Goal: Feedback & Contribution: Contribute content

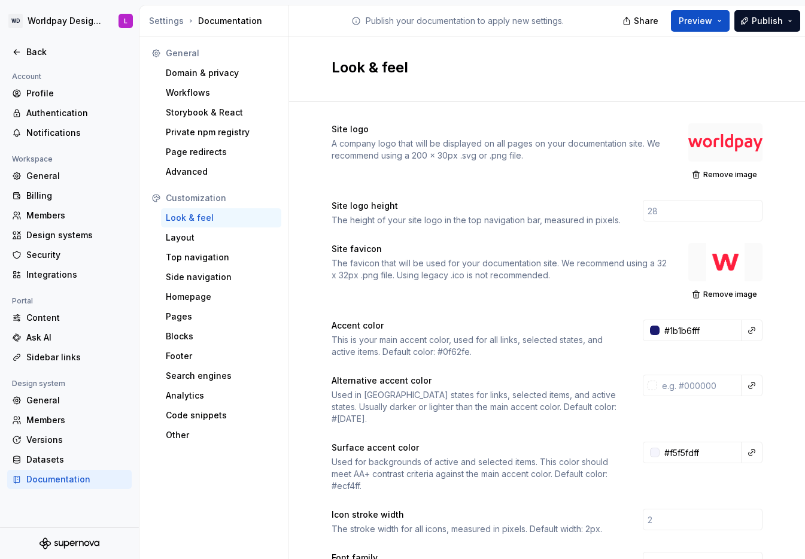
scroll to position [43, 78]
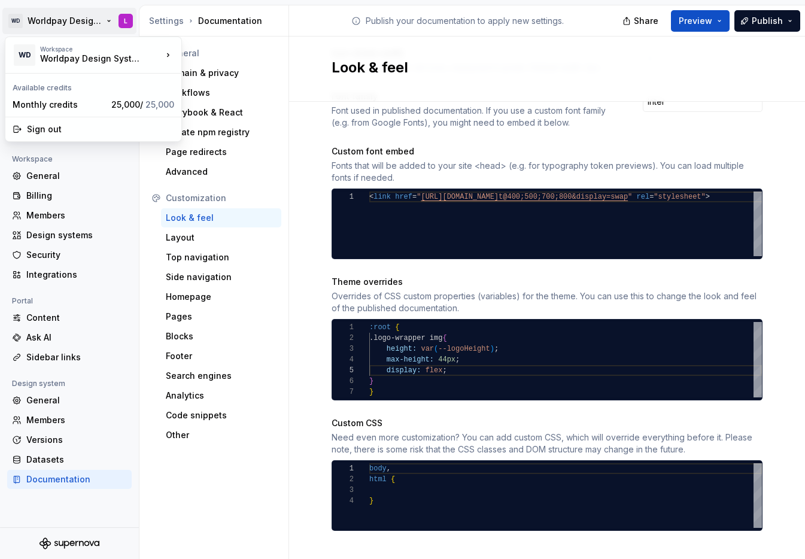
click at [19, 23] on html "WD Worldpay Design System L Back Account Profile Authentication Notifications W…" at bounding box center [402, 279] width 805 height 559
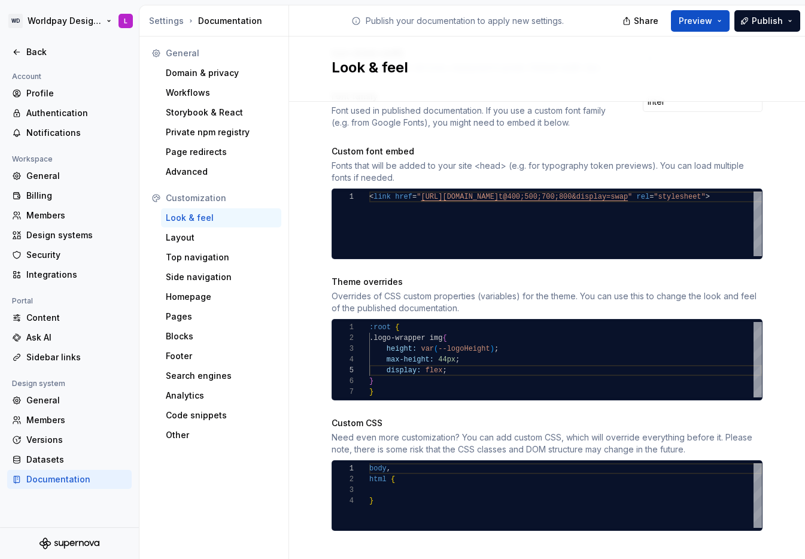
click at [40, 22] on html "WD Worldpay Design System L Back Account Profile Authentication Notifications W…" at bounding box center [402, 279] width 805 height 559
click at [32, 55] on div "Back" at bounding box center [76, 52] width 101 height 12
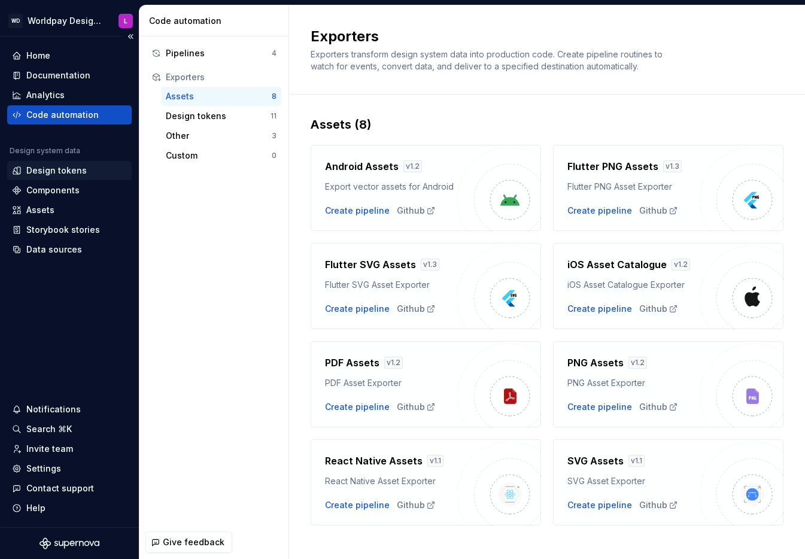
click at [55, 172] on div "Design tokens" at bounding box center [56, 171] width 60 height 12
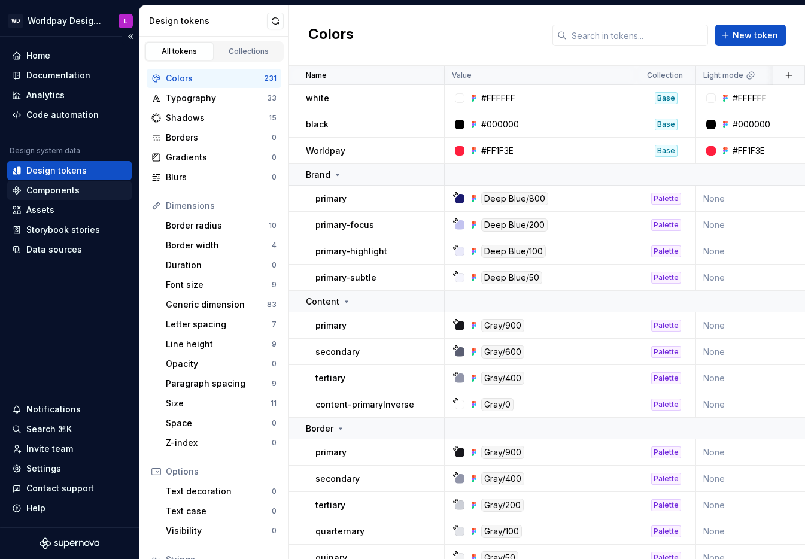
click at [48, 187] on div "Components" at bounding box center [52, 190] width 53 height 12
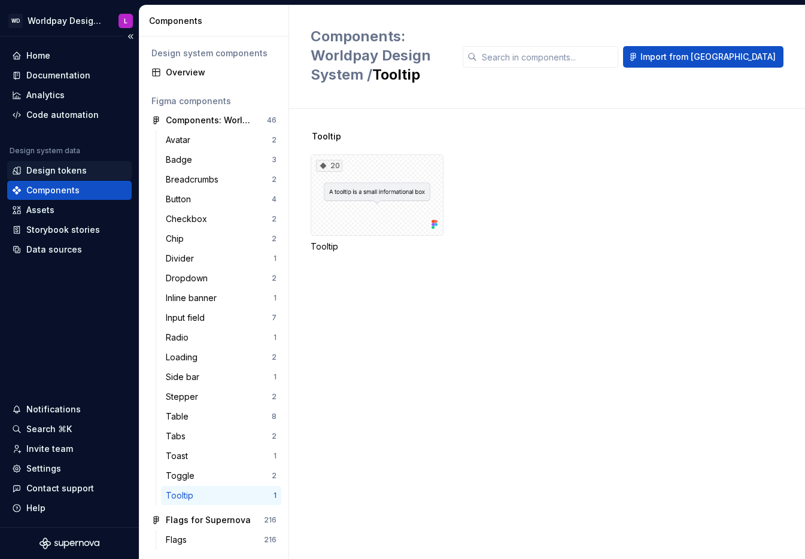
click at [46, 169] on div "Design tokens" at bounding box center [56, 171] width 60 height 12
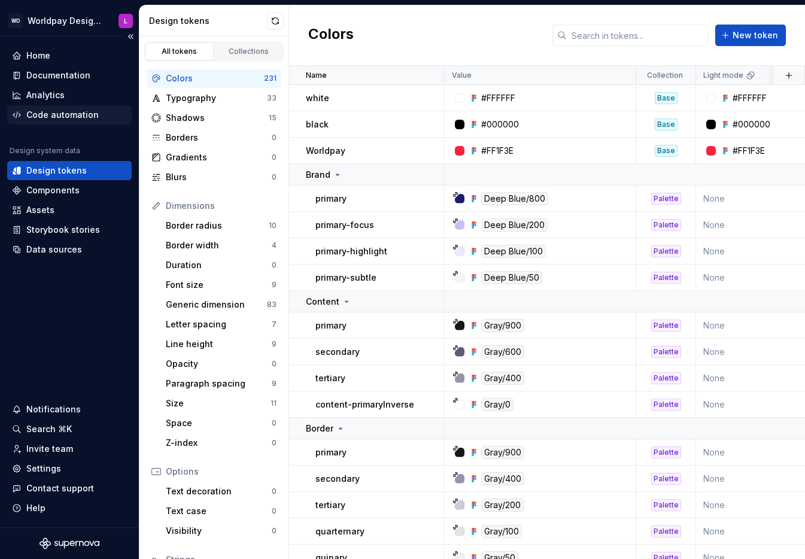
click at [62, 113] on div "Code automation" at bounding box center [62, 115] width 72 height 12
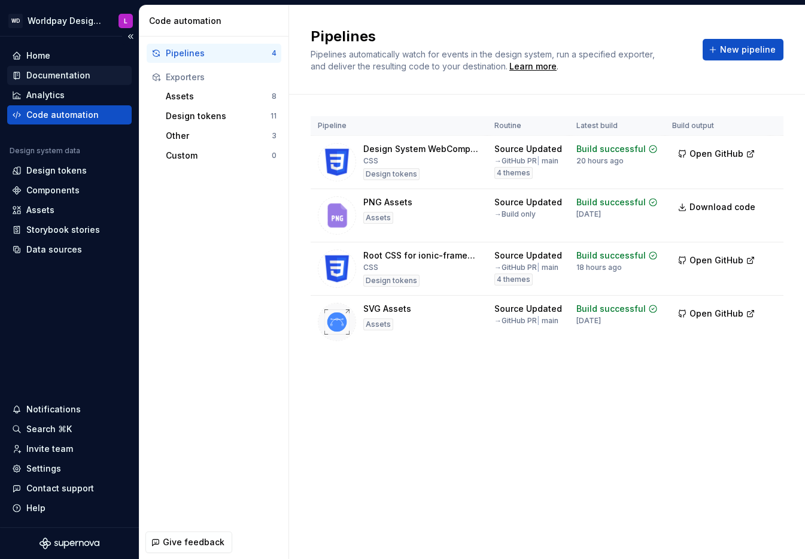
click at [48, 79] on div "Documentation" at bounding box center [58, 75] width 64 height 12
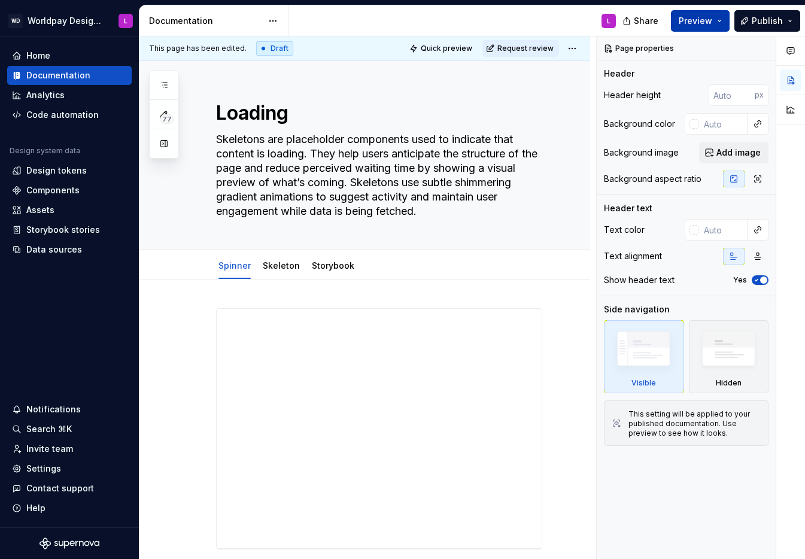
click at [712, 17] on span "Preview" at bounding box center [696, 21] width 34 height 12
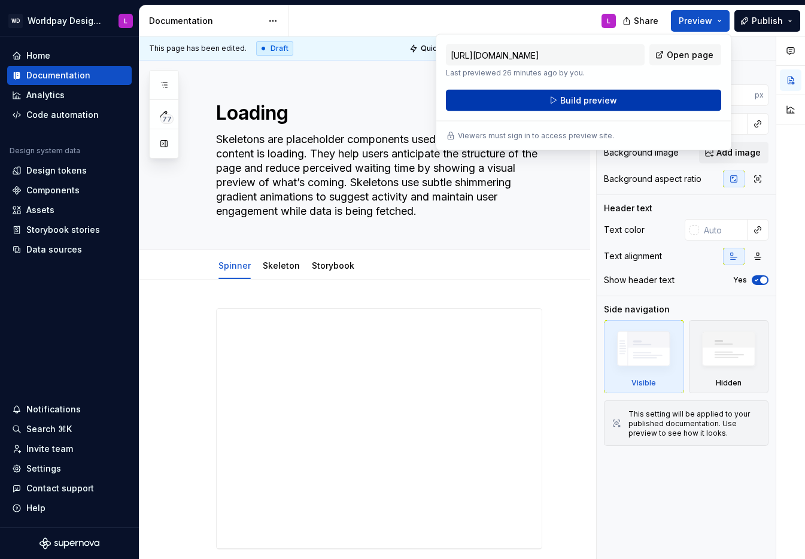
click at [617, 96] on button "Build preview" at bounding box center [583, 101] width 275 height 22
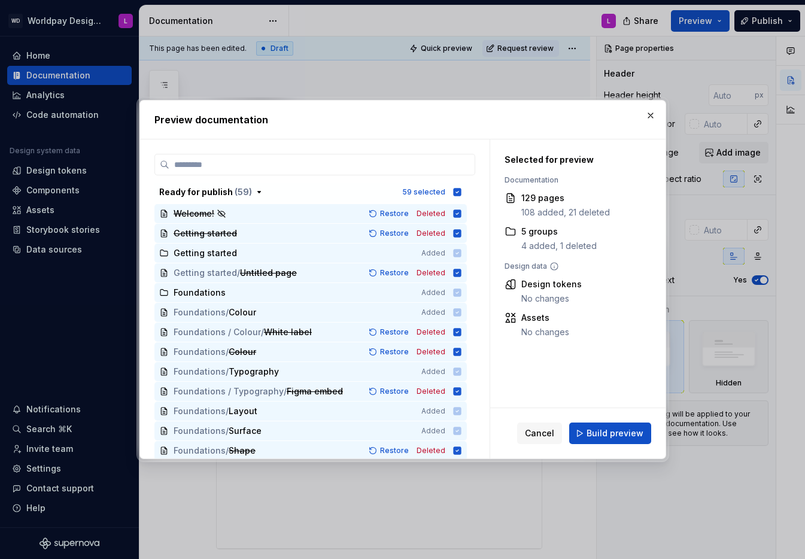
drag, startPoint x: 602, startPoint y: 430, endPoint x: 594, endPoint y: 429, distance: 8.4
click at [602, 430] on span "Build preview" at bounding box center [614, 433] width 57 height 12
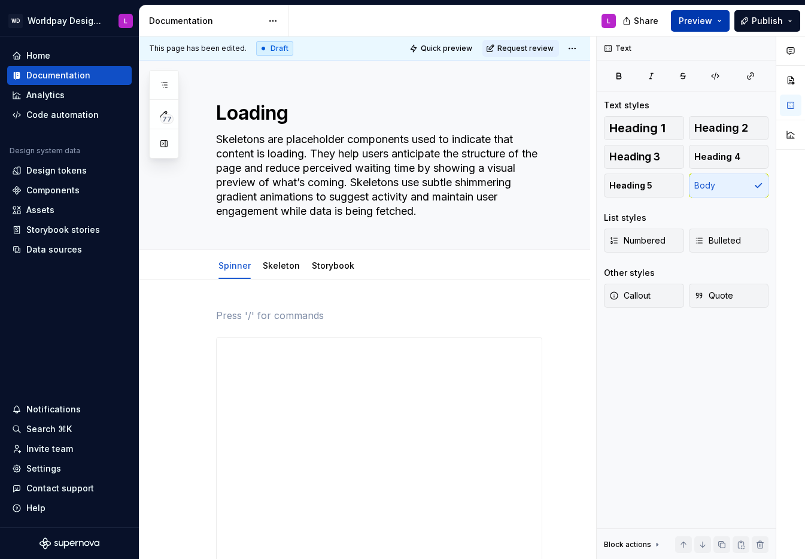
click at [716, 20] on button "Preview" at bounding box center [700, 21] width 59 height 22
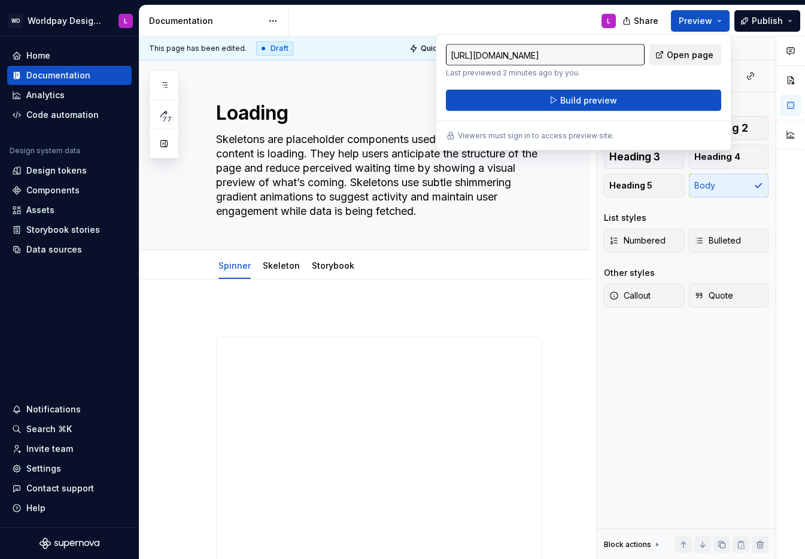
click at [682, 59] on span "Open page" at bounding box center [690, 55] width 47 height 12
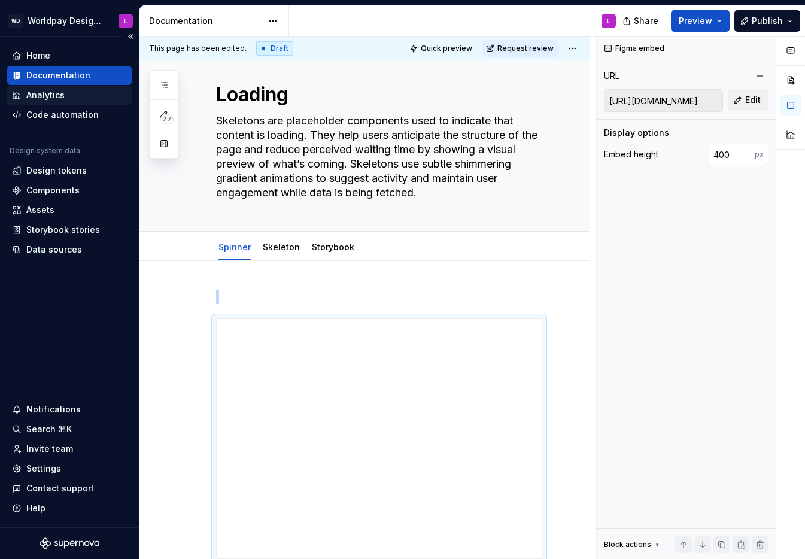
click at [70, 96] on div "Analytics" at bounding box center [69, 95] width 115 height 12
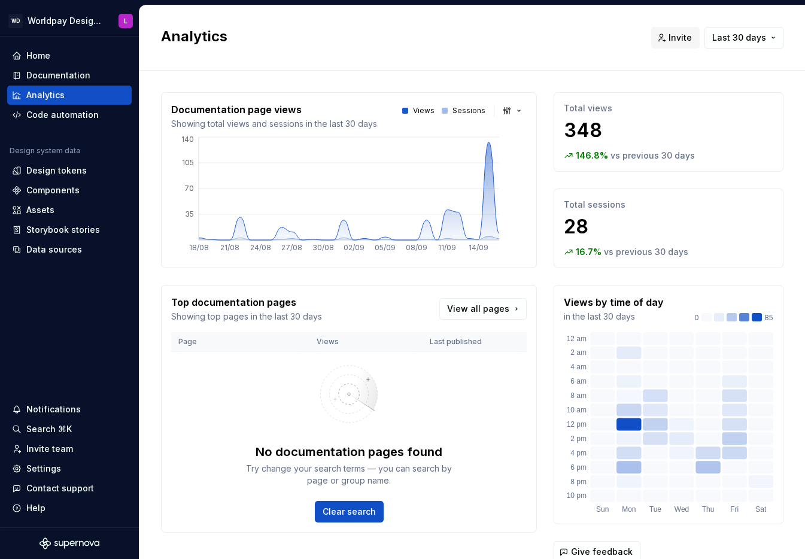
click at [688, 253] on div "16.7 % vs previous 30 days" at bounding box center [668, 252] width 209 height 12
click at [749, 40] on span "Last 30 days" at bounding box center [739, 38] width 54 height 12
click at [500, 31] on html "WD Worldpay Design System L Home Documentation Analytics Code automation Design…" at bounding box center [402, 279] width 805 height 559
click at [39, 78] on div "Documentation" at bounding box center [58, 75] width 64 height 12
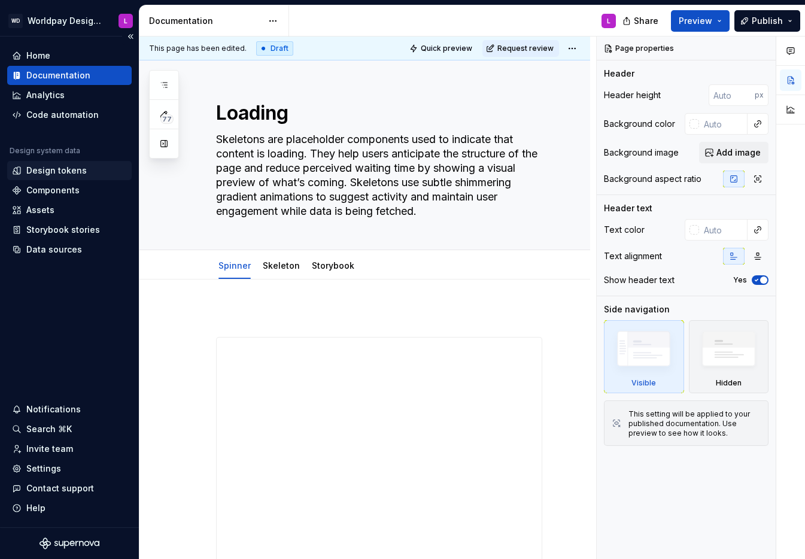
click at [43, 168] on div "Design tokens" at bounding box center [56, 171] width 60 height 12
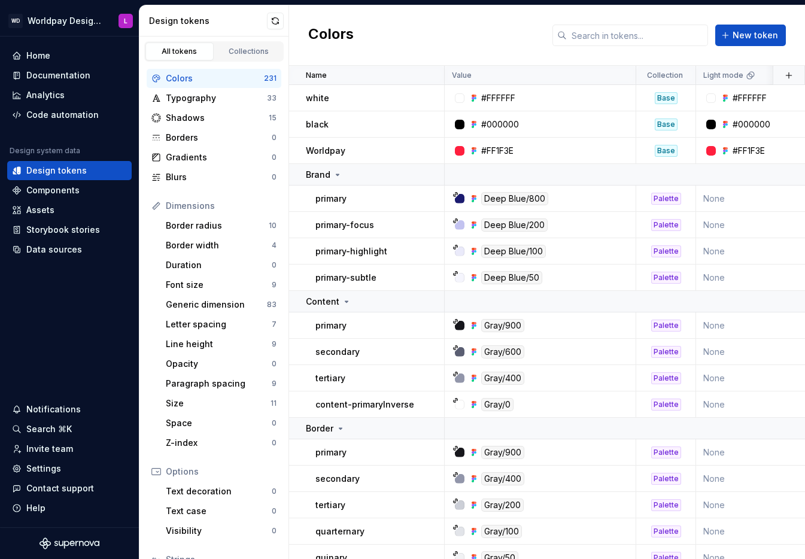
click at [447, 38] on div "Colors New token" at bounding box center [547, 35] width 516 height 60
click at [435, 26] on div "Colors New token" at bounding box center [547, 35] width 516 height 60
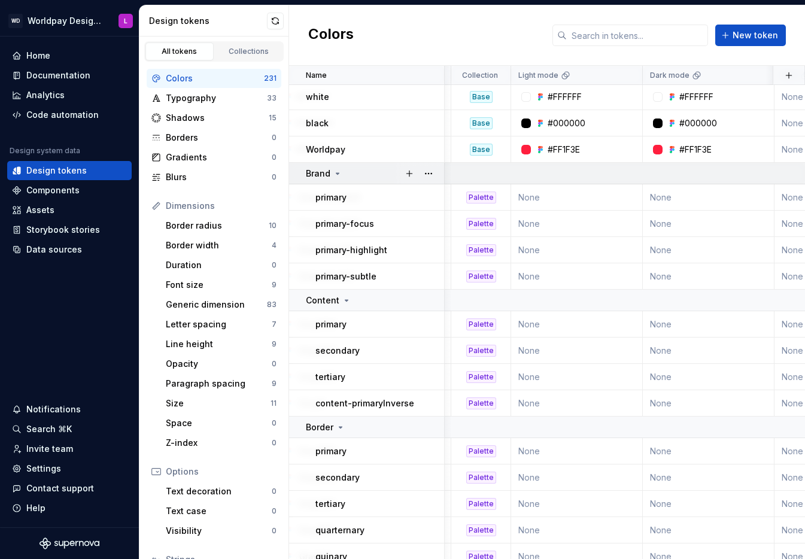
scroll to position [4, 0]
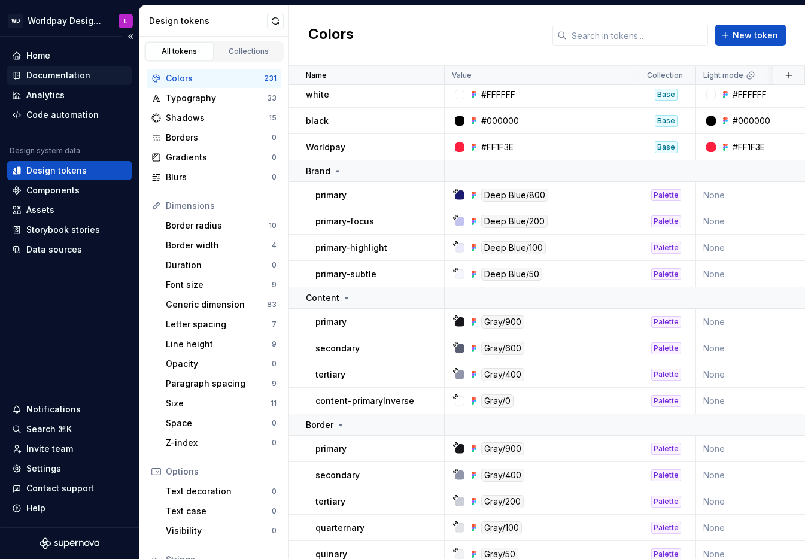
click at [59, 75] on div "Documentation" at bounding box center [58, 75] width 64 height 12
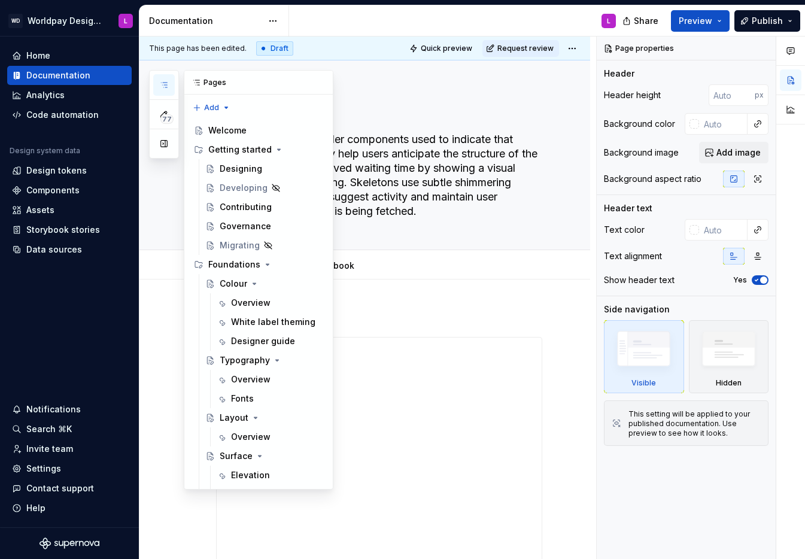
click at [167, 80] on icon "button" at bounding box center [164, 85] width 10 height 10
click at [235, 166] on div "Designing" at bounding box center [241, 169] width 42 height 12
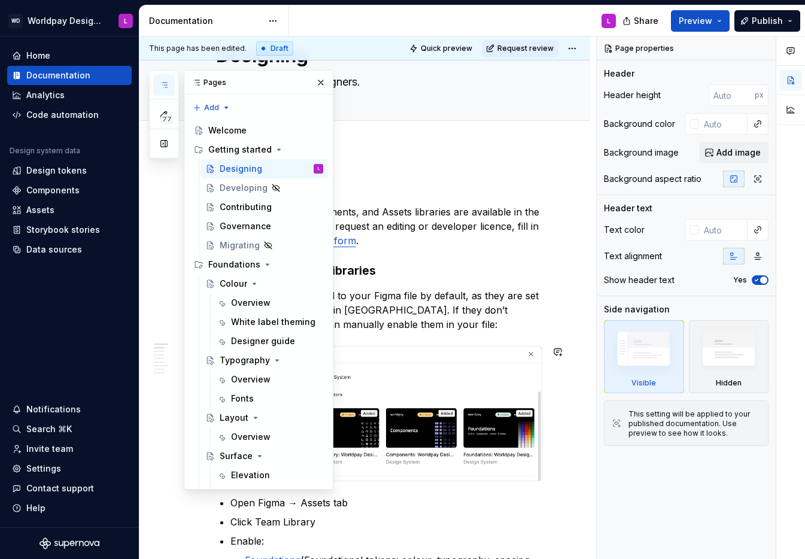
scroll to position [63, 0]
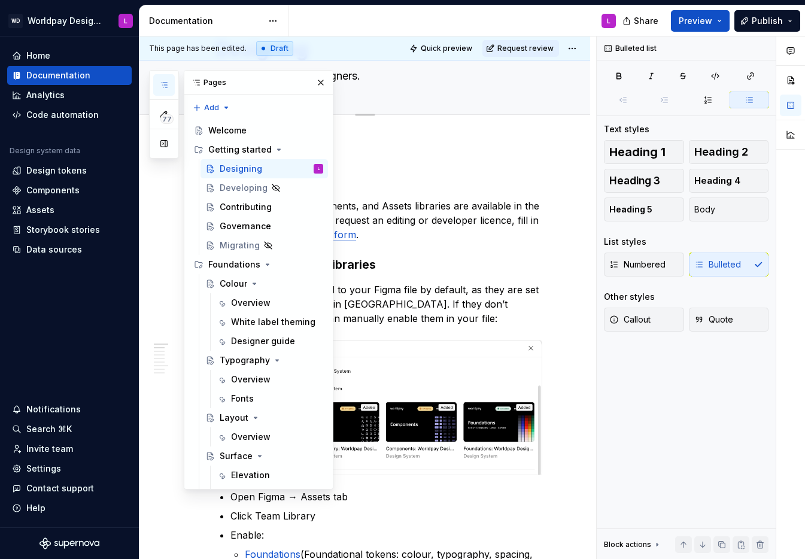
drag, startPoint x: 320, startPoint y: 83, endPoint x: 324, endPoint y: 104, distance: 21.9
click at [319, 83] on button "button" at bounding box center [320, 82] width 17 height 17
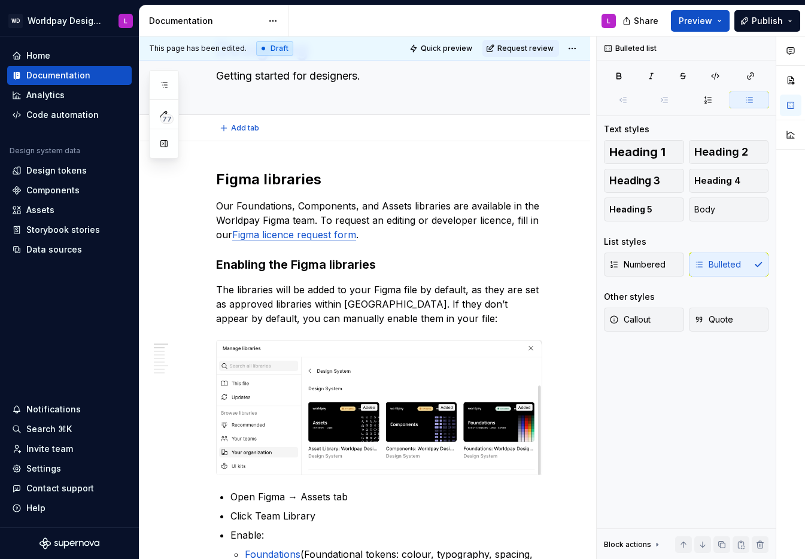
type textarea "*"
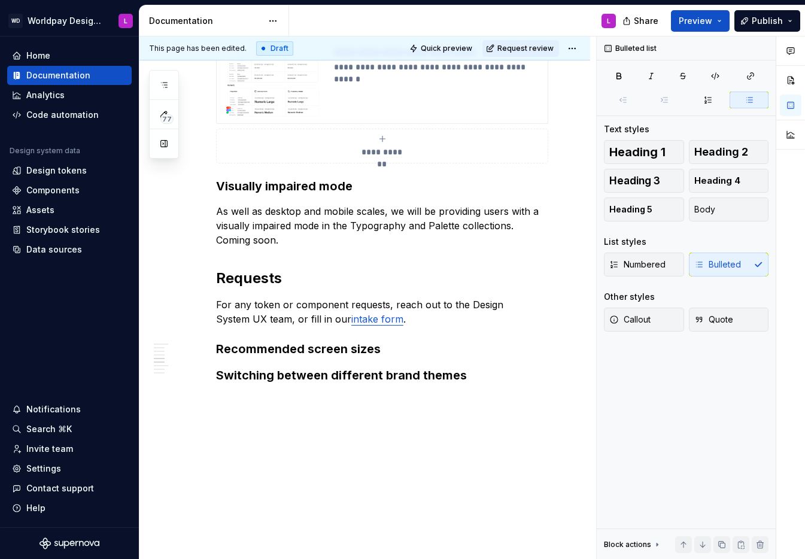
scroll to position [2026, 0]
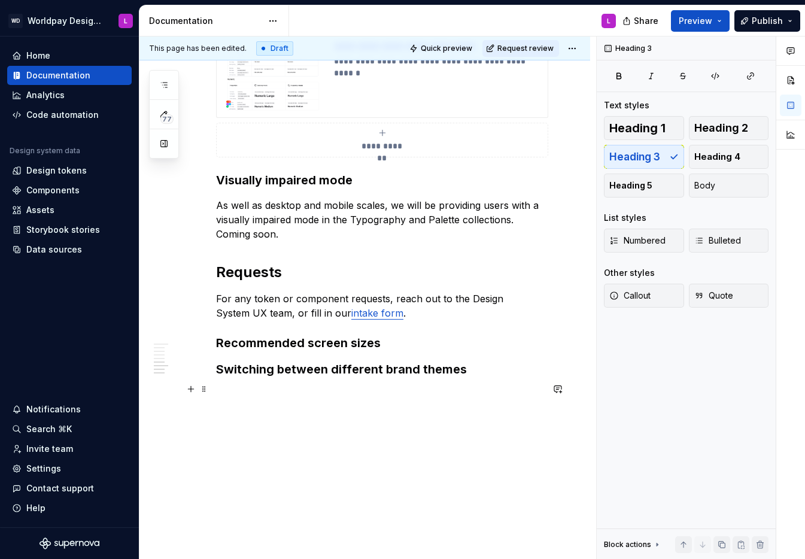
click at [475, 370] on h3 "Switching between different brand themes" at bounding box center [379, 369] width 326 height 17
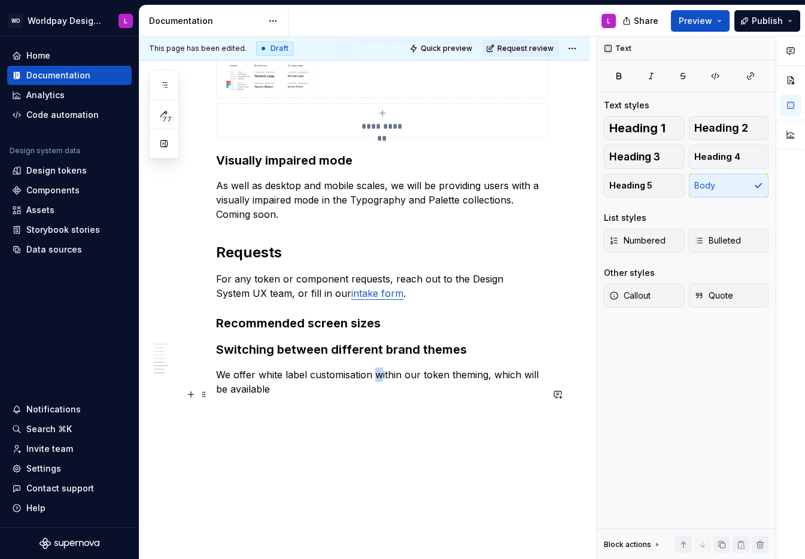
drag, startPoint x: 373, startPoint y: 393, endPoint x: 384, endPoint y: 394, distance: 10.2
click at [382, 393] on p "We offer white label customisation within our token theming, which will be avai…" at bounding box center [379, 381] width 326 height 29
click at [393, 393] on p "We offer white label customisation within our token theming, which will be avai…" at bounding box center [379, 381] width 326 height 29
drag, startPoint x: 421, startPoint y: 394, endPoint x: 374, endPoint y: 396, distance: 46.7
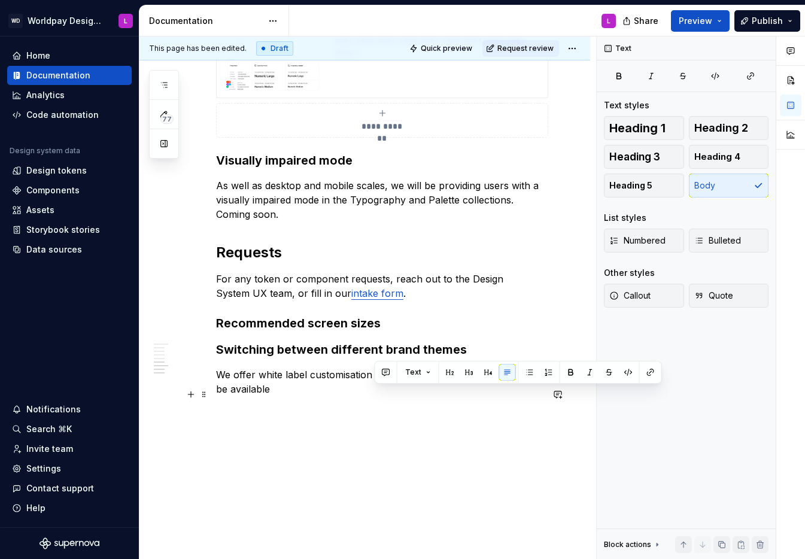
click at [374, 396] on p "We offer white label customisation within our token theming, which will be avai…" at bounding box center [379, 381] width 326 height 29
click at [542, 396] on p "We offer white label customisation token theming, which will be available" at bounding box center [379, 381] width 326 height 29
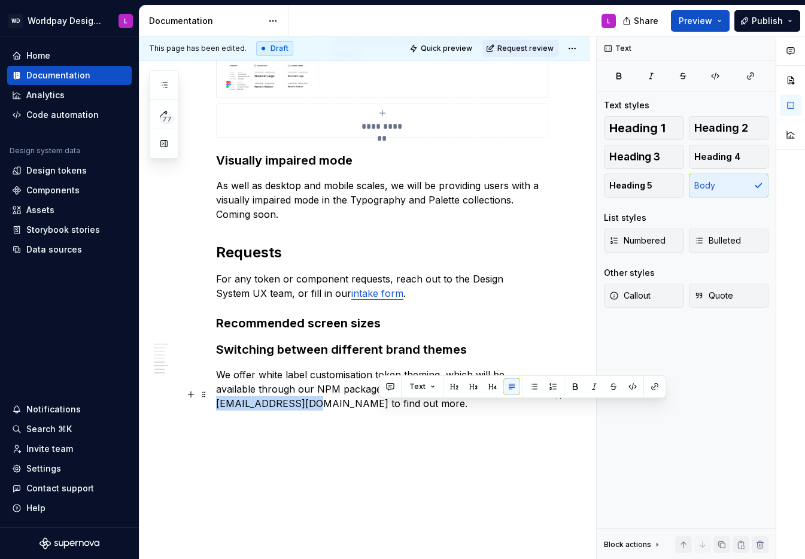
drag, startPoint x: 379, startPoint y: 408, endPoint x: 540, endPoint y: 406, distance: 161.0
click at [540, 406] on p "We offer white label customisation token theming, which will be available throu…" at bounding box center [379, 388] width 326 height 43
copy p "[DOMAIN_NAME][EMAIL_ADDRESS][DOMAIN_NAME]"
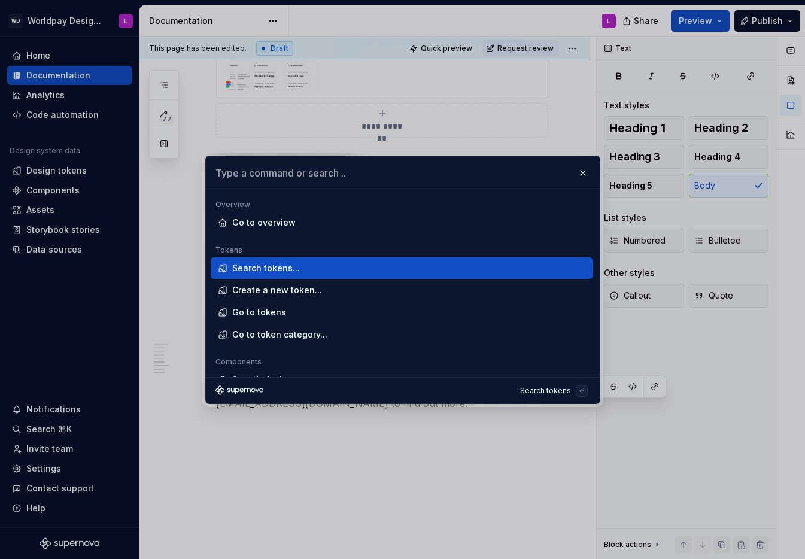
type textarea "*"
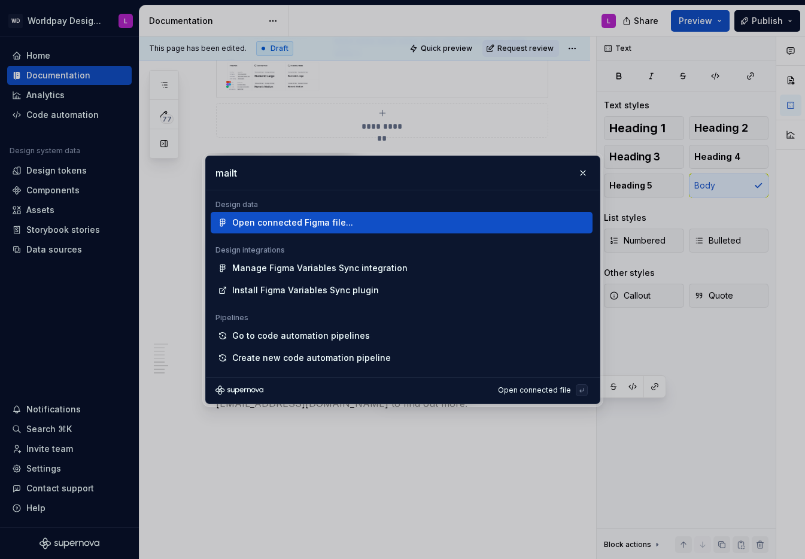
type input "mailto"
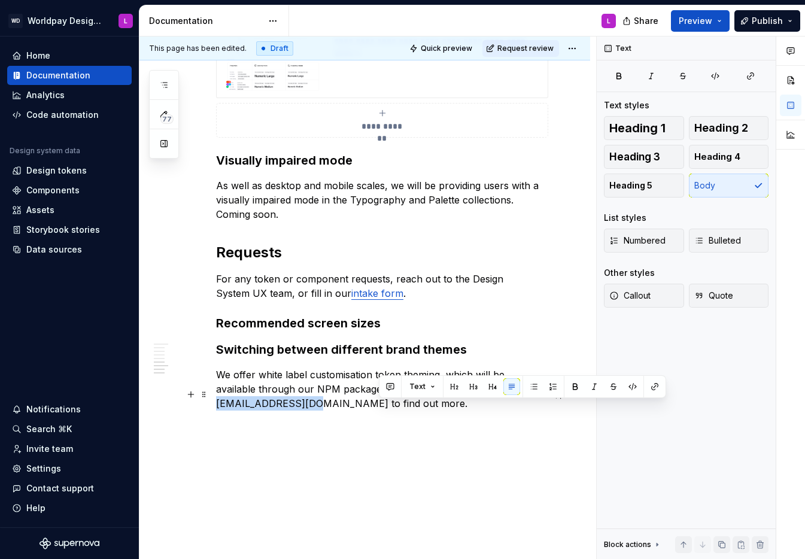
drag, startPoint x: 381, startPoint y: 409, endPoint x: 541, endPoint y: 407, distance: 159.8
click at [541, 407] on p "We offer white label customisation token theming, which will be available throu…" at bounding box center [379, 388] width 326 height 43
type textarea "*"
click at [656, 388] on button "button" at bounding box center [654, 386] width 17 height 17
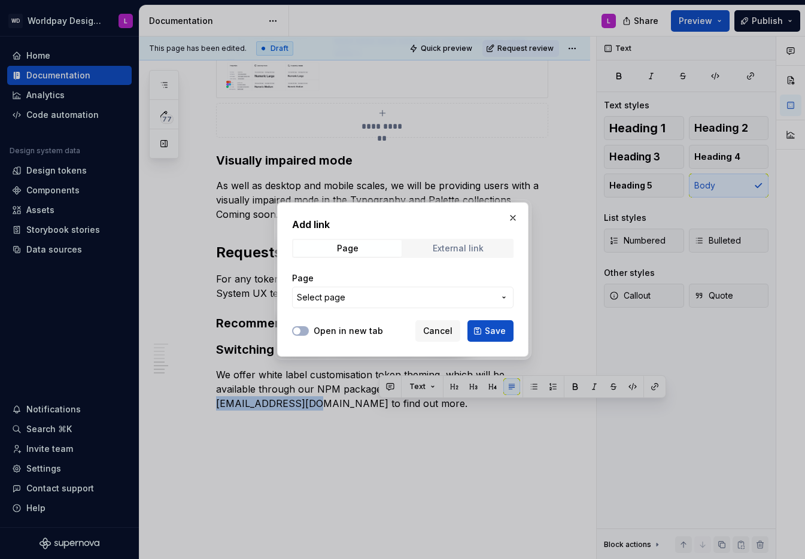
click at [479, 250] on div "External link" at bounding box center [458, 249] width 51 height 10
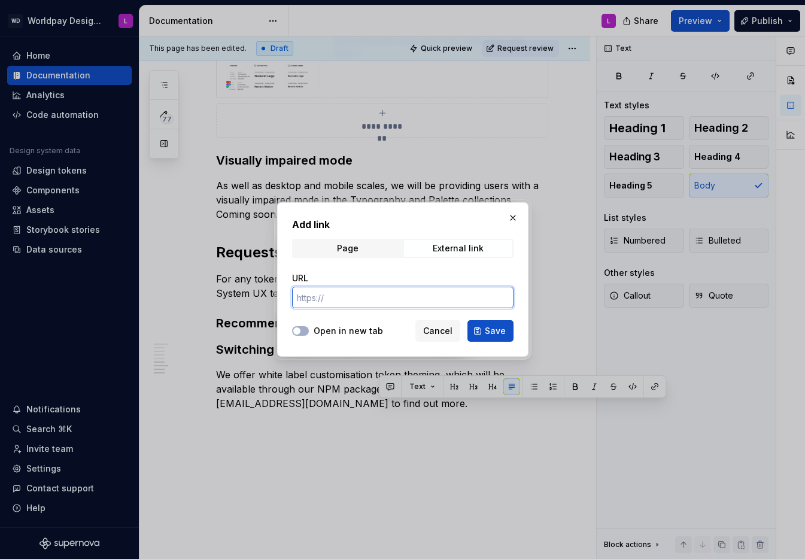
click at [332, 297] on input "URL" at bounding box center [402, 298] width 221 height 22
paste input "[DOMAIN_NAME][EMAIL_ADDRESS][DOMAIN_NAME]"
type input "mailto:[DOMAIN_NAME][EMAIL_ADDRESS][DOMAIN_NAME]"
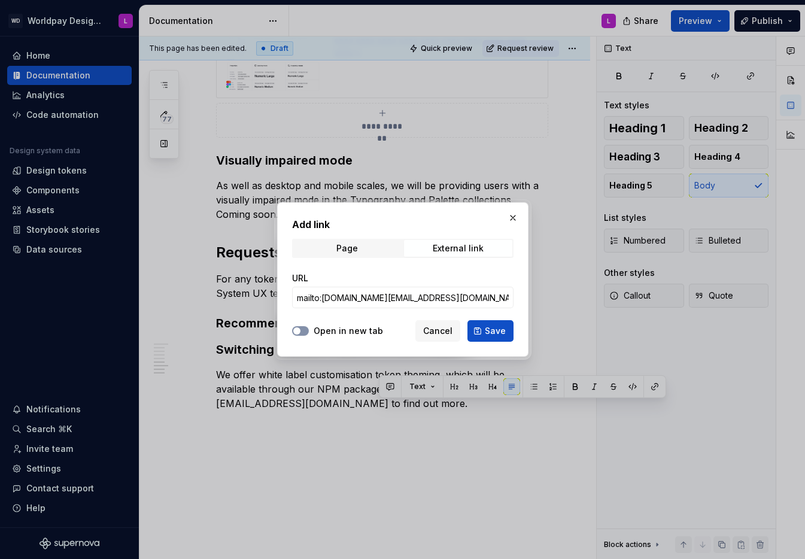
click at [304, 333] on button "Open in new tab" at bounding box center [300, 331] width 17 height 10
click at [500, 334] on span "Save" at bounding box center [495, 331] width 21 height 12
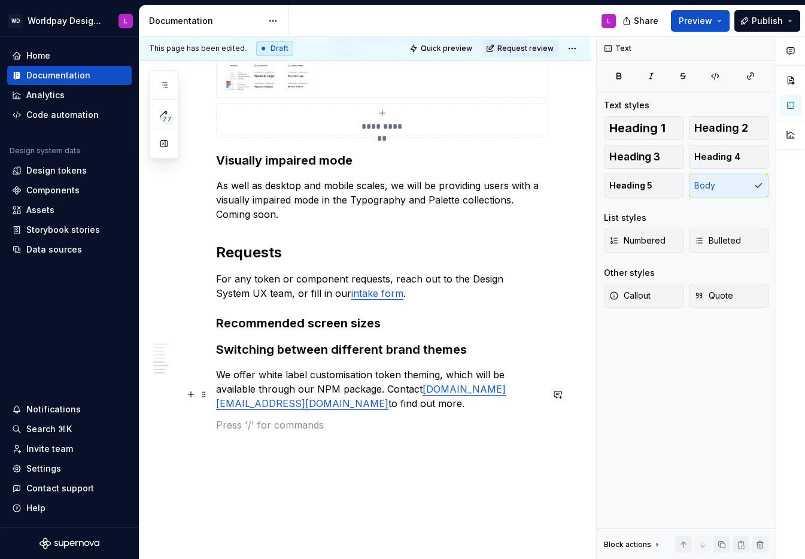
click at [329, 411] on p "We offer white label customisation token theming, which will be available throu…" at bounding box center [379, 388] width 326 height 43
click at [384, 332] on h3 "Recommended screen sizes" at bounding box center [379, 323] width 326 height 17
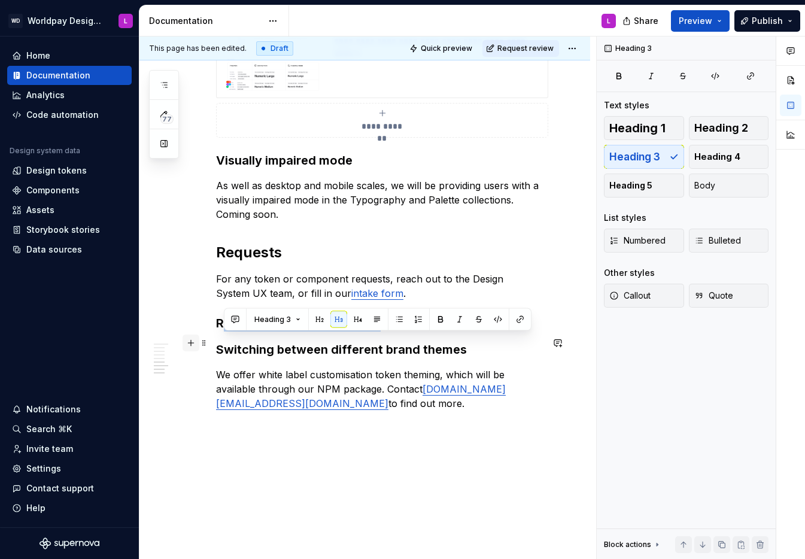
drag, startPoint x: 302, startPoint y: 346, endPoint x: 198, endPoint y: 348, distance: 103.5
click at [220, 332] on h3 "Recommended screen sizes" at bounding box center [379, 323] width 326 height 17
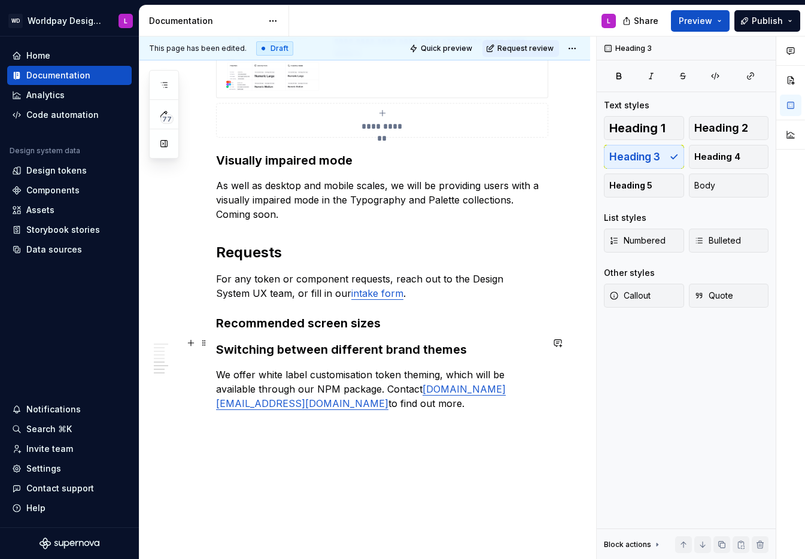
click at [220, 332] on h3 "Recommended screen sizes" at bounding box center [379, 323] width 326 height 17
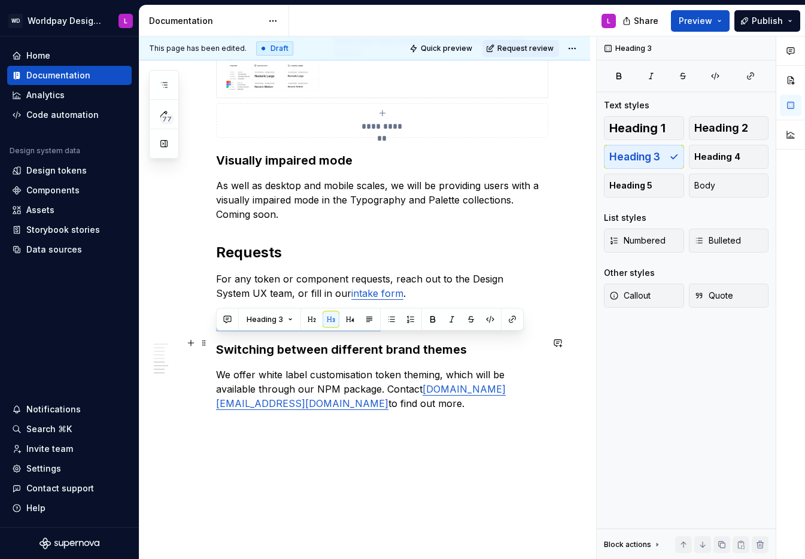
click at [220, 332] on h3 "Recommended screen sizes" at bounding box center [379, 323] width 326 height 17
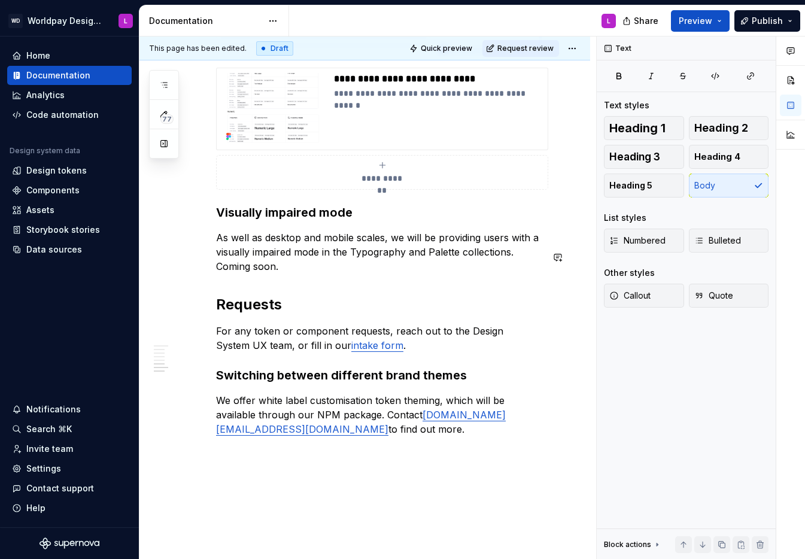
scroll to position [1972, 0]
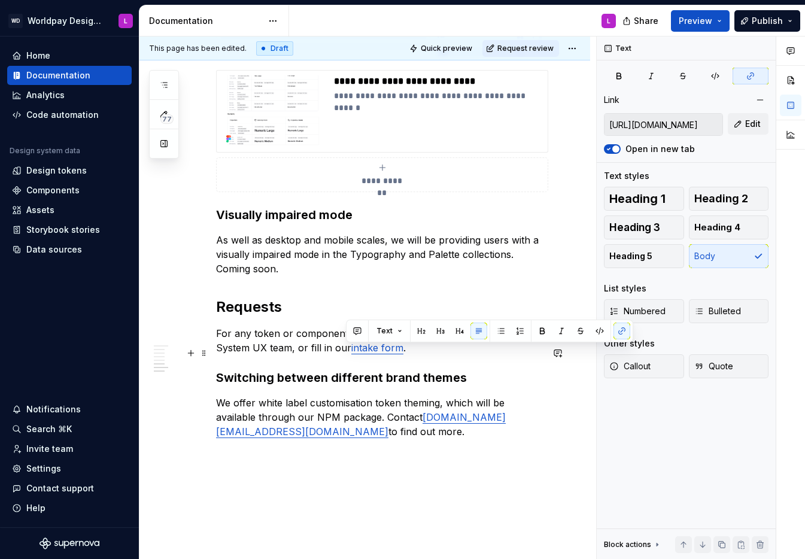
drag, startPoint x: 372, startPoint y: 355, endPoint x: 409, endPoint y: 370, distance: 39.8
click at [409, 355] on p "For any token or component requests, reach out to the Design System UX team, or…" at bounding box center [379, 340] width 326 height 29
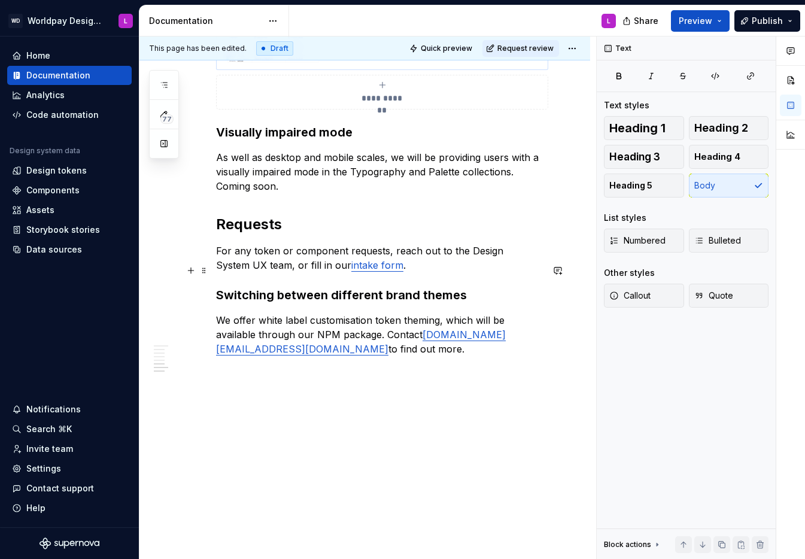
scroll to position [2068, 0]
click at [375, 272] on p "For any token or component requests, reach out to the Design System UX team, or…" at bounding box center [379, 258] width 326 height 29
click at [366, 272] on p "For any token or component requests, reach out to the Design System UX team, or…" at bounding box center [379, 258] width 326 height 29
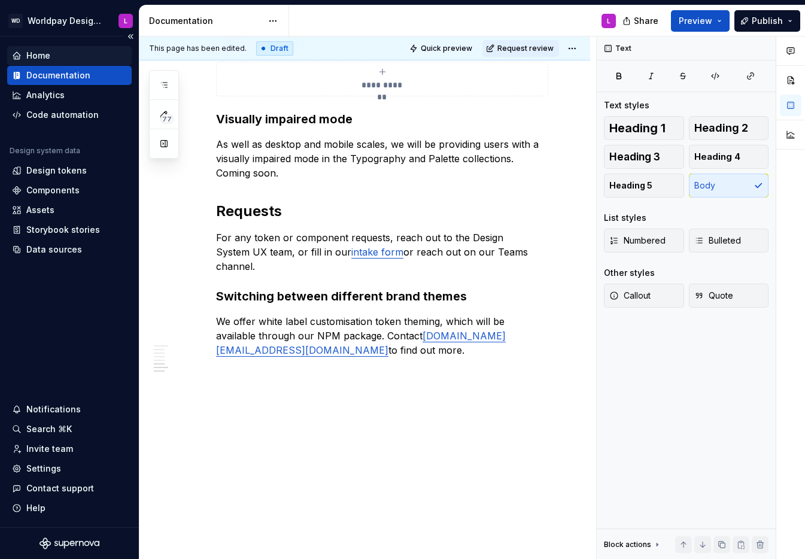
type textarea "*"
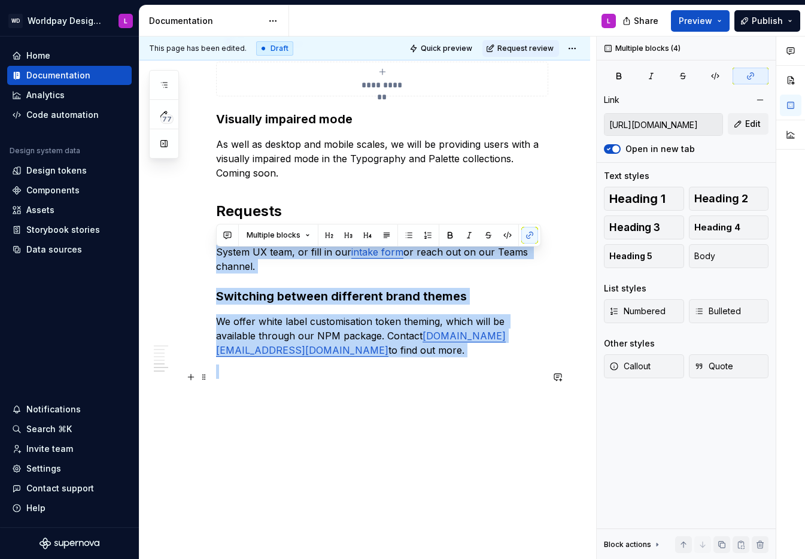
drag, startPoint x: 303, startPoint y: 265, endPoint x: 341, endPoint y: 370, distance: 112.2
click at [341, 370] on p at bounding box center [379, 371] width 326 height 14
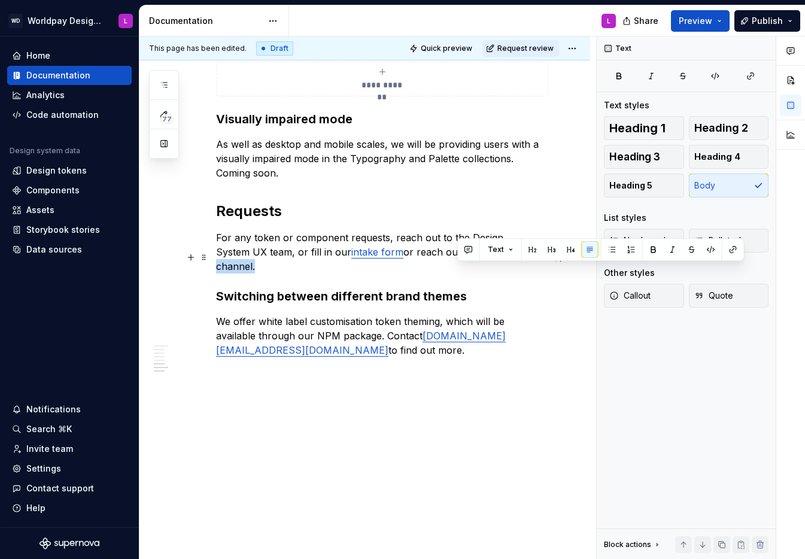
drag, startPoint x: 473, startPoint y: 270, endPoint x: 524, endPoint y: 272, distance: 51.5
click at [524, 272] on p "For any token or component requests, reach out to the Design System UX team, or…" at bounding box center [379, 251] width 326 height 43
click at [734, 250] on button "button" at bounding box center [733, 249] width 17 height 17
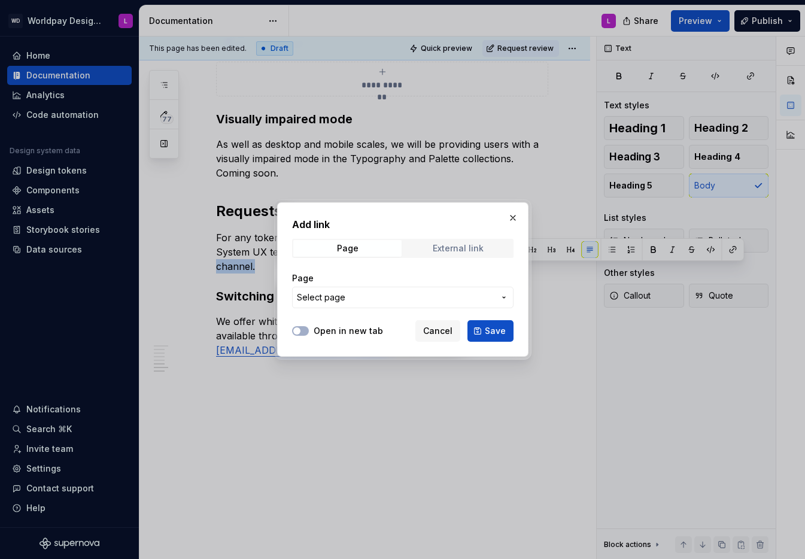
click at [451, 250] on div "External link" at bounding box center [458, 249] width 51 height 10
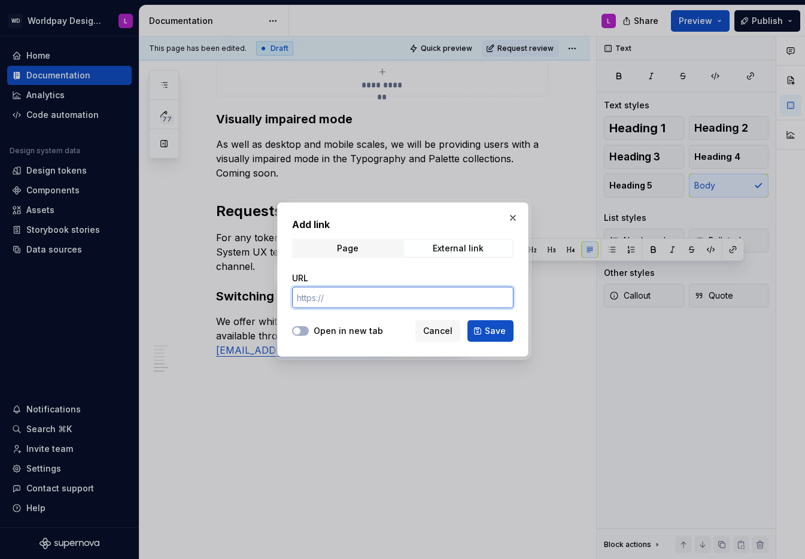
click at [311, 295] on input "URL" at bounding box center [402, 298] width 221 height 22
paste input "#designsystem"
type input "#designsystem"
type textarea "*"
click at [316, 300] on input "#designsystem" at bounding box center [402, 298] width 221 height 22
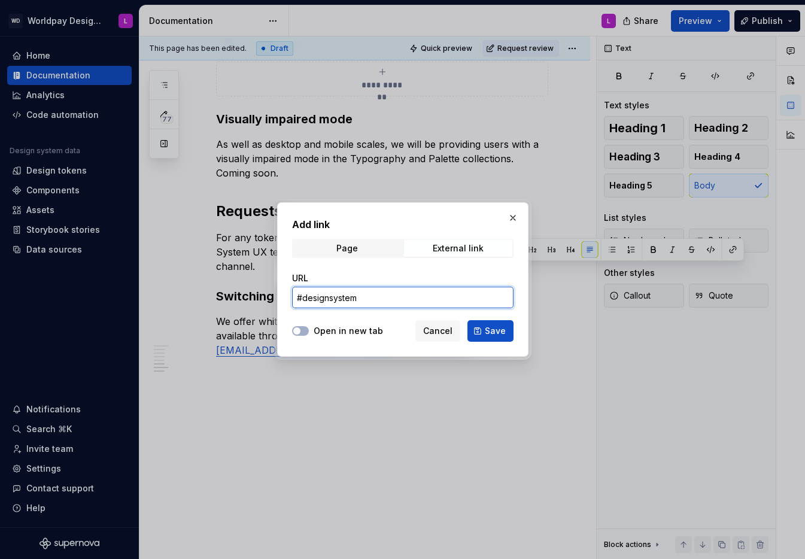
click at [316, 300] on input "#designsystem" at bounding box center [402, 298] width 221 height 22
paste input "[URL][DOMAIN_NAME]"
drag, startPoint x: 439, startPoint y: 300, endPoint x: 385, endPoint y: 298, distance: 53.3
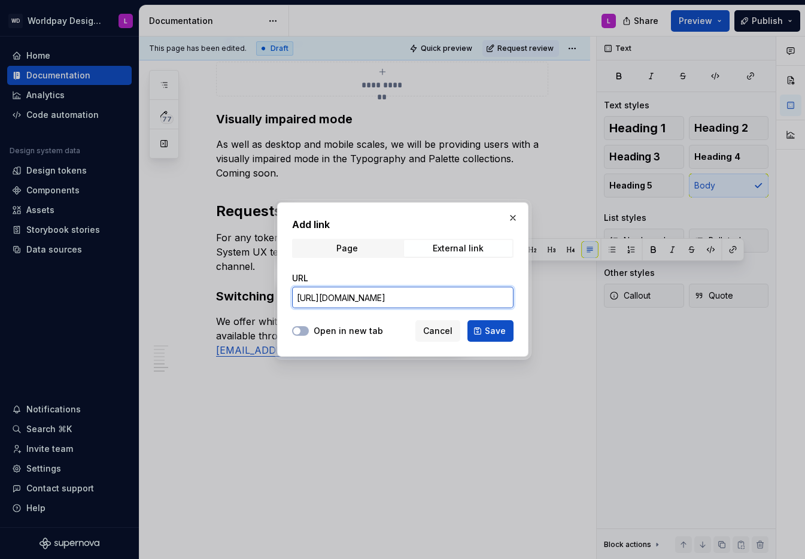
click at [385, 298] on input "[URL][DOMAIN_NAME]" at bounding box center [402, 298] width 221 height 22
type input "#designsystem"
type textarea "*"
paste input "[URL][DOMAIN_NAME]"
click at [302, 331] on button "Open in new tab" at bounding box center [300, 331] width 17 height 10
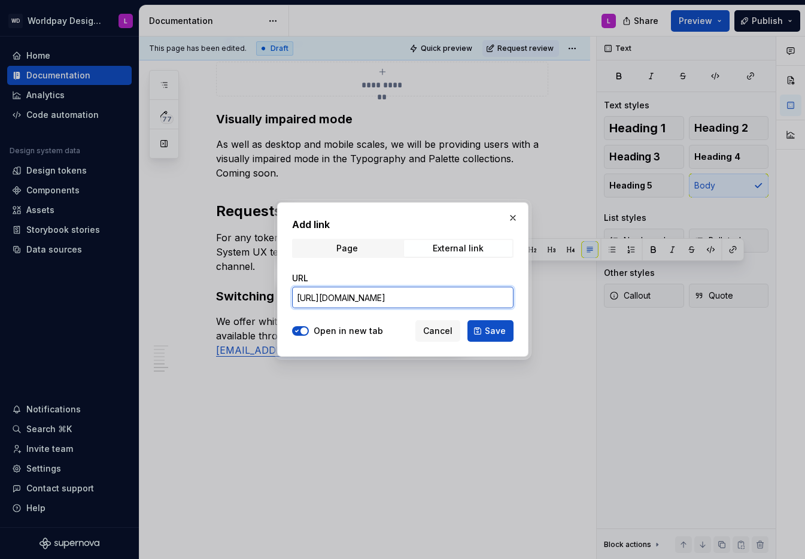
scroll to position [0, 1047]
drag, startPoint x: 408, startPoint y: 297, endPoint x: 505, endPoint y: 300, distance: 97.0
click at [511, 300] on input "[URL][DOMAIN_NAME]" at bounding box center [402, 298] width 221 height 22
click at [433, 299] on input "[URL][DOMAIN_NAME]" at bounding box center [402, 298] width 221 height 22
click at [432, 299] on input "[URL][DOMAIN_NAME]" at bounding box center [402, 298] width 221 height 22
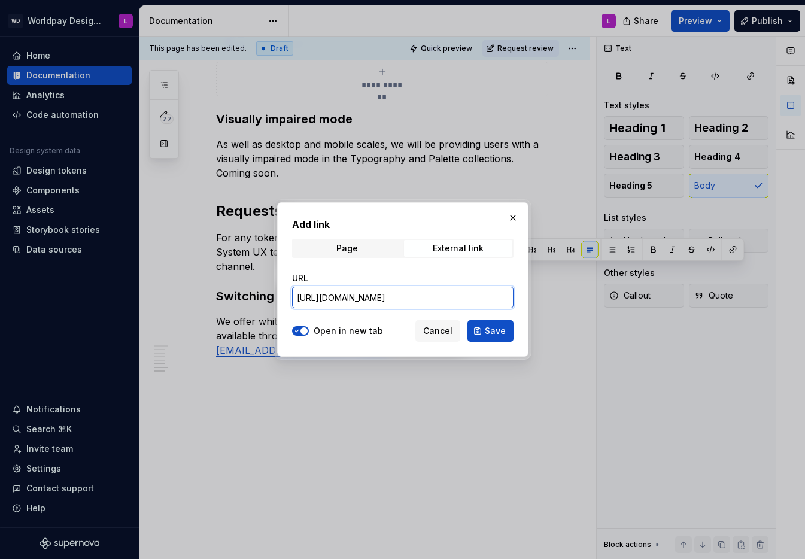
click at [432, 299] on input "[URL][DOMAIN_NAME]" at bounding box center [402, 298] width 221 height 22
click at [378, 299] on input "[URL][DOMAIN_NAME]" at bounding box center [402, 298] width 221 height 22
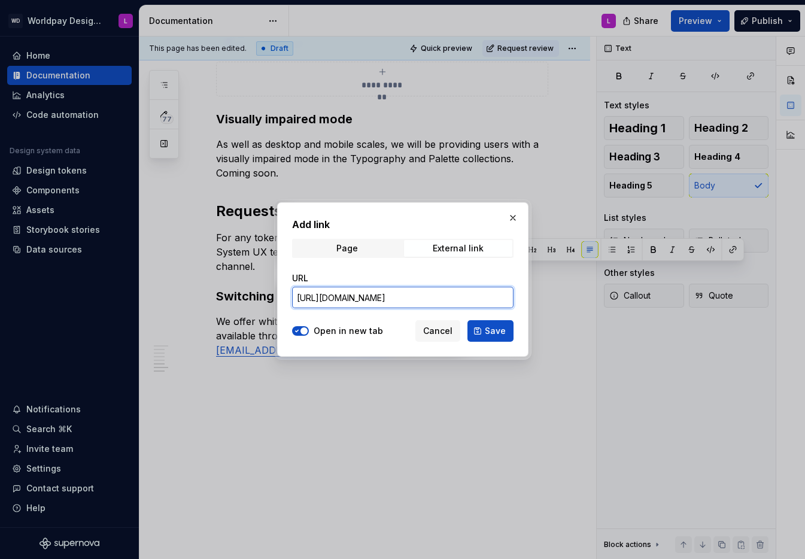
paste input "channel/19%3Ad5caa85ceb9f465e9509c09cb288cf97%40thread.tacv2/Design%20System?gr…"
drag, startPoint x: 348, startPoint y: 299, endPoint x: 366, endPoint y: 301, distance: 18.1
click at [366, 301] on input "[URL][DOMAIN_NAME]" at bounding box center [402, 298] width 221 height 22
type input "[URL][DOMAIN_NAME]"
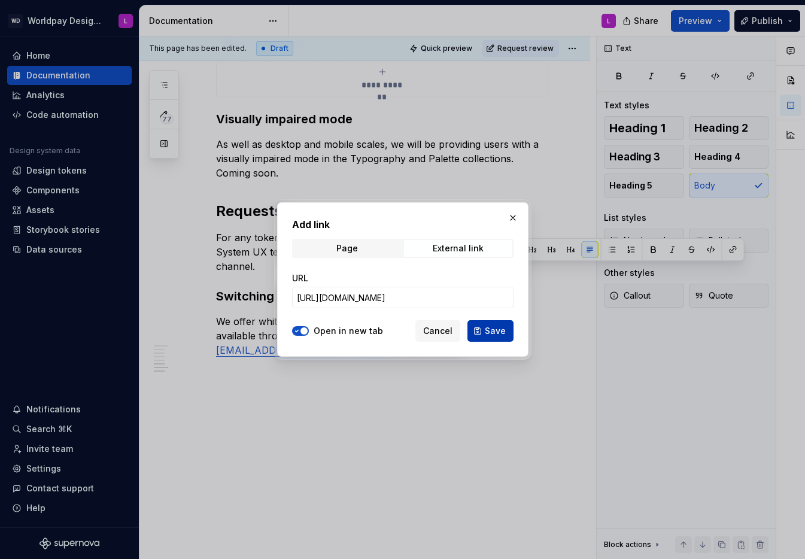
click at [492, 330] on span "Save" at bounding box center [495, 331] width 21 height 12
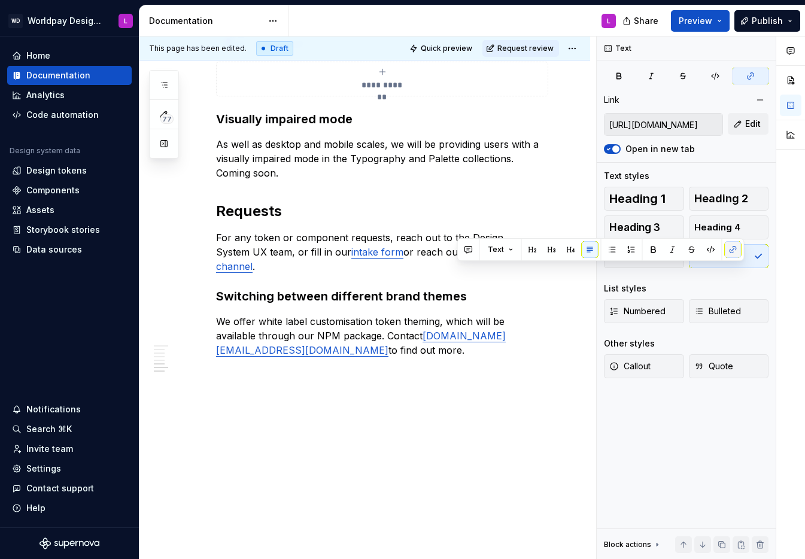
click at [732, 250] on button "button" at bounding box center [733, 249] width 17 height 17
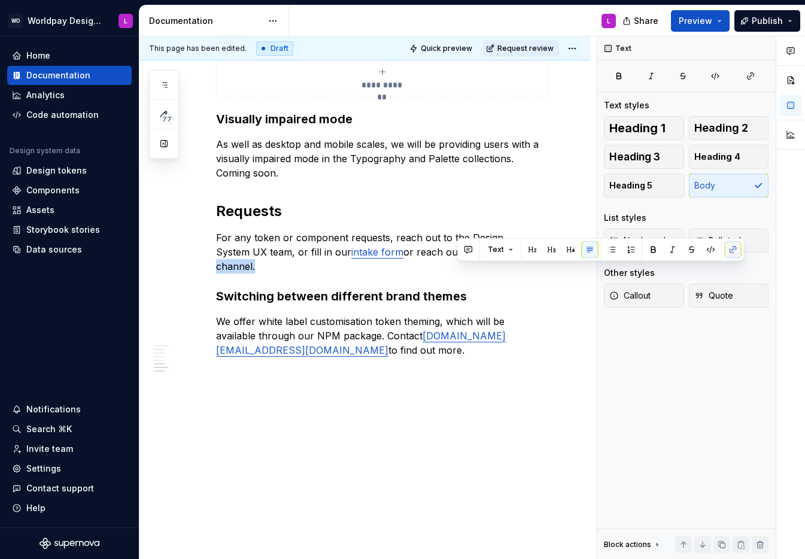
click at [732, 250] on button "button" at bounding box center [733, 249] width 17 height 17
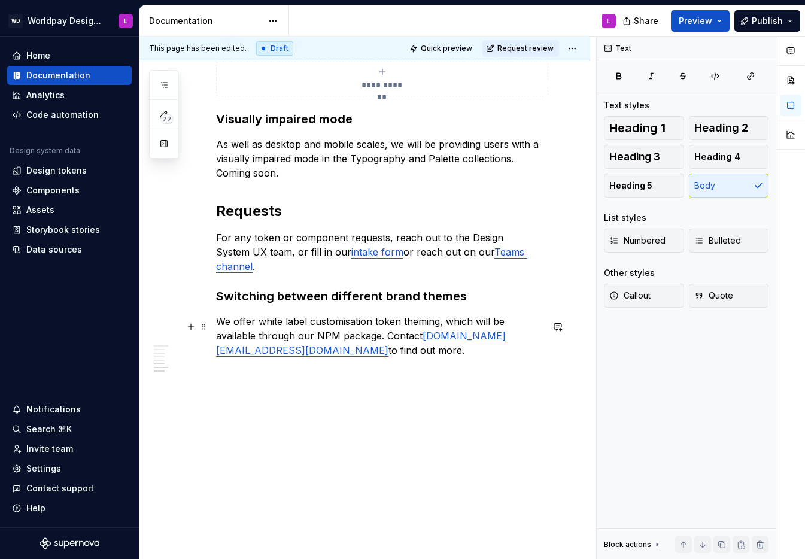
click at [397, 320] on p "We offer white label customisation token theming, which will be available throu…" at bounding box center [379, 335] width 326 height 43
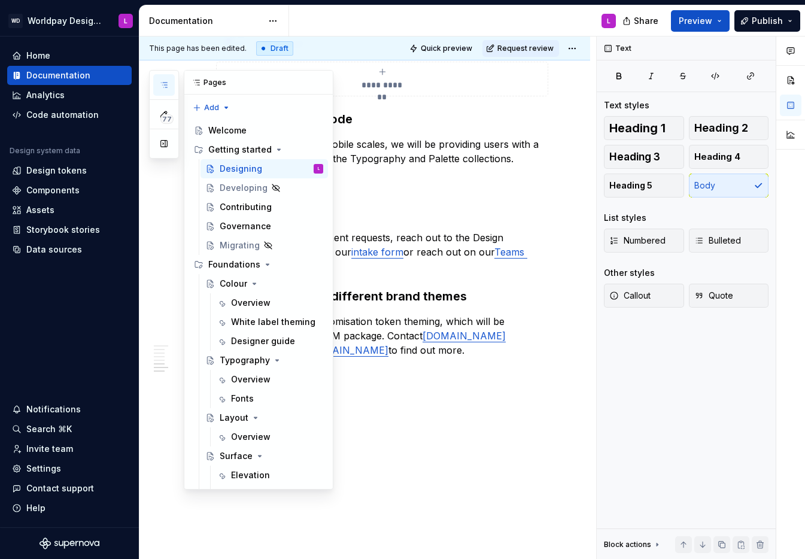
click at [163, 83] on icon "button" at bounding box center [164, 85] width 10 height 10
click at [234, 203] on div "Contributing" at bounding box center [246, 207] width 52 height 12
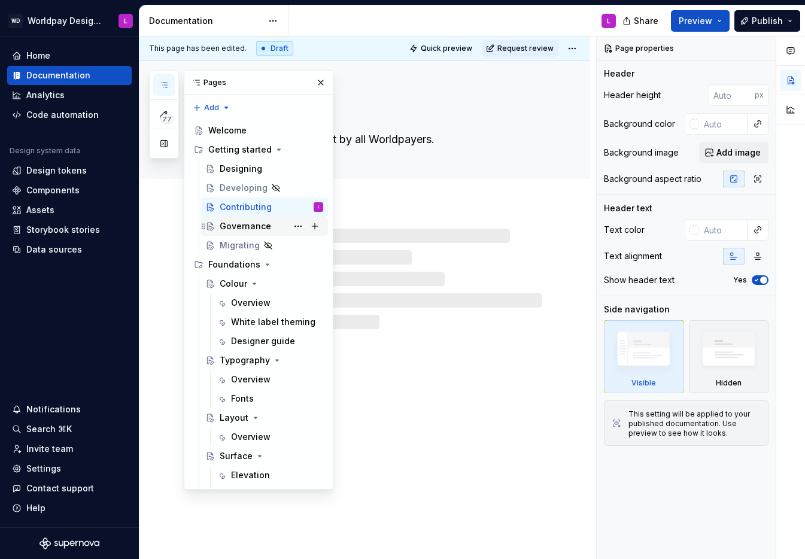
click at [242, 225] on div "Governance" at bounding box center [245, 226] width 51 height 12
click at [248, 213] on div "Contributing" at bounding box center [272, 207] width 104 height 17
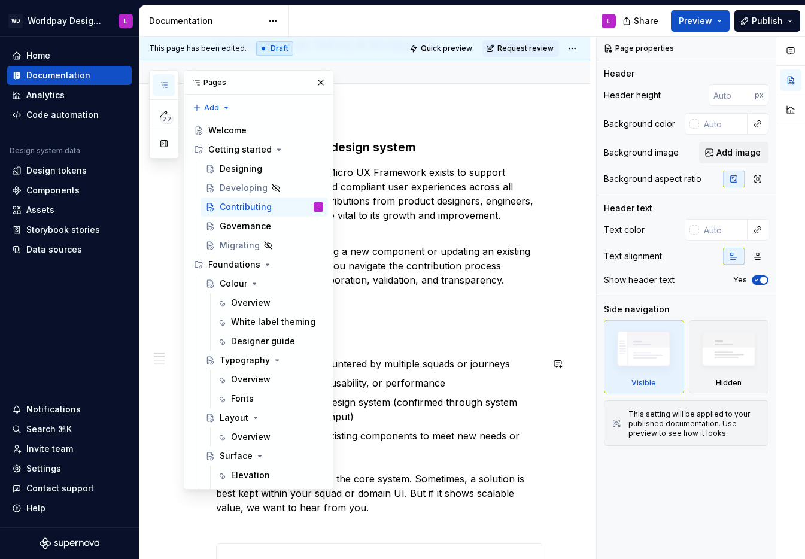
type textarea "*"
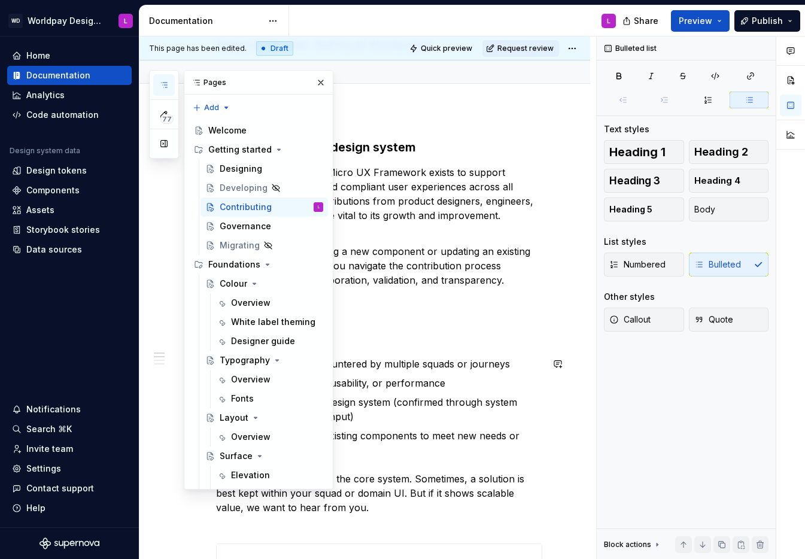
click at [514, 359] on p "Solve a problem encountered by multiple squads or journeys" at bounding box center [386, 364] width 312 height 14
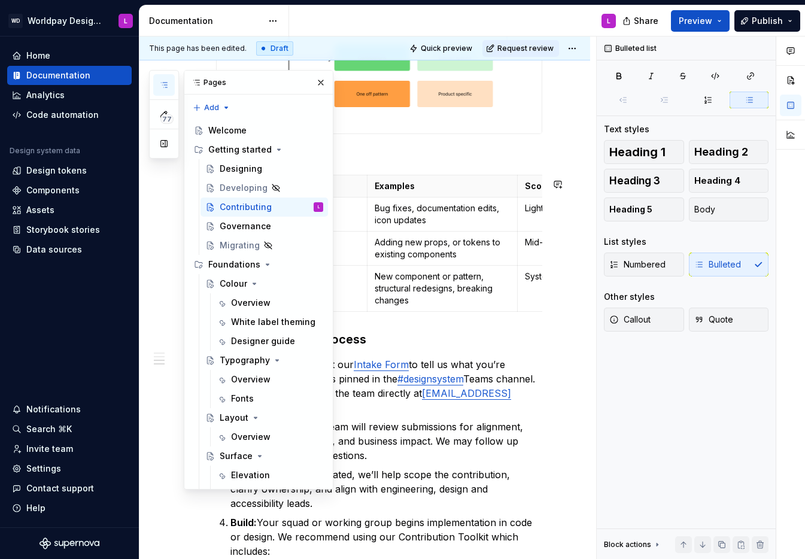
scroll to position [785, 0]
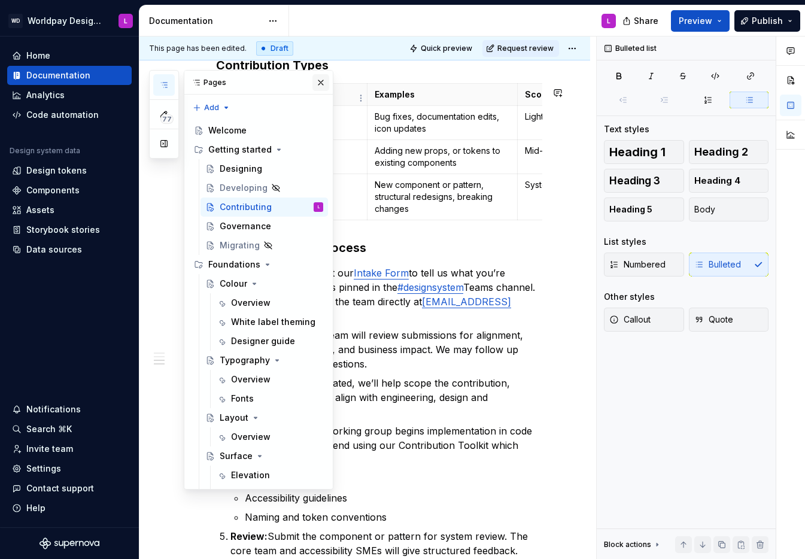
click at [321, 81] on button "button" at bounding box center [320, 82] width 17 height 17
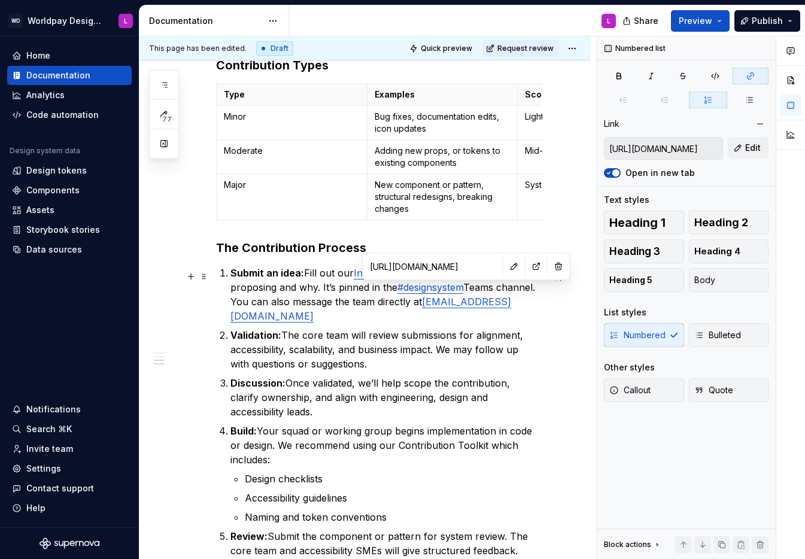
click at [448, 291] on link "#designsystem" at bounding box center [430, 287] width 66 height 12
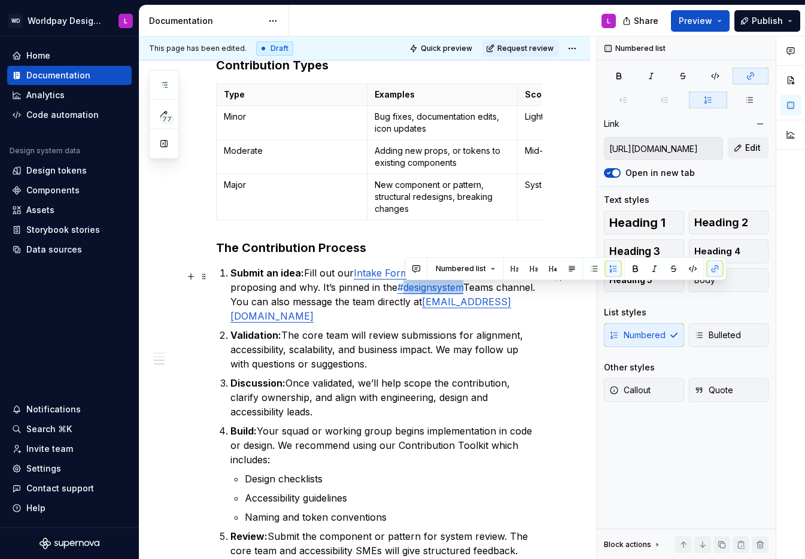
click at [448, 291] on link "#designsystem" at bounding box center [430, 287] width 66 height 12
click at [455, 315] on p "Submit an idea: Fill out our Intake Form to tell us what you’re proposing and w…" at bounding box center [386, 294] width 312 height 57
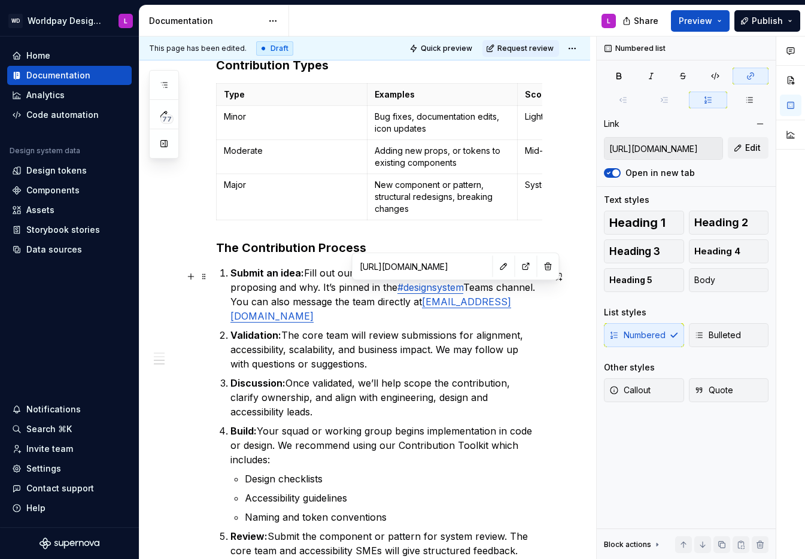
click at [437, 290] on link "#designsystem" at bounding box center [430, 287] width 66 height 12
click at [496, 266] on button "button" at bounding box center [504, 266] width 17 height 17
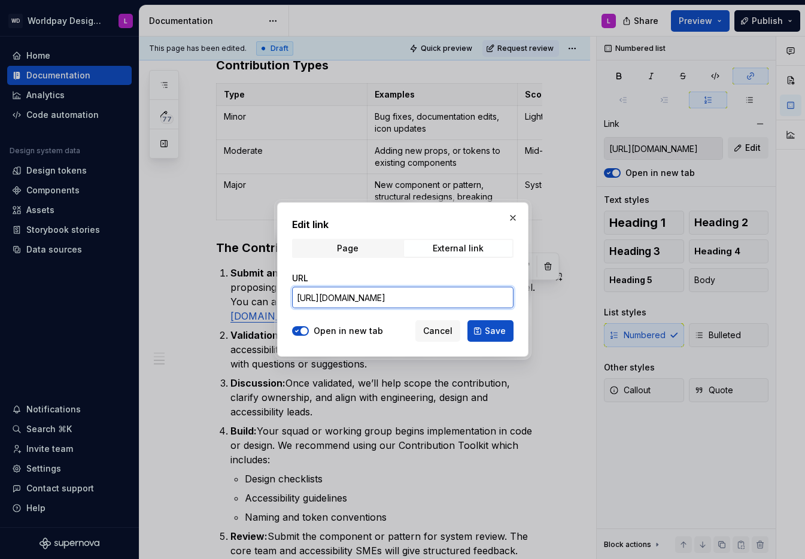
click at [409, 297] on input "[URL][DOMAIN_NAME]" at bounding box center [402, 298] width 221 height 22
paste input "channel/19%3Ad5caa85ceb9f465e9509c09cb288cf97%40thread.tacv2/Design%20System?gr…"
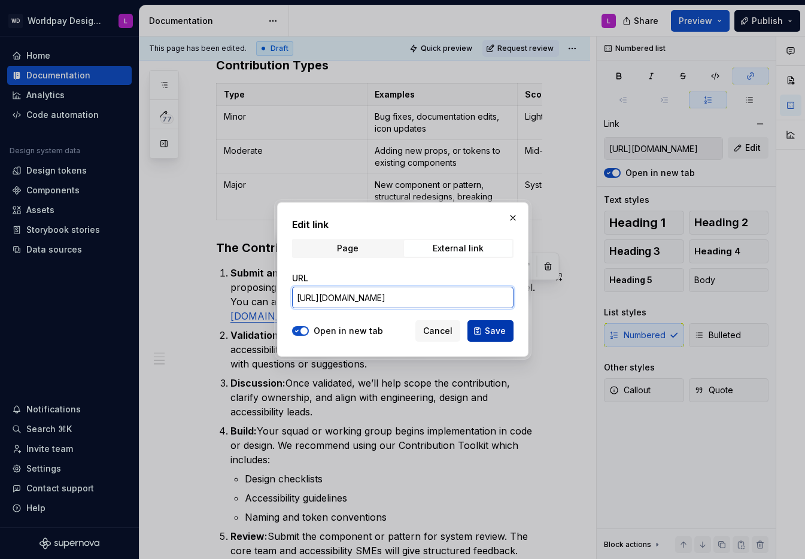
type input "[URL][DOMAIN_NAME]"
click at [486, 330] on span "Save" at bounding box center [495, 331] width 21 height 12
type input "[URL][DOMAIN_NAME]"
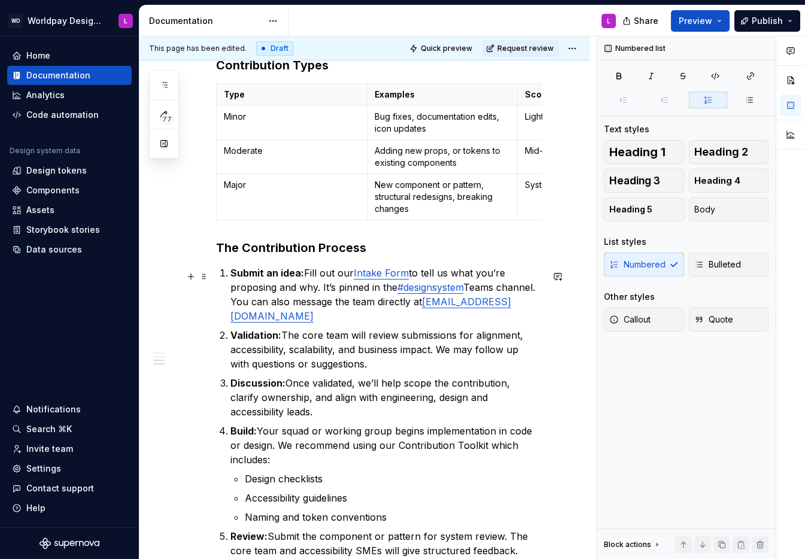
drag, startPoint x: 402, startPoint y: 322, endPoint x: 373, endPoint y: 284, distance: 47.8
click at [402, 321] on p "Submit an idea: Fill out our Intake Form to tell us what you’re proposing and w…" at bounding box center [386, 294] width 312 height 57
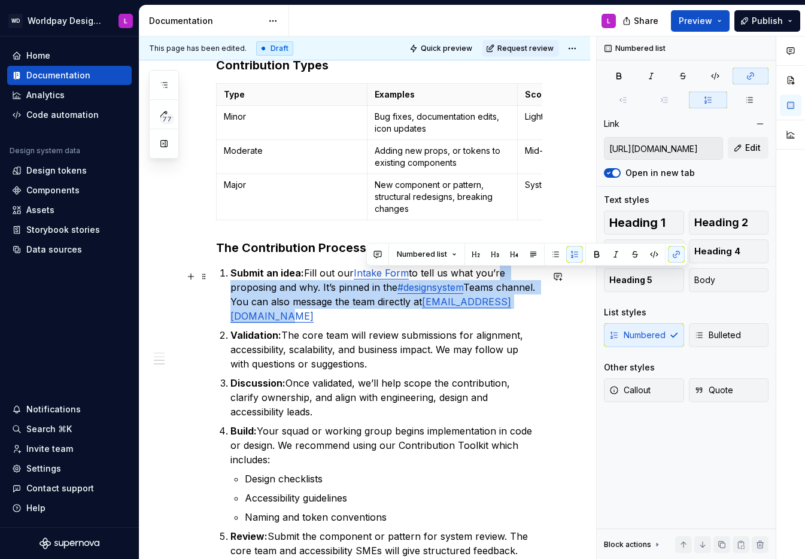
drag, startPoint x: 495, startPoint y: 278, endPoint x: 499, endPoint y: 315, distance: 37.9
click at [499, 315] on p "Submit an idea: Fill out our Intake Form to tell us what you’re proposing and w…" at bounding box center [386, 294] width 312 height 57
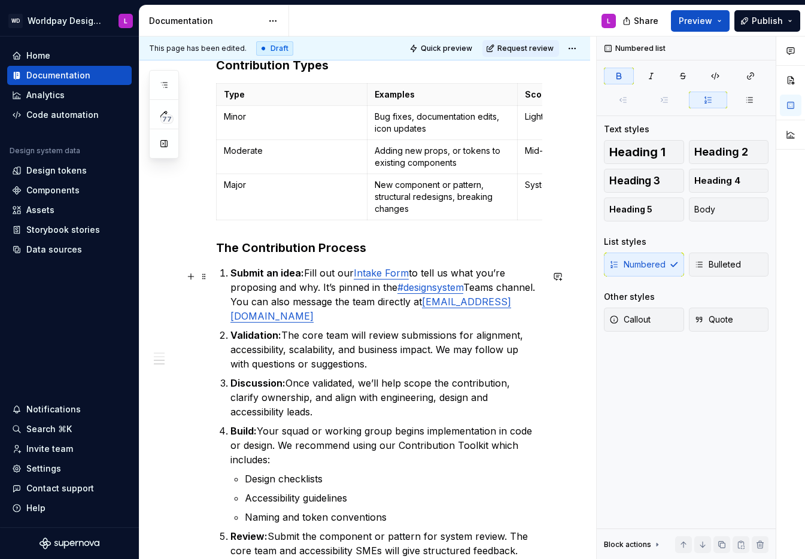
click at [288, 276] on strong "Submit an idea:" at bounding box center [267, 273] width 74 height 12
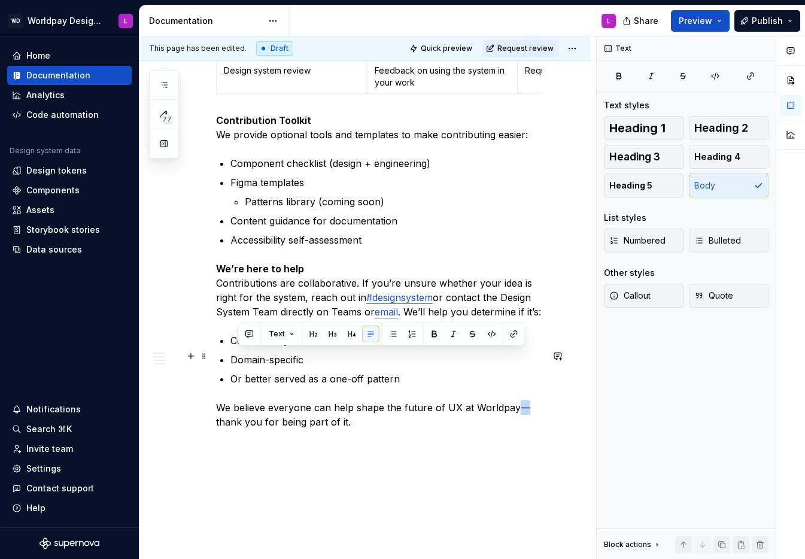
drag, startPoint x: 515, startPoint y: 358, endPoint x: 537, endPoint y: 357, distance: 22.7
click at [537, 400] on p "We believe everyone can help shape the future of UX at Worldpay—thank you for b…" at bounding box center [379, 414] width 326 height 29
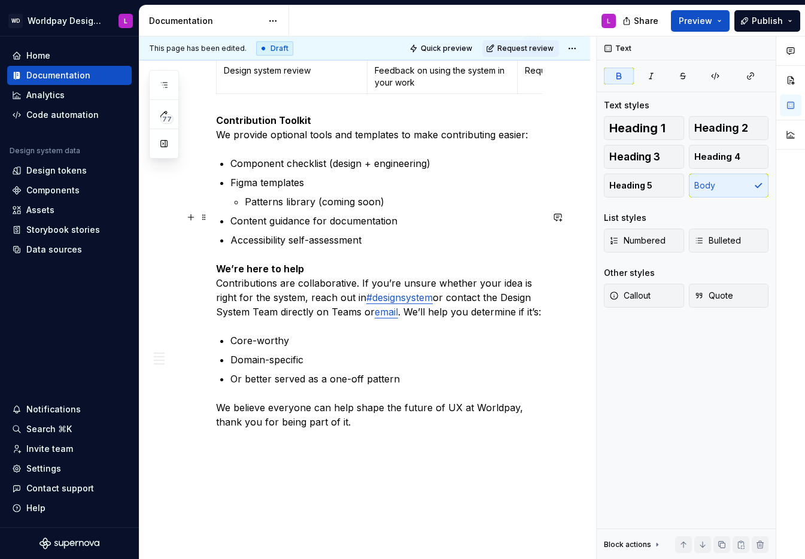
click at [343, 262] on p "We’re here to help Contributions are collaborative. If you’re unsure whether yo…" at bounding box center [379, 290] width 326 height 57
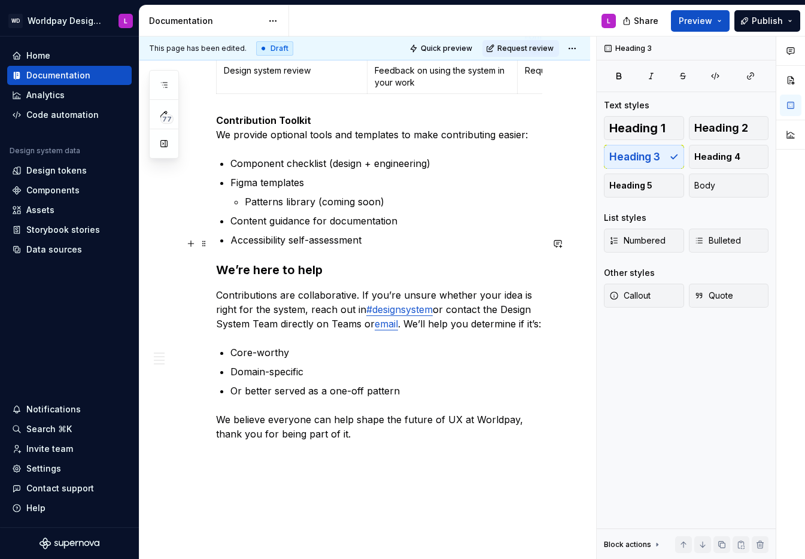
click at [315, 288] on p "Contributions are collaborative. If you’re unsure whether your idea is right fo…" at bounding box center [379, 309] width 326 height 43
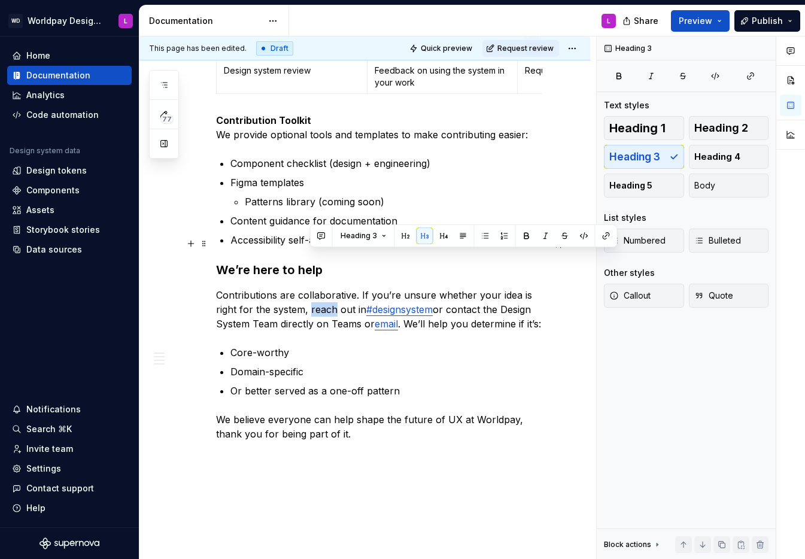
click at [315, 288] on p "Contributions are collaborative. If you’re unsure whether your idea is right fo…" at bounding box center [379, 309] width 326 height 43
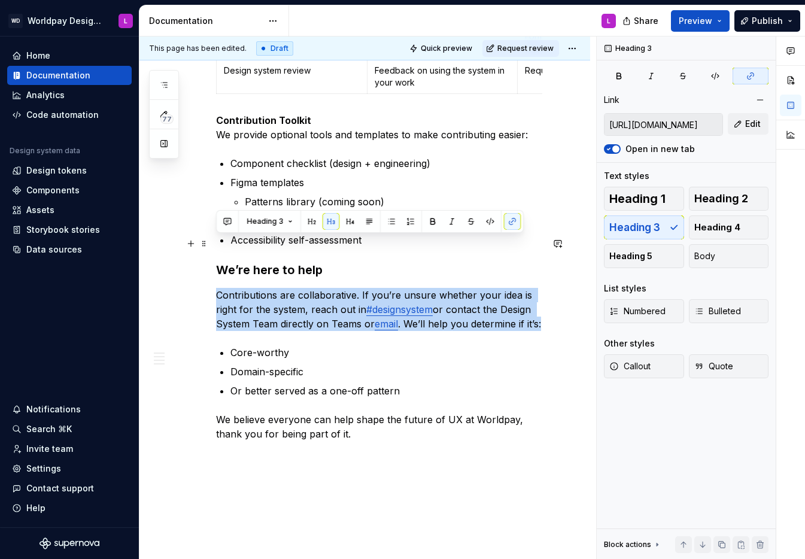
click at [315, 288] on p "Contributions are collaborative. If you’re unsure whether your idea is right fo…" at bounding box center [379, 309] width 326 height 43
click at [716, 254] on button "Body" at bounding box center [729, 256] width 80 height 24
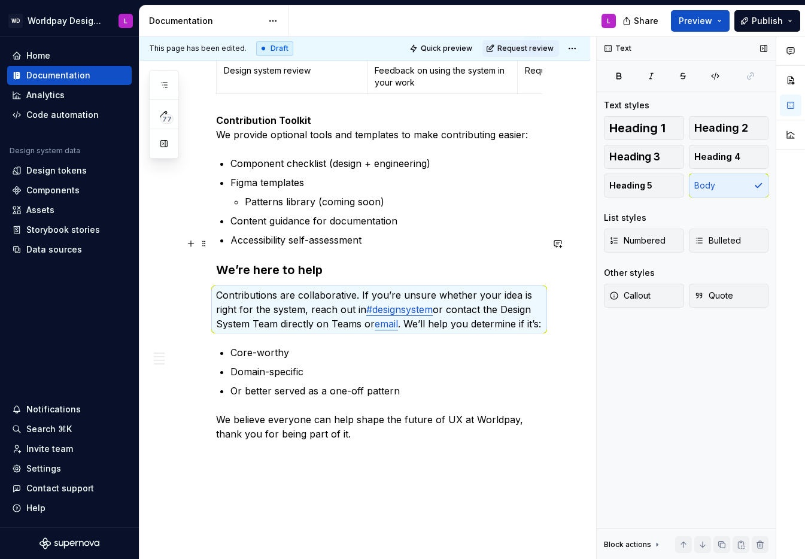
click at [302, 288] on p "Contributions are collaborative. If you’re unsure whether your idea is right fo…" at bounding box center [379, 309] width 326 height 43
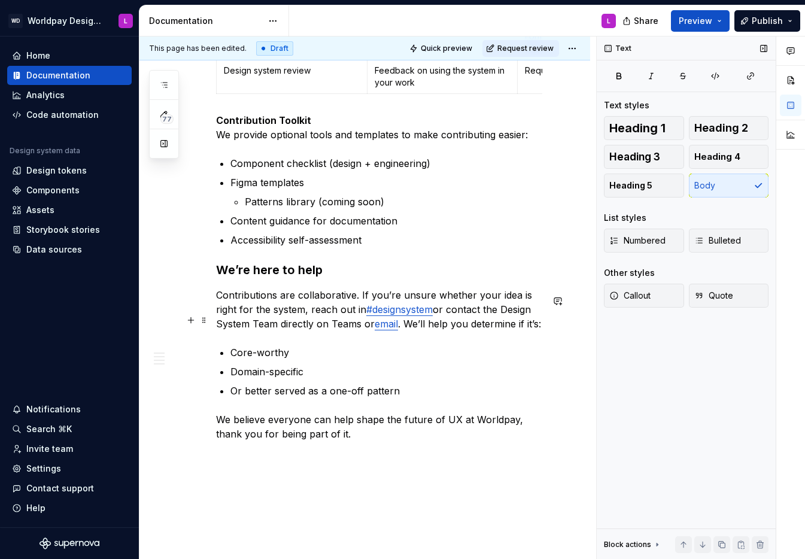
click at [476, 364] on p "Domain-specific" at bounding box center [386, 371] width 312 height 14
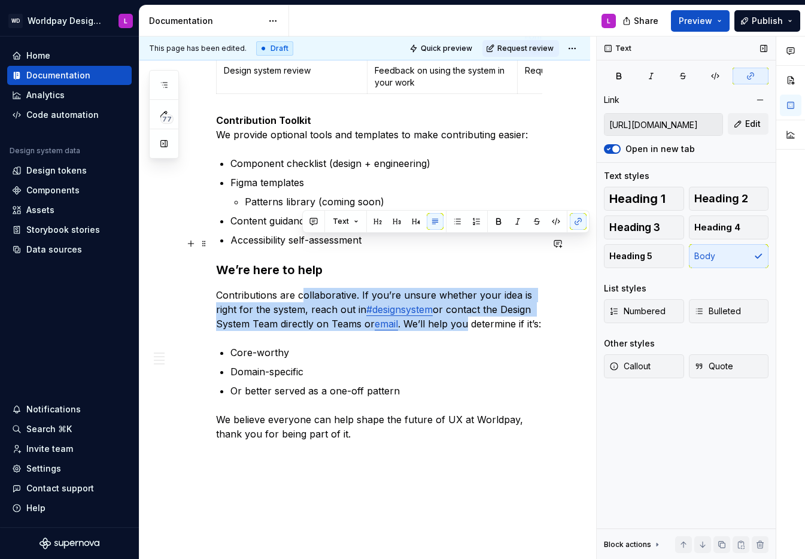
drag, startPoint x: 312, startPoint y: 243, endPoint x: 465, endPoint y: 270, distance: 155.7
click at [465, 288] on p "Contributions are collaborative. If you’re unsure whether your idea is right fo…" at bounding box center [379, 309] width 326 height 43
click at [466, 288] on p "Contributions are collaborative. If you’re unsure whether your idea is right fo…" at bounding box center [379, 309] width 326 height 43
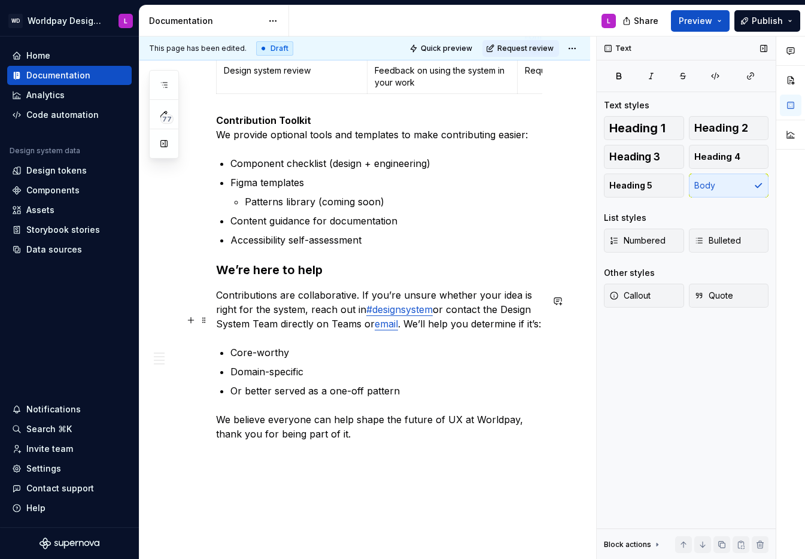
scroll to position [1541, 0]
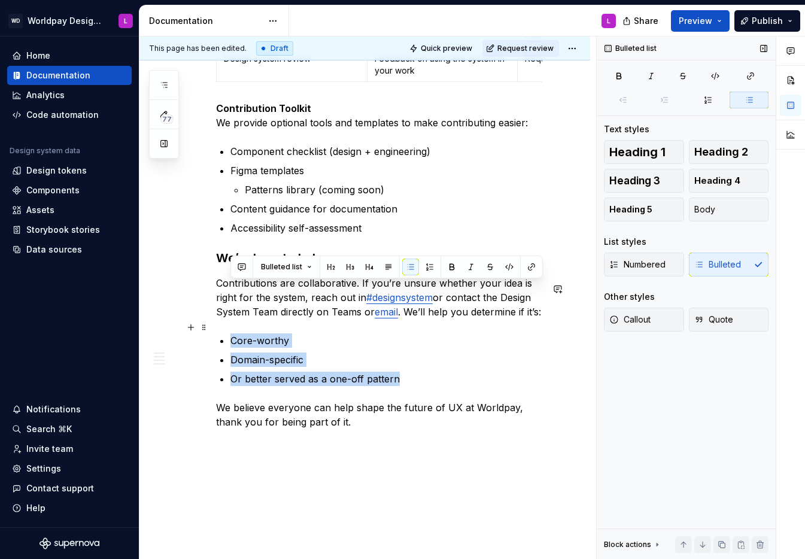
drag, startPoint x: 272, startPoint y: 291, endPoint x: 412, endPoint y: 329, distance: 145.6
click at [412, 333] on ul "Core-worthy Domain-specific Or better served as a one-off pattern" at bounding box center [386, 359] width 312 height 53
click at [412, 372] on p "Or better served as a one-off pattern" at bounding box center [386, 379] width 312 height 14
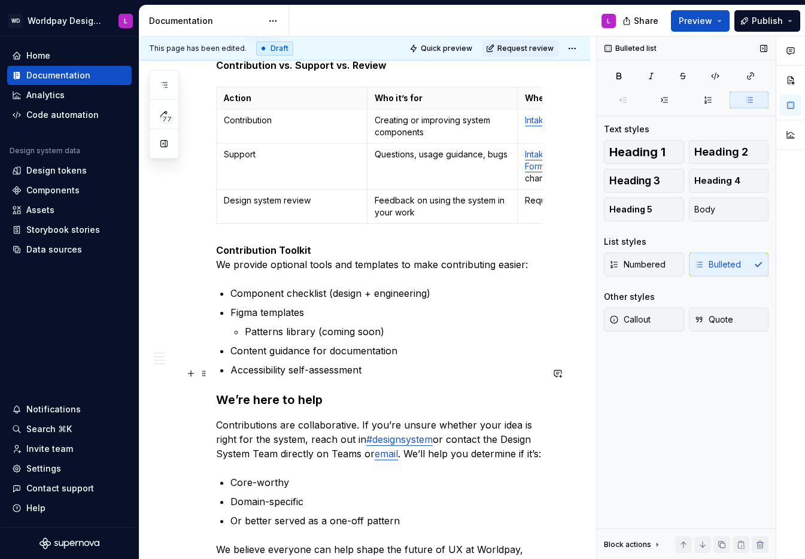
scroll to position [1388, 0]
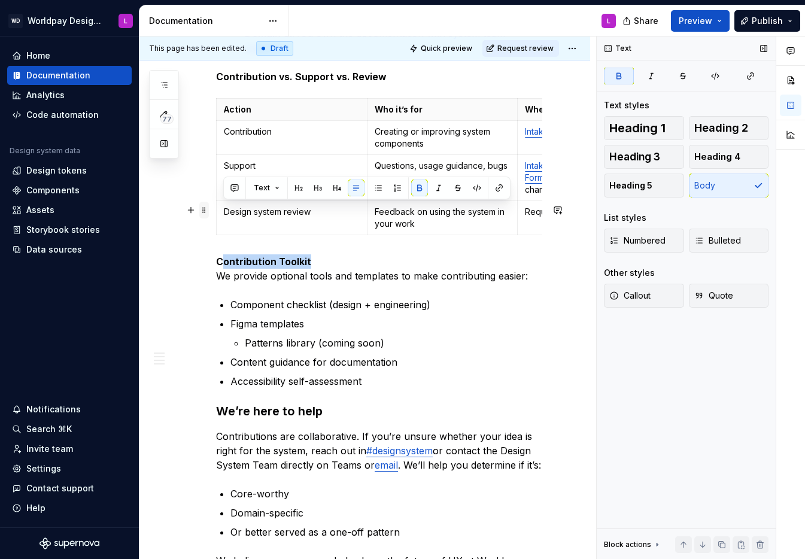
drag, startPoint x: 302, startPoint y: 211, endPoint x: 199, endPoint y: 206, distance: 102.4
click at [279, 256] on strong "Contribution Toolkit" at bounding box center [263, 262] width 95 height 12
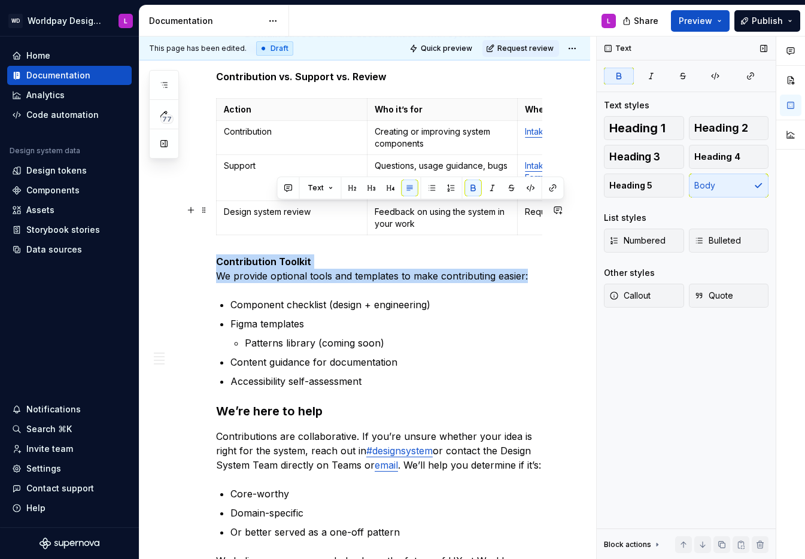
click at [279, 256] on strong "Contribution Toolkit" at bounding box center [263, 262] width 95 height 12
click at [294, 256] on strong "Contribution Toolkit" at bounding box center [263, 262] width 95 height 12
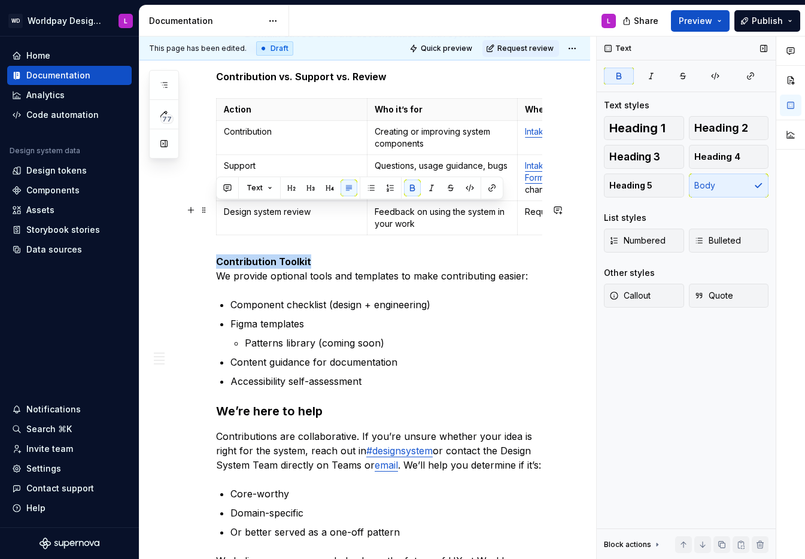
drag, startPoint x: 313, startPoint y: 212, endPoint x: 218, endPoint y: 205, distance: 95.4
click at [218, 254] on p "Contribution Toolkit We provide optional tools and templates to make contributi…" at bounding box center [379, 268] width 326 height 29
click at [319, 254] on p "Contribution Toolkit We provide optional tools and templates to make contributi…" at bounding box center [379, 268] width 326 height 29
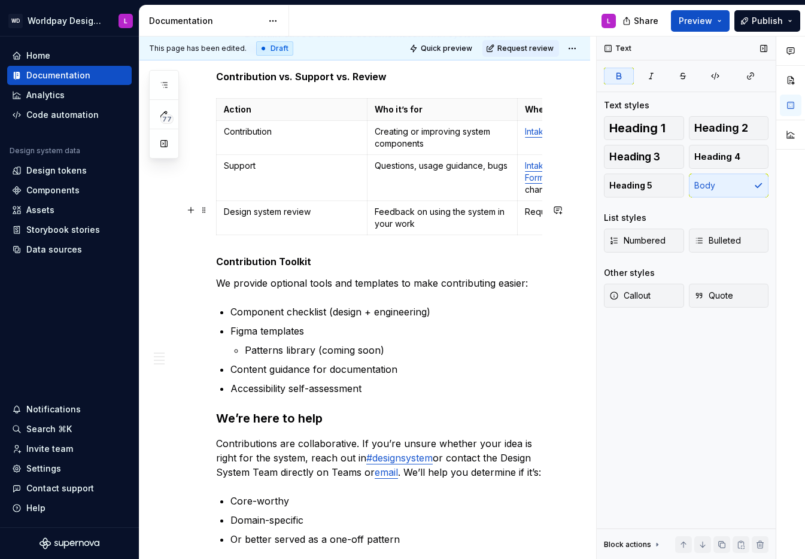
click at [314, 254] on p "Contribution Toolkit" at bounding box center [379, 261] width 326 height 14
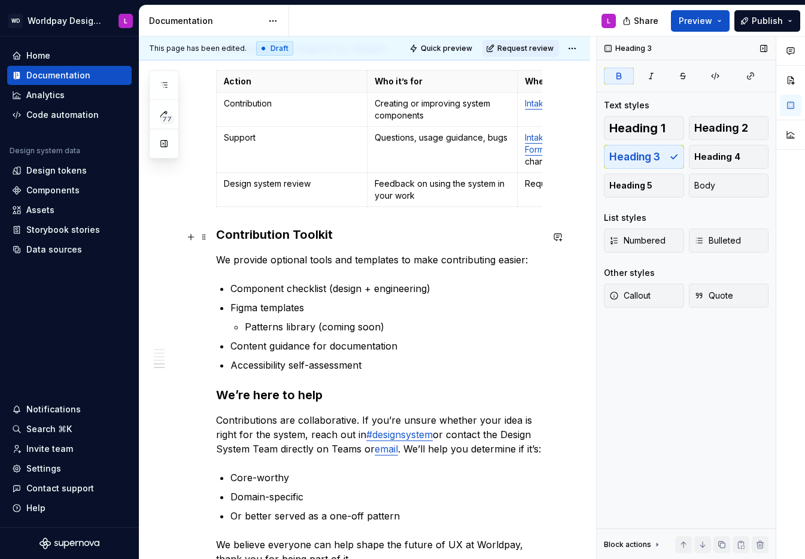
scroll to position [1412, 0]
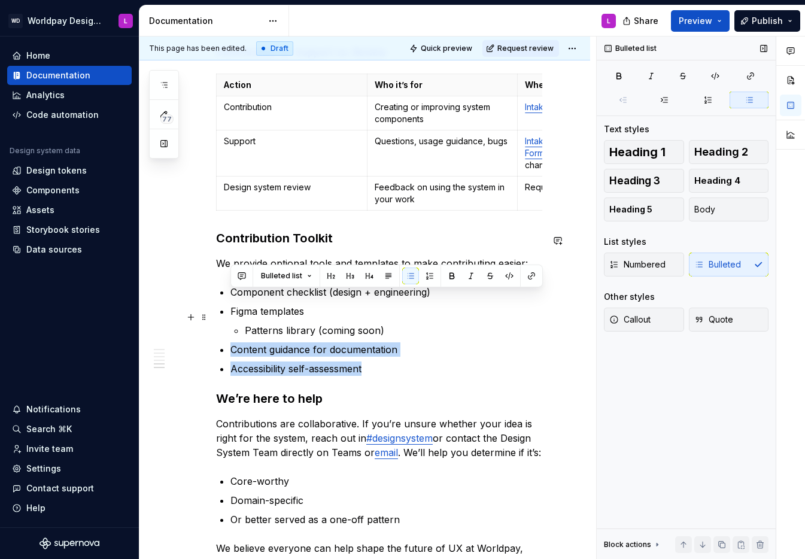
drag, startPoint x: 230, startPoint y: 298, endPoint x: 396, endPoint y: 315, distance: 166.7
click at [396, 315] on ul "Component checklist (design + engineering) Figma templates Patterns library (co…" at bounding box center [386, 330] width 312 height 91
click at [396, 361] on p "Accessibility self-assessment" at bounding box center [386, 368] width 312 height 14
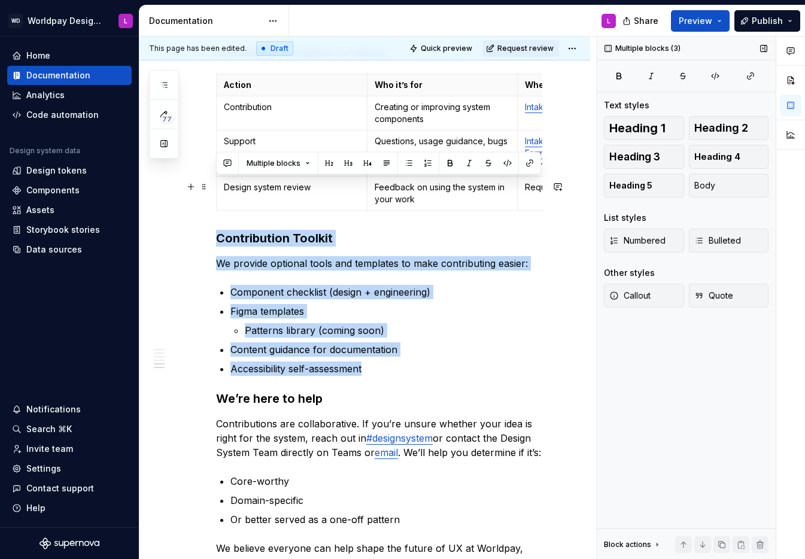
drag, startPoint x: 375, startPoint y: 321, endPoint x: 214, endPoint y: 187, distance: 209.5
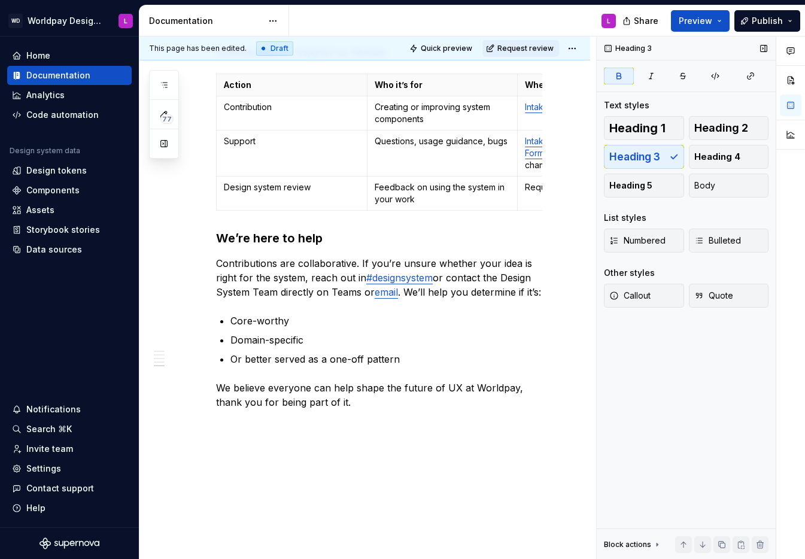
scroll to position [1393, 0]
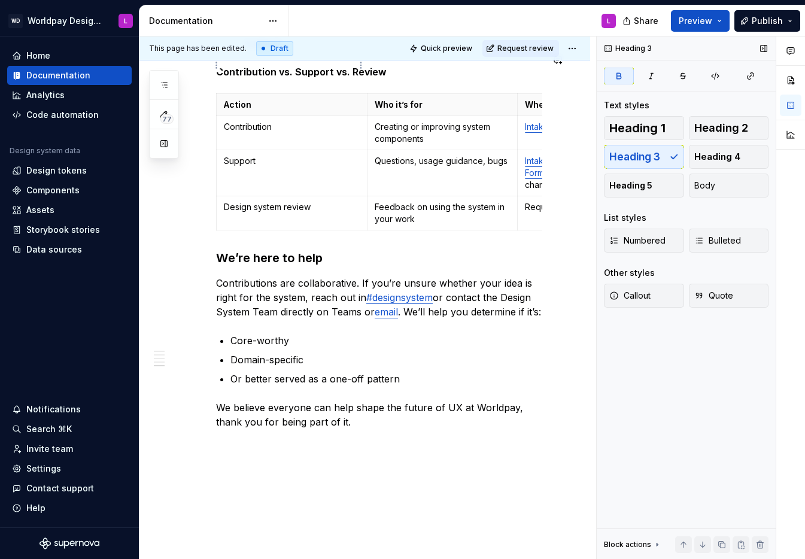
type textarea "*"
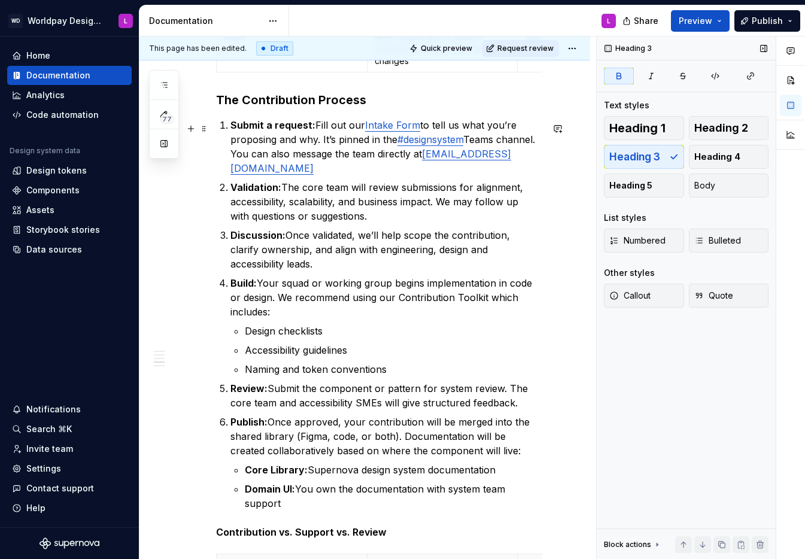
scroll to position [894, 0]
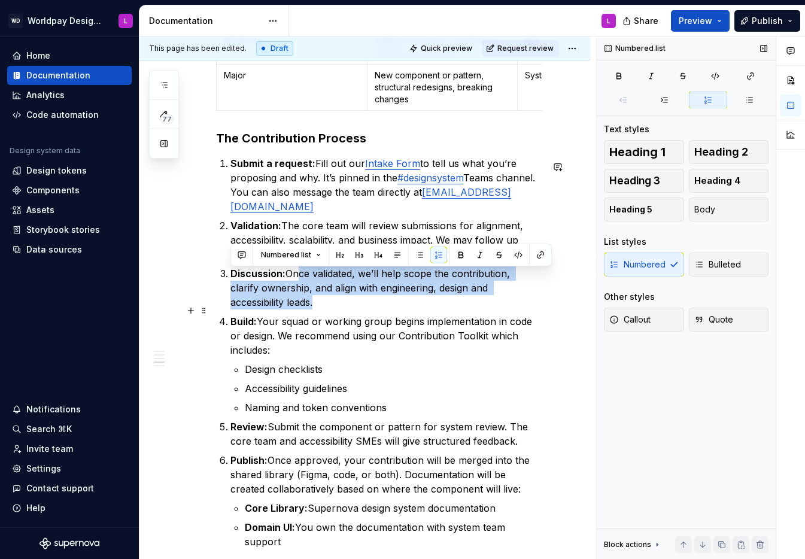
drag, startPoint x: 297, startPoint y: 275, endPoint x: 549, endPoint y: 301, distance: 252.7
click at [549, 301] on div "Contributing to the design system The Design System and Micro UX Framework exis…" at bounding box center [364, 210] width 451 height 1799
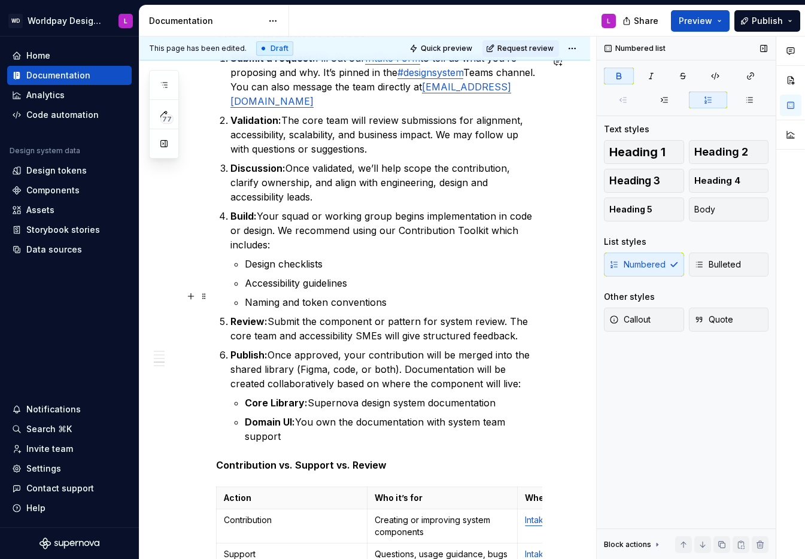
scroll to position [1000, 0]
click at [288, 220] on p "Build: Your squad or working group begins implementation in code or design. We …" at bounding box center [386, 229] width 312 height 43
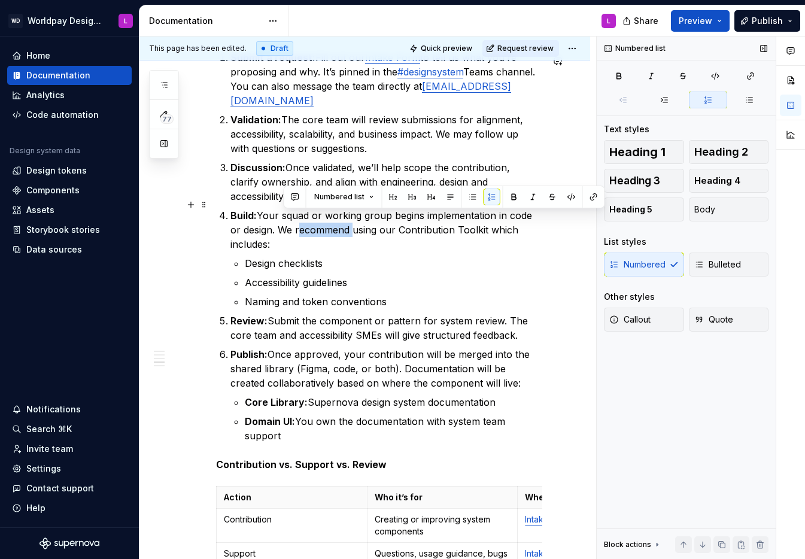
click at [288, 220] on p "Build: Your squad or working group begins implementation in code or design. We …" at bounding box center [386, 229] width 312 height 43
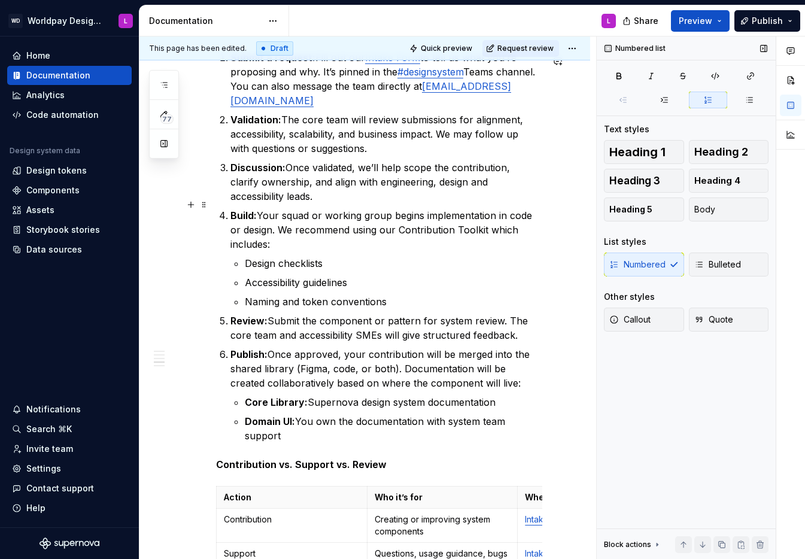
click at [347, 221] on p "Build: Your squad or working group begins implementation in code or design. We …" at bounding box center [386, 229] width 312 height 43
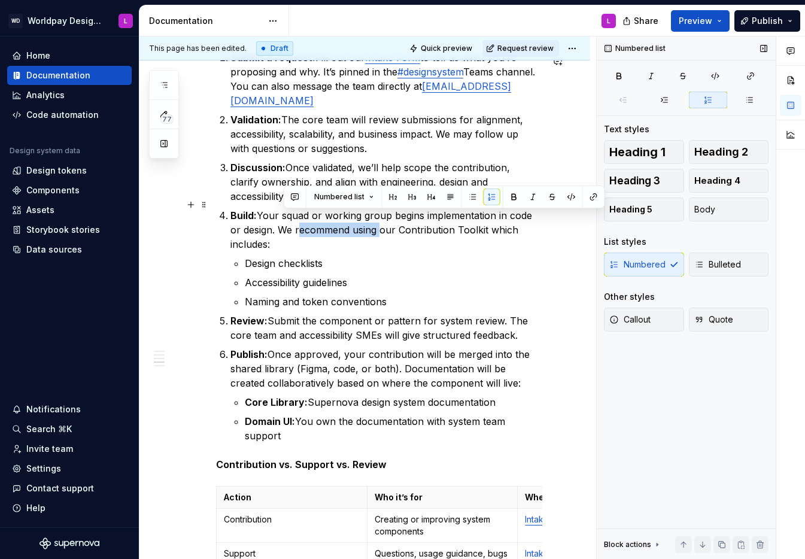
drag, startPoint x: 335, startPoint y: 220, endPoint x: 282, endPoint y: 220, distance: 52.1
click at [282, 220] on p "Build: Your squad or working group begins implementation in code or design. We …" at bounding box center [386, 229] width 312 height 43
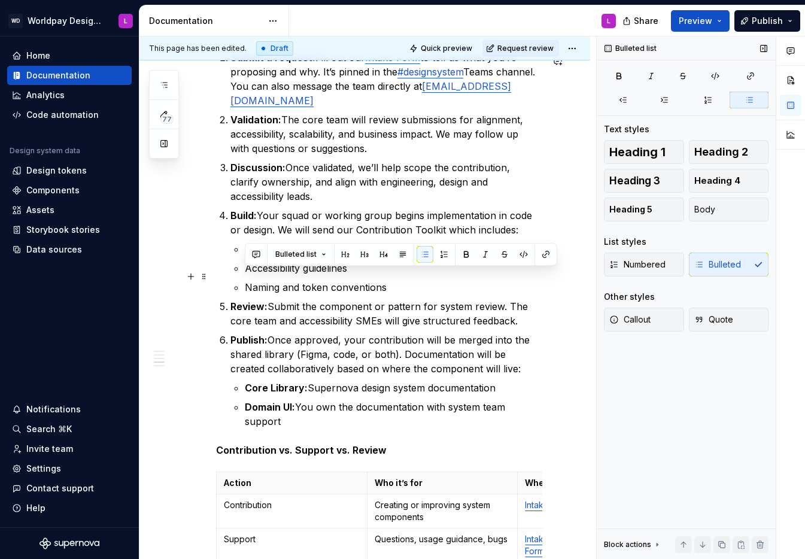
drag, startPoint x: 387, startPoint y: 278, endPoint x: 418, endPoint y: 276, distance: 31.2
click at [418, 280] on p "Naming and token conventions" at bounding box center [393, 287] width 297 height 14
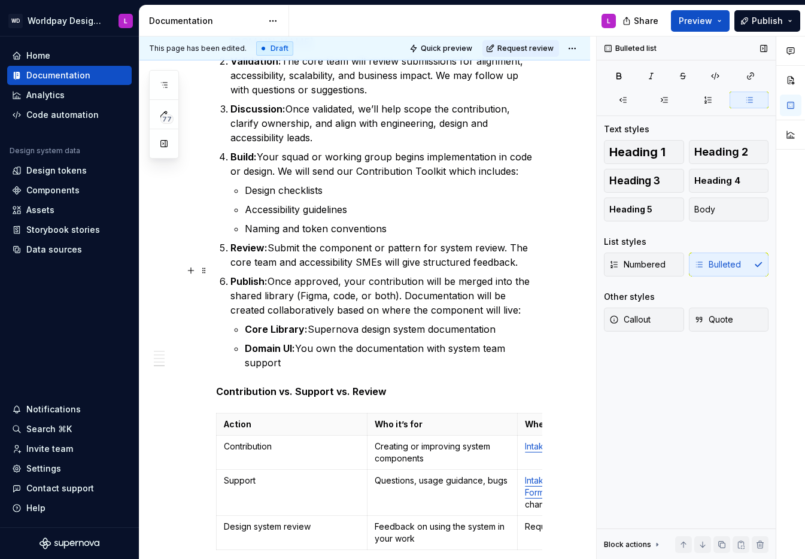
scroll to position [1084, 0]
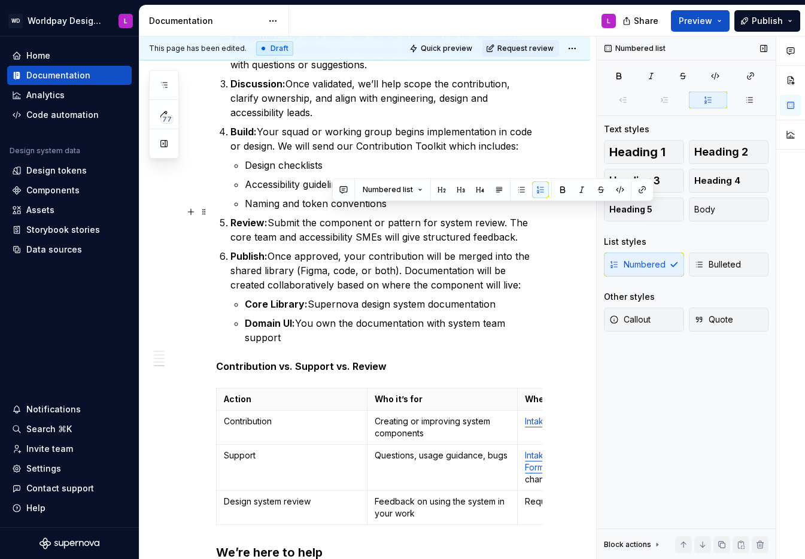
drag, startPoint x: 381, startPoint y: 212, endPoint x: 536, endPoint y: 228, distance: 155.2
click at [536, 228] on p "Review: Submit the component or pattern for system review. The core team and ac…" at bounding box center [386, 229] width 312 height 29
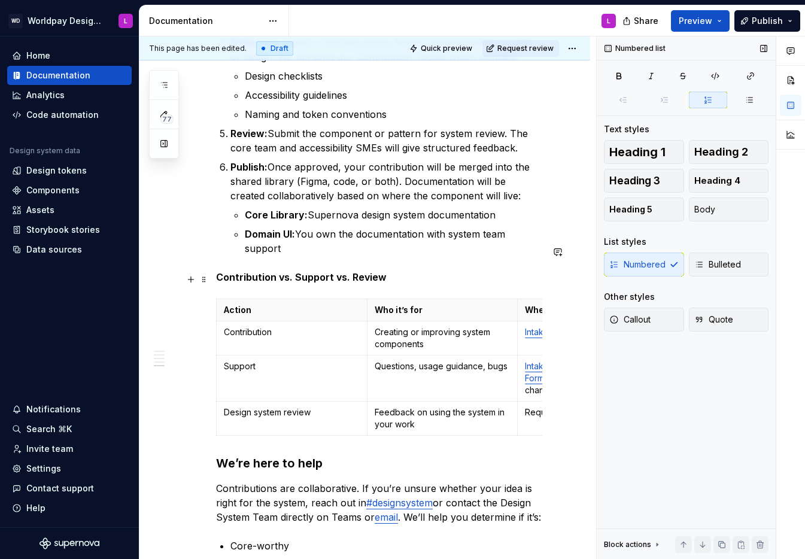
scroll to position [1175, 0]
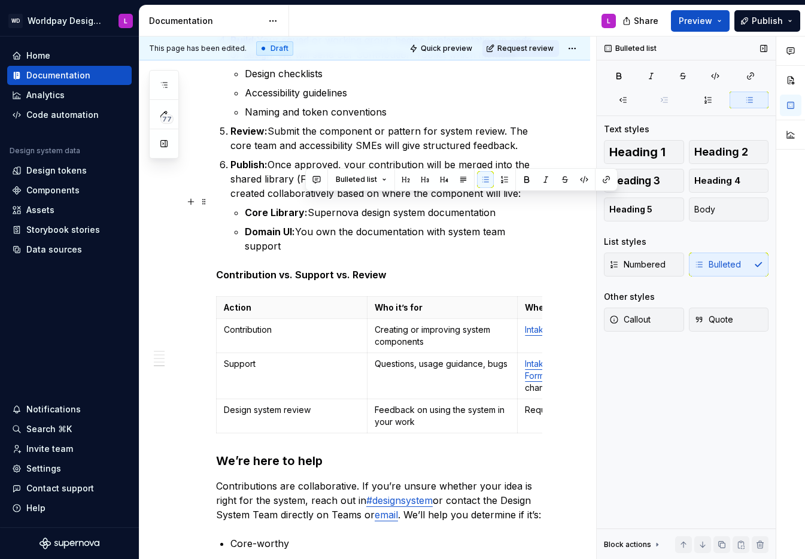
drag, startPoint x: 306, startPoint y: 201, endPoint x: 511, endPoint y: 203, distance: 204.7
click at [511, 205] on p "Core Library: Supernova design system documentation" at bounding box center [393, 212] width 297 height 14
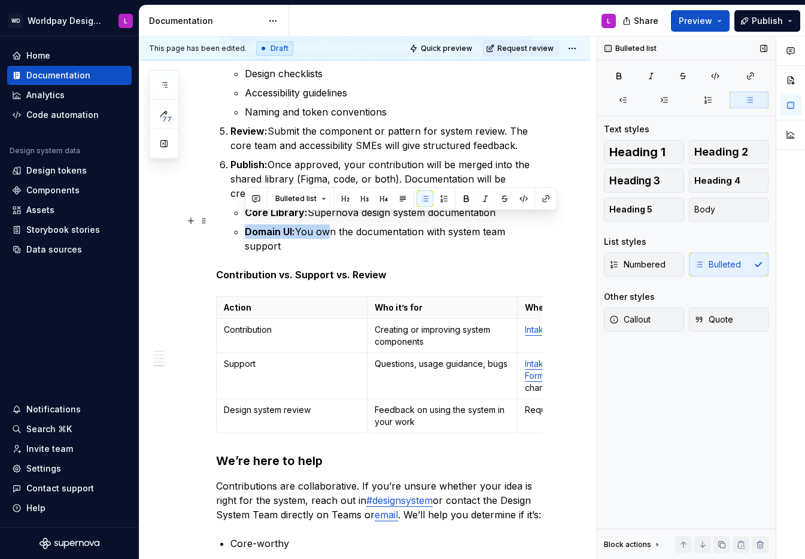
drag, startPoint x: 412, startPoint y: 223, endPoint x: 583, endPoint y: 225, distance: 171.8
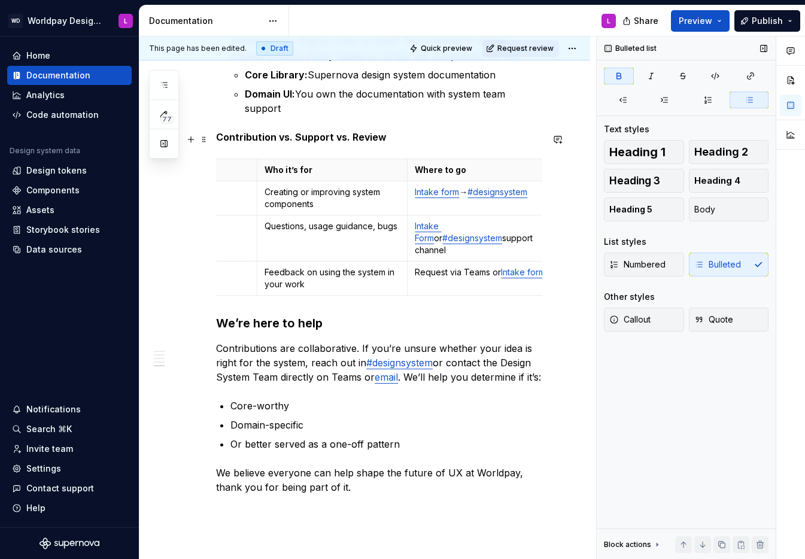
scroll to position [0, 120]
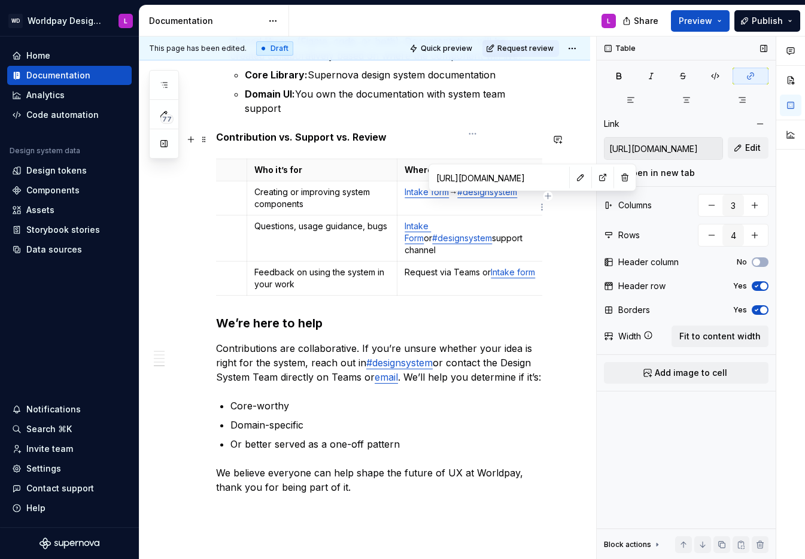
click at [492, 233] on link "#designsystem" at bounding box center [462, 238] width 60 height 10
click at [572, 180] on button "button" at bounding box center [580, 177] width 17 height 17
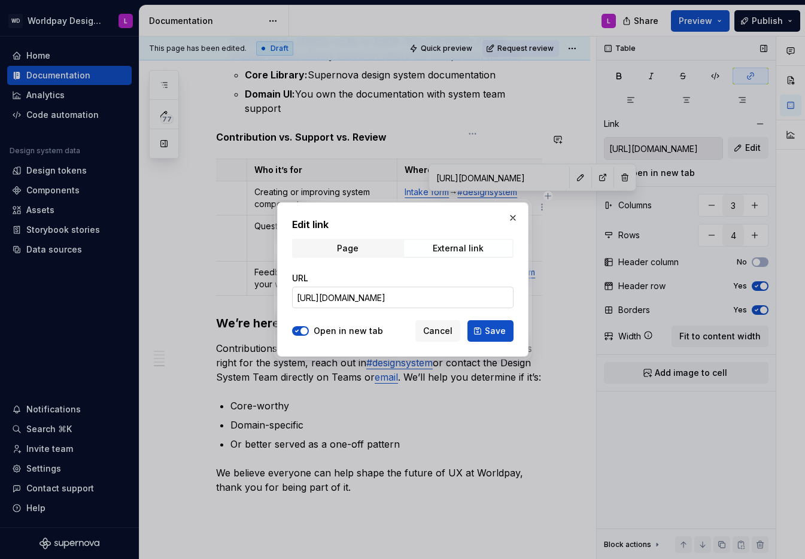
click at [411, 297] on input "[URL][DOMAIN_NAME]" at bounding box center [402, 298] width 221 height 22
paste input "channel/19%3Ad5caa85ceb9f465e9509c09cb288cf97%40thread.tacv2/Design%20System?gr…"
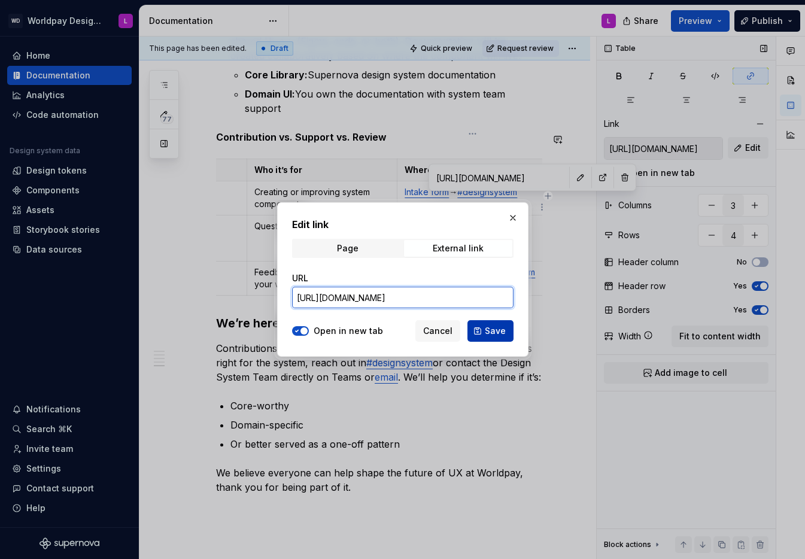
type input "[URL][DOMAIN_NAME]"
click at [493, 335] on span "Save" at bounding box center [495, 331] width 21 height 12
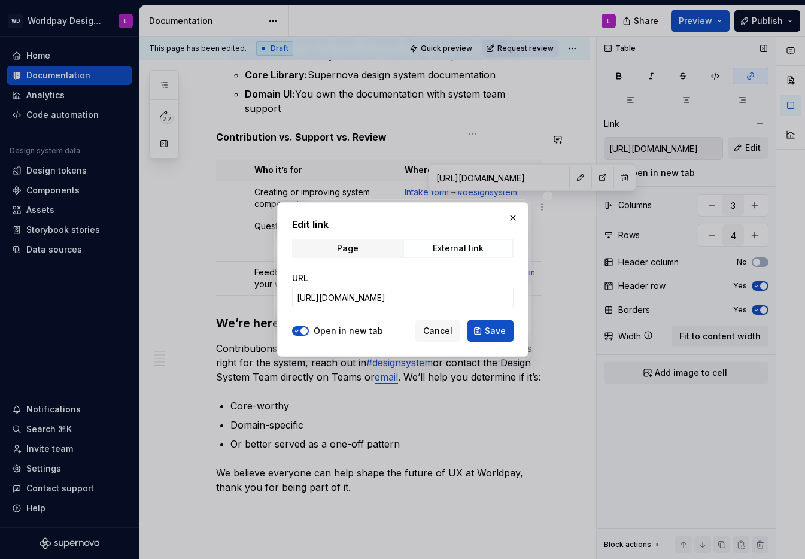
type input "[URL][DOMAIN_NAME]"
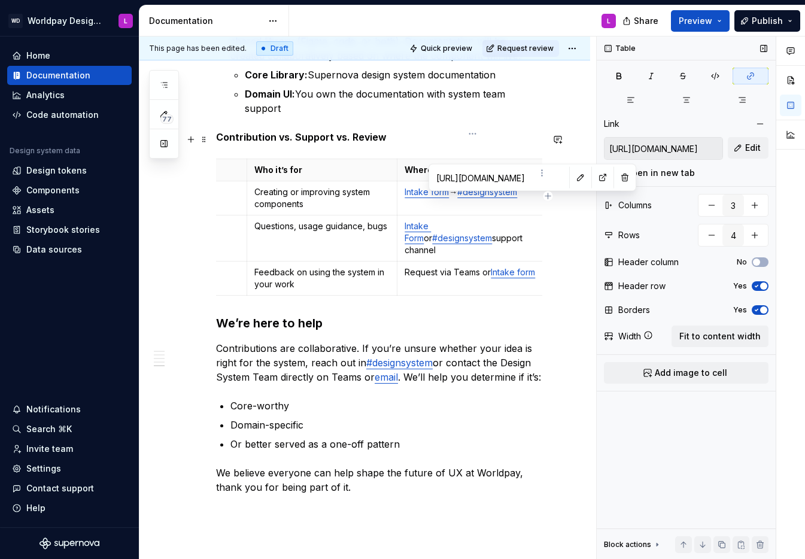
click at [405, 181] on td "Intake form → #designsystem" at bounding box center [472, 198] width 151 height 34
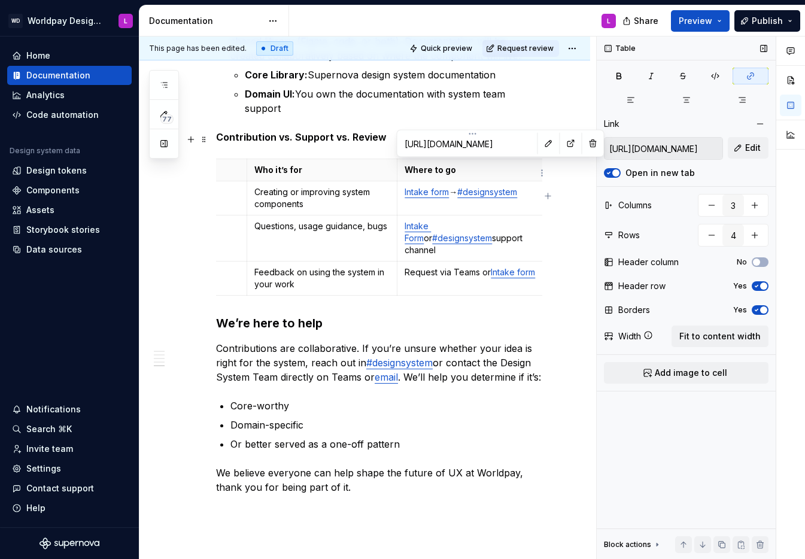
click at [486, 187] on link "#designsystem" at bounding box center [487, 192] width 60 height 10
click at [540, 139] on button "button" at bounding box center [548, 143] width 17 height 17
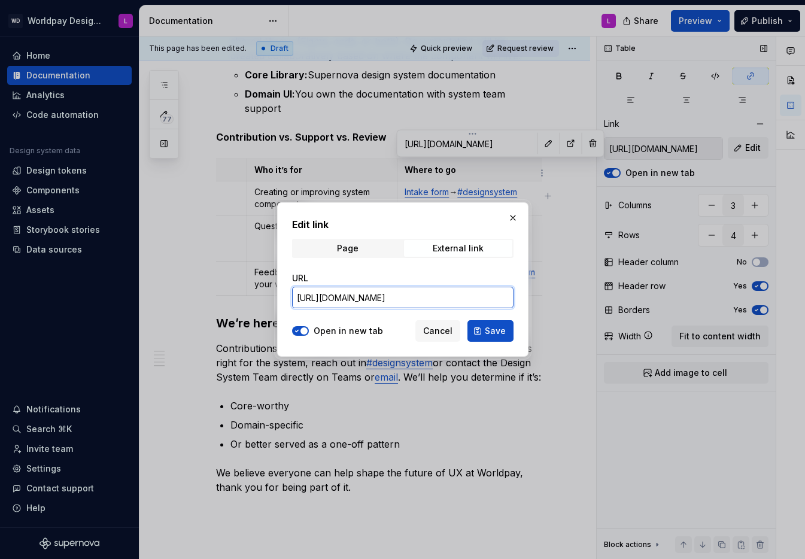
click at [379, 291] on input "[URL][DOMAIN_NAME]" at bounding box center [402, 298] width 221 height 22
paste input "channel/19%3Ad5caa85ceb9f465e9509c09cb288cf97%40thread.tacv2/Design%20System?gr…"
type input "[URL][DOMAIN_NAME]"
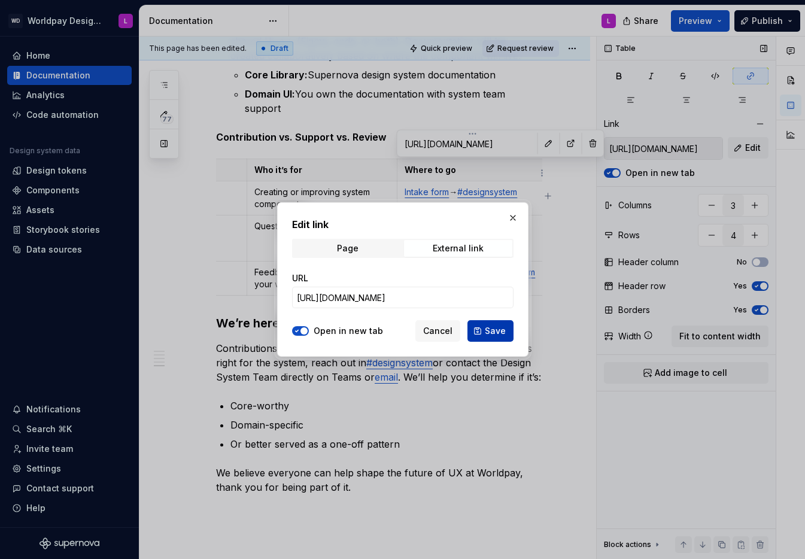
scroll to position [0, 0]
click at [490, 335] on span "Save" at bounding box center [495, 331] width 21 height 12
type input "[URL][DOMAIN_NAME]"
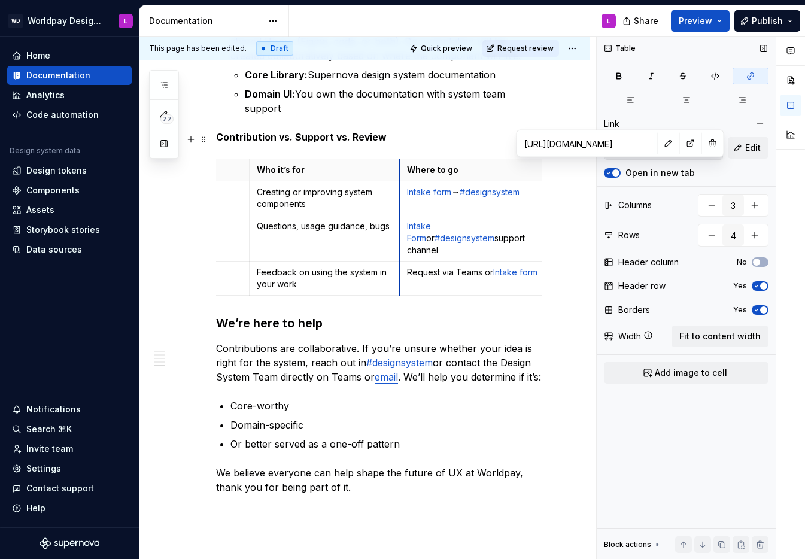
scroll to position [0, 120]
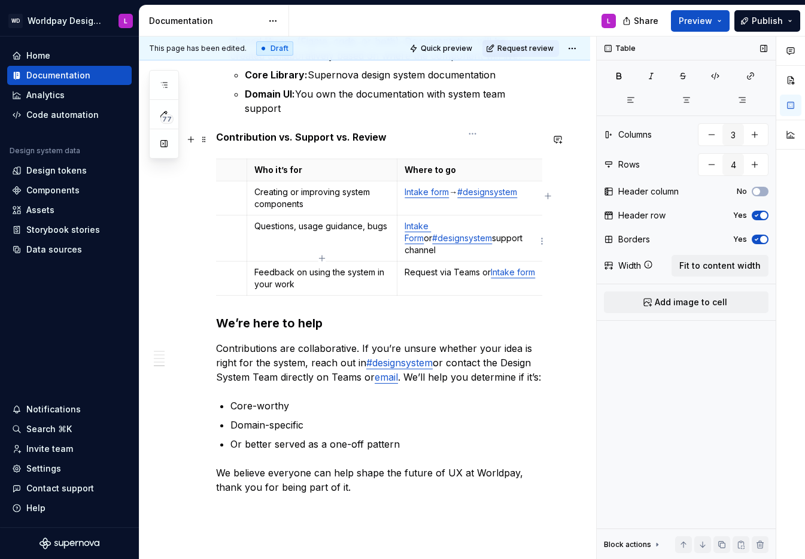
click at [485, 266] on p "Request via Teams or Intake form" at bounding box center [473, 272] width 136 height 12
click at [530, 266] on p "Request via Teams, Intake form" at bounding box center [473, 272] width 136 height 12
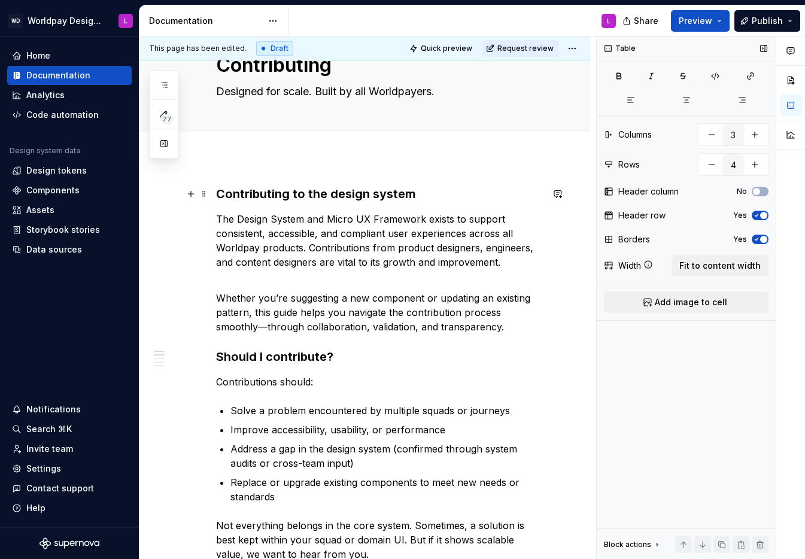
scroll to position [0, 0]
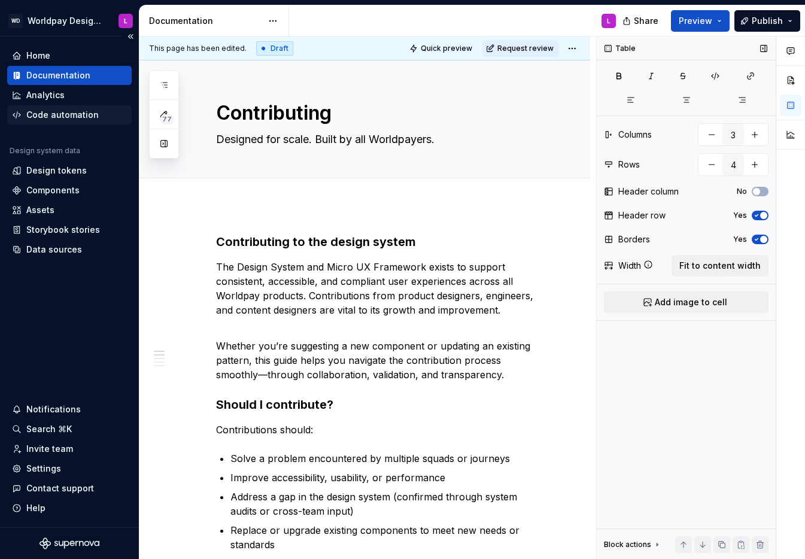
click at [47, 119] on div "Code automation" at bounding box center [62, 115] width 72 height 12
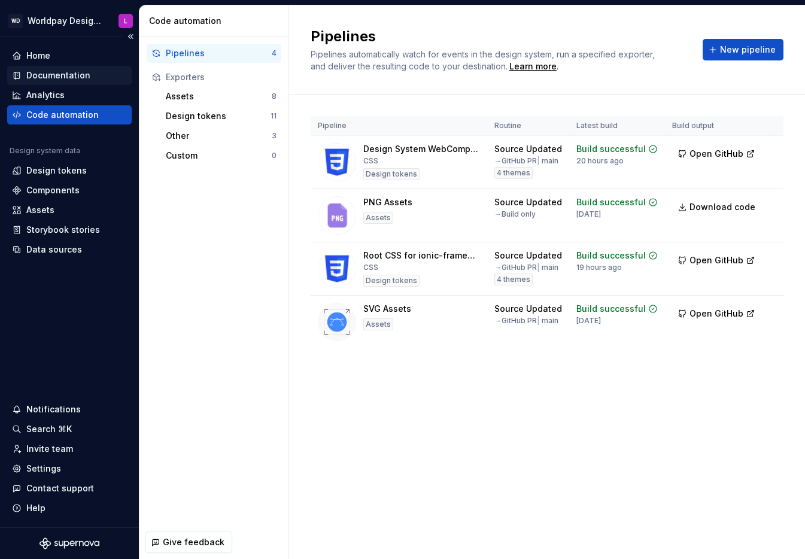
click at [53, 73] on div "Documentation" at bounding box center [58, 75] width 64 height 12
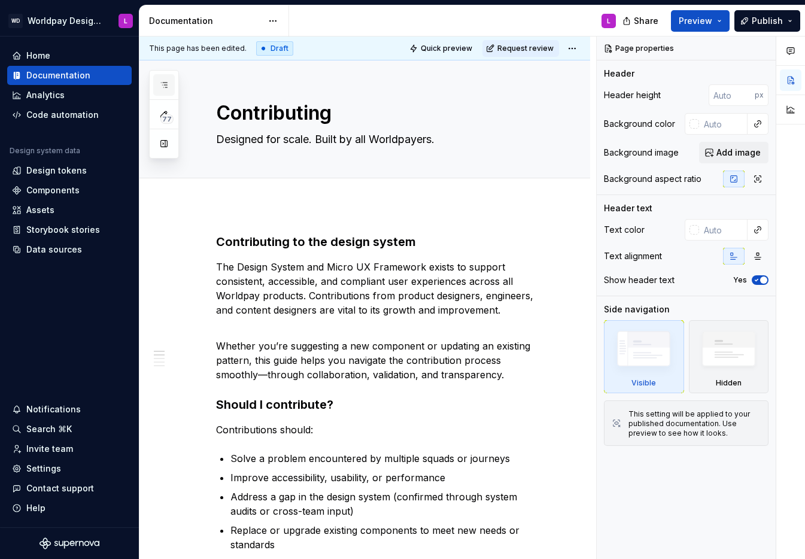
click at [166, 81] on icon "button" at bounding box center [164, 85] width 10 height 10
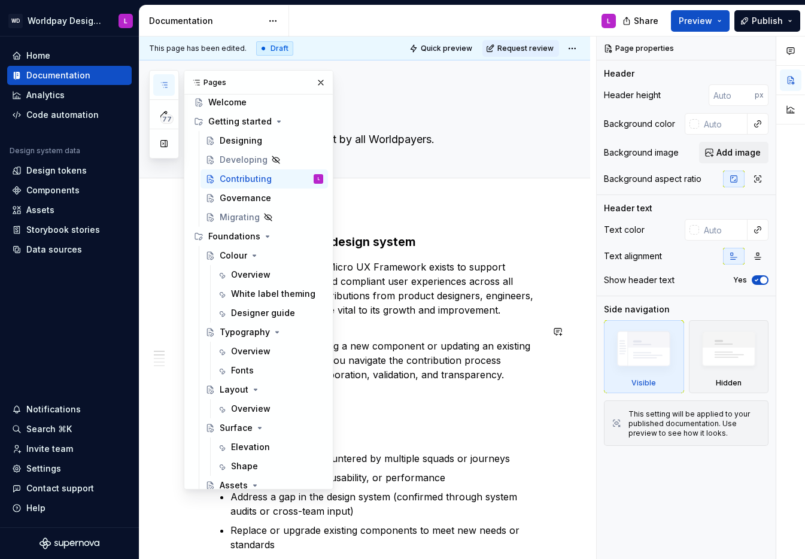
scroll to position [13, 0]
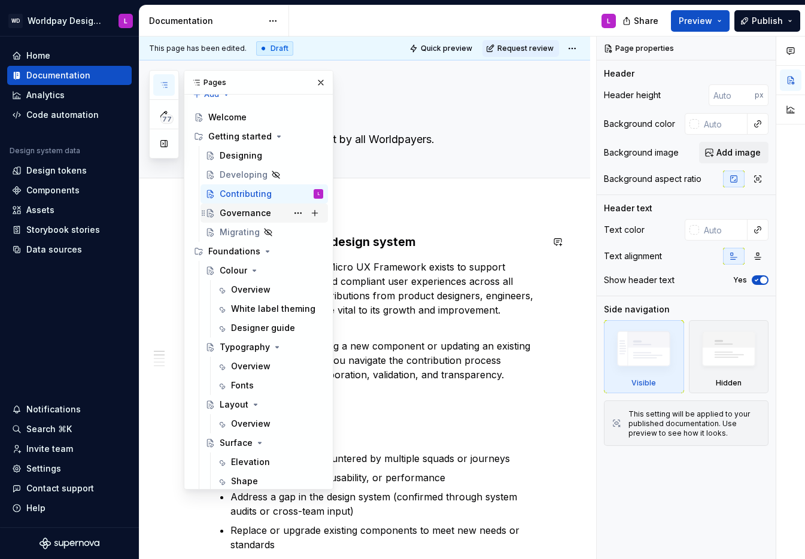
click at [243, 214] on div "Governance" at bounding box center [245, 213] width 51 height 12
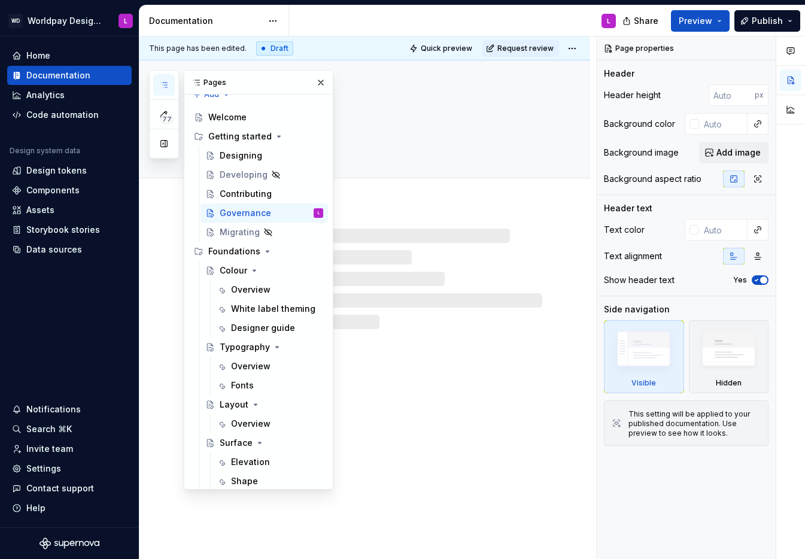
click at [493, 406] on div "Governance" at bounding box center [364, 309] width 451 height 499
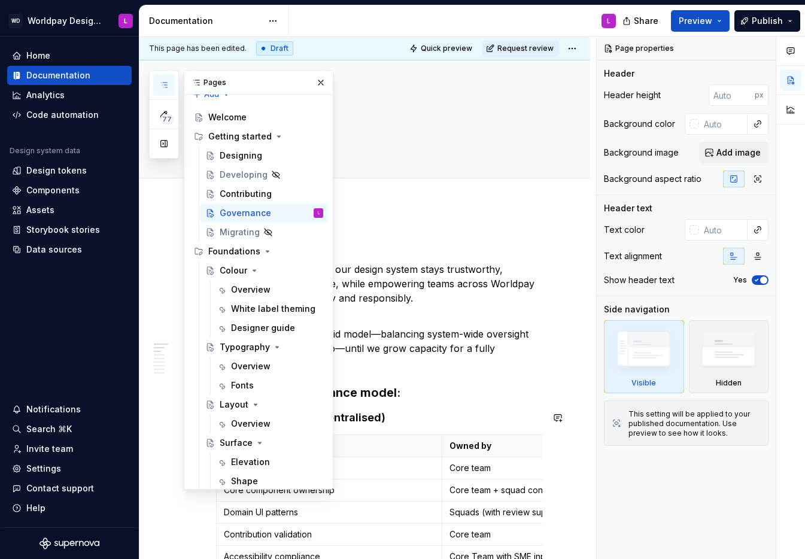
click at [452, 419] on h4 "Hybrid (federated / centralised)" at bounding box center [379, 418] width 326 height 14
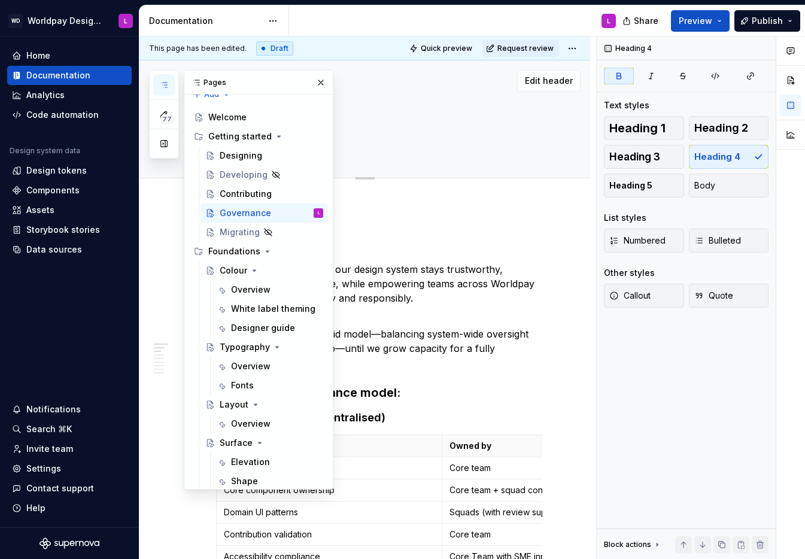
click at [324, 84] on button "button" at bounding box center [320, 82] width 17 height 17
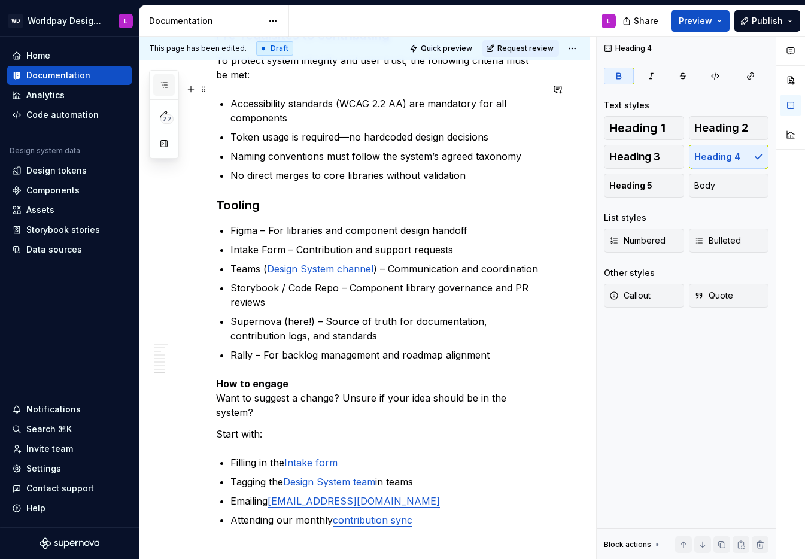
scroll to position [1726, 0]
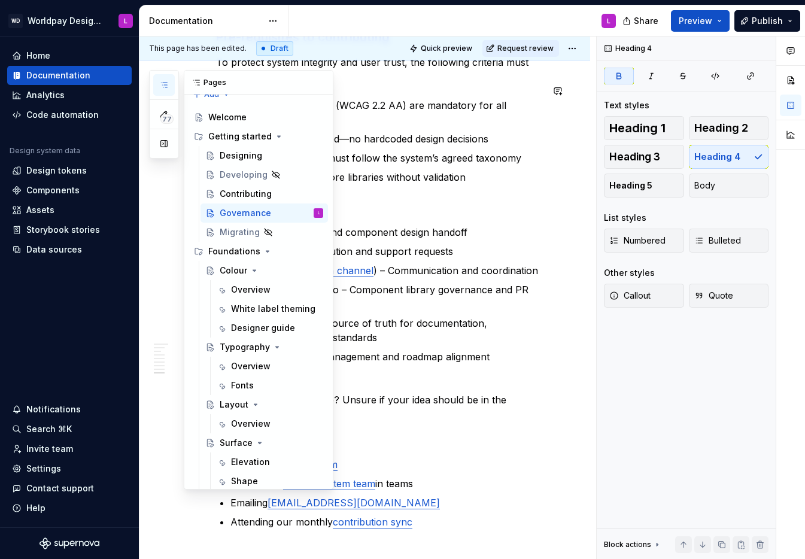
click at [162, 80] on button "button" at bounding box center [164, 85] width 22 height 22
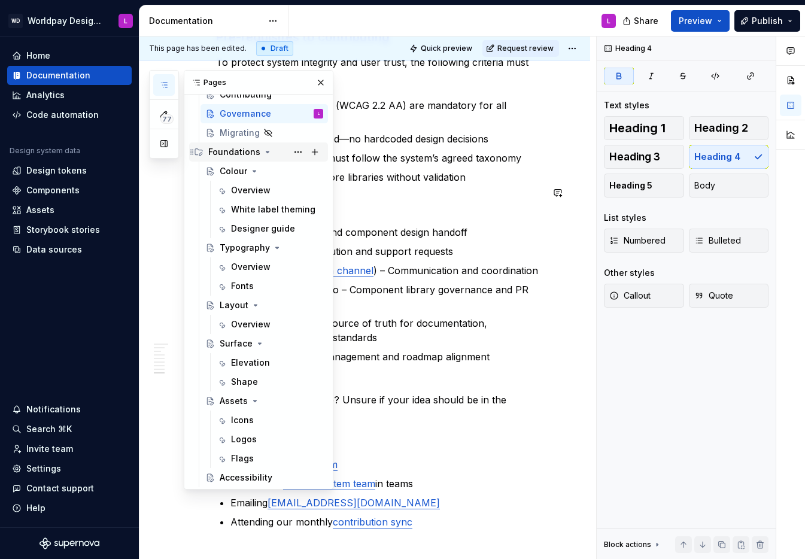
scroll to position [74, 0]
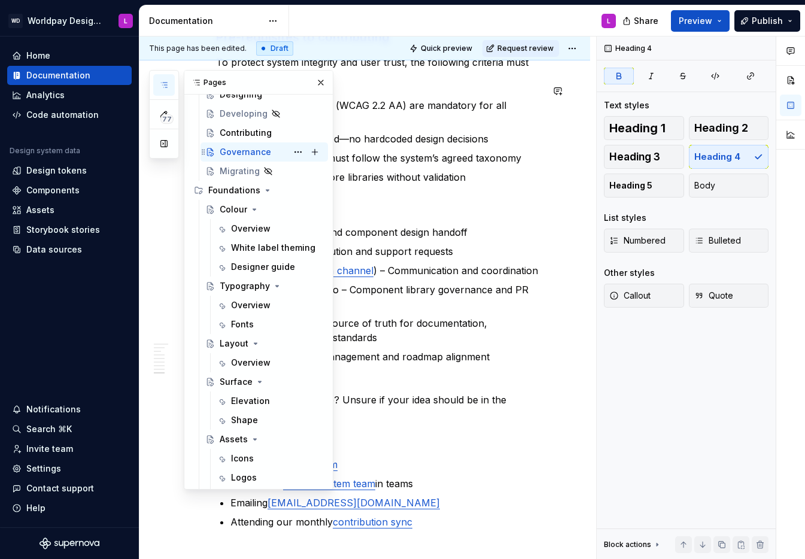
click at [262, 151] on div "Governance" at bounding box center [245, 152] width 51 height 12
click at [320, 81] on button "button" at bounding box center [320, 82] width 17 height 17
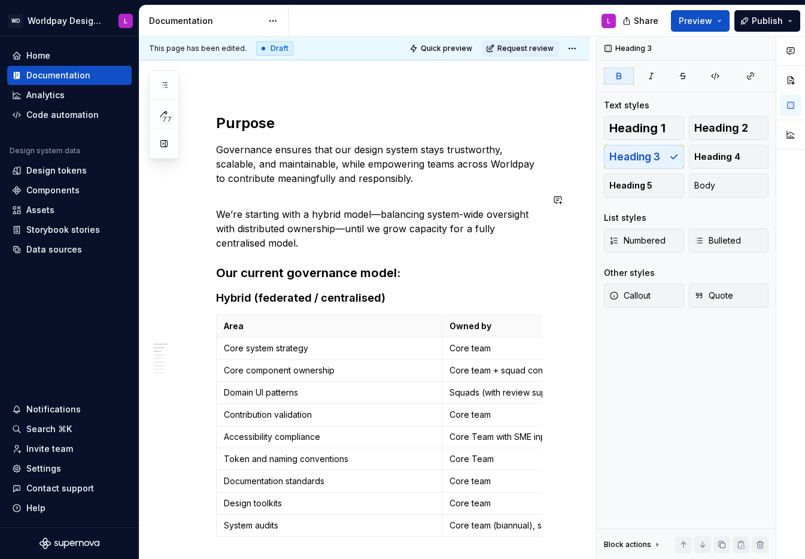
scroll to position [0, 0]
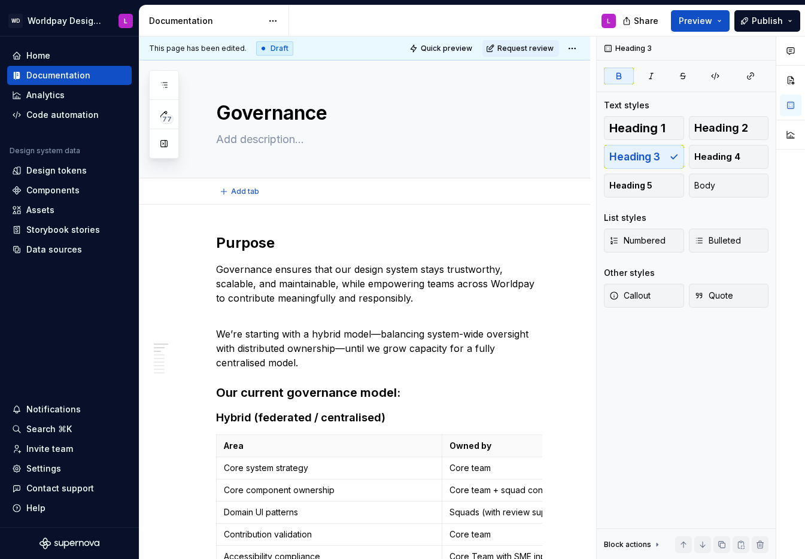
type textarea "*"
click at [378, 336] on p "We’re starting with a hybrid model—balancing system-wide oversight with distrib…" at bounding box center [379, 340] width 326 height 57
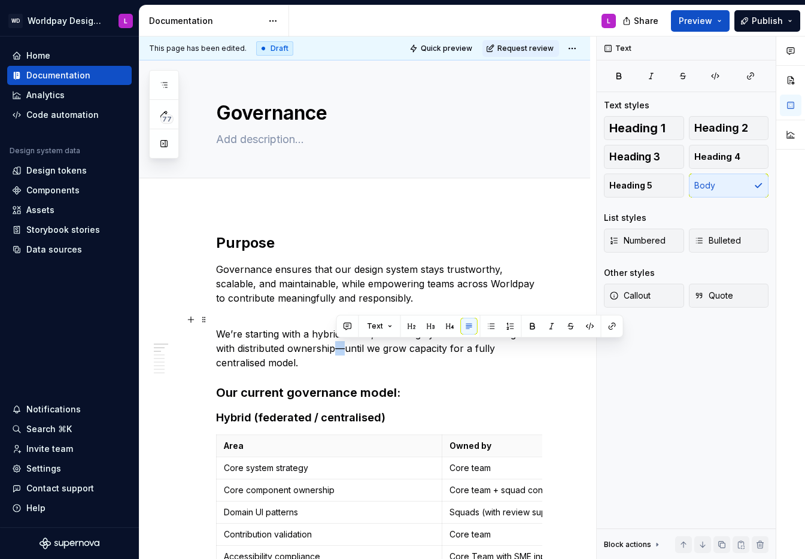
drag, startPoint x: 345, startPoint y: 348, endPoint x: 334, endPoint y: 348, distance: 11.4
click at [334, 348] on p "We’re starting with a hybrid model, balancing system-wide oversight with distri…" at bounding box center [379, 340] width 326 height 57
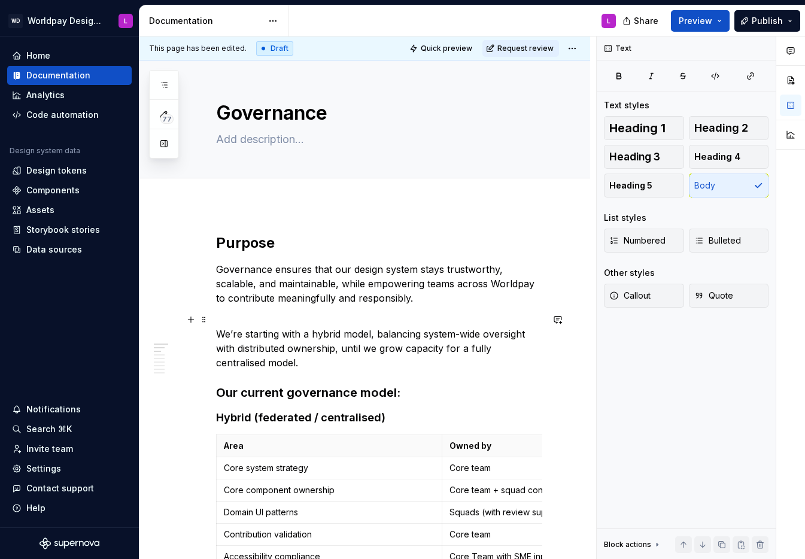
click at [270, 320] on p "We’re starting with a hybrid model, balancing system-wide oversight with distri…" at bounding box center [379, 340] width 326 height 57
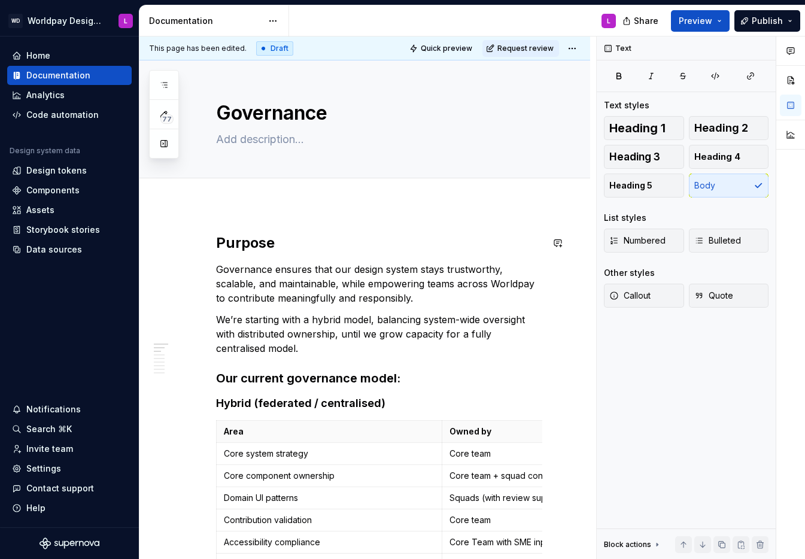
scroll to position [1, 0]
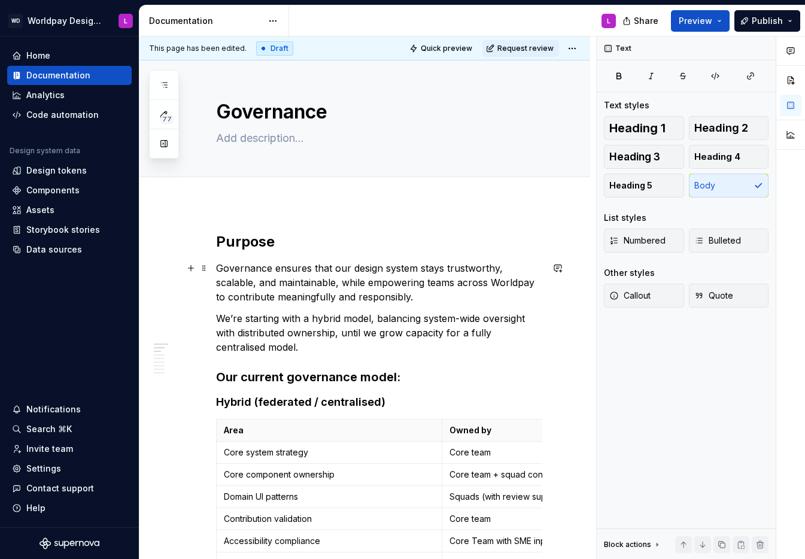
click at [335, 286] on p "Governance ensures that our design system stays trustworthy, scalable, and main…" at bounding box center [379, 282] width 326 height 43
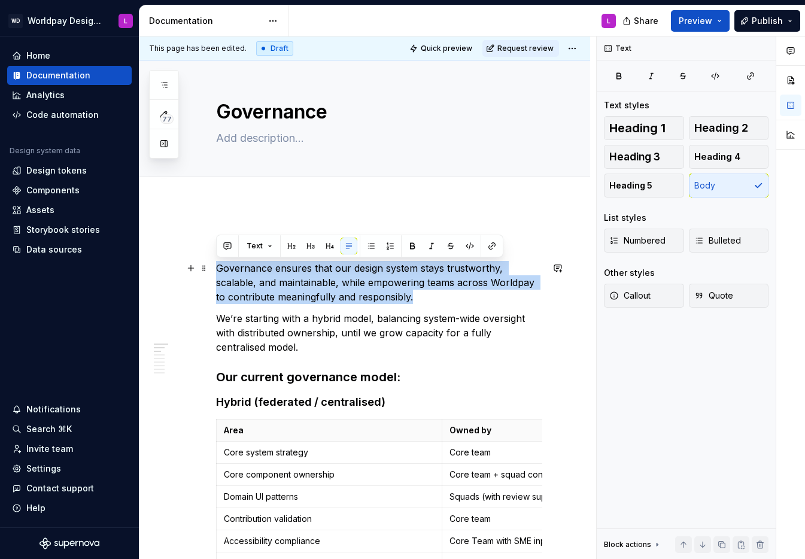
click at [335, 286] on p "Governance ensures that our design system stays trustworthy, scalable, and main…" at bounding box center [379, 282] width 326 height 43
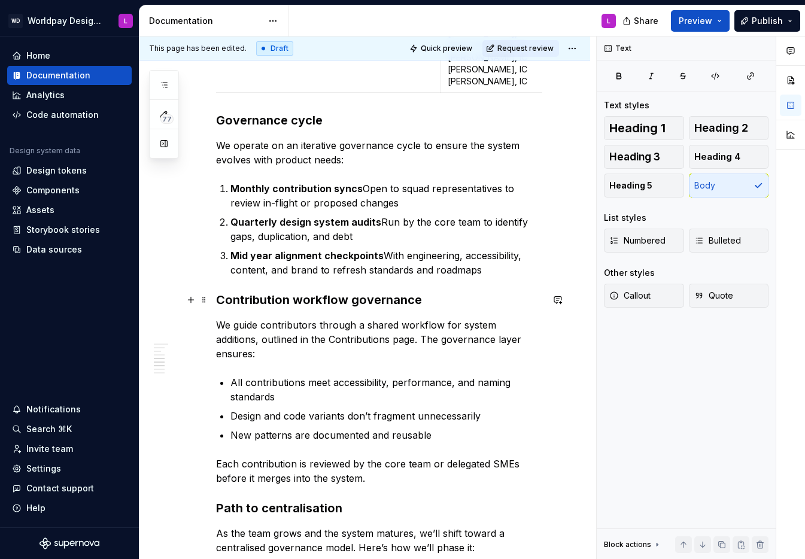
scroll to position [1024, 0]
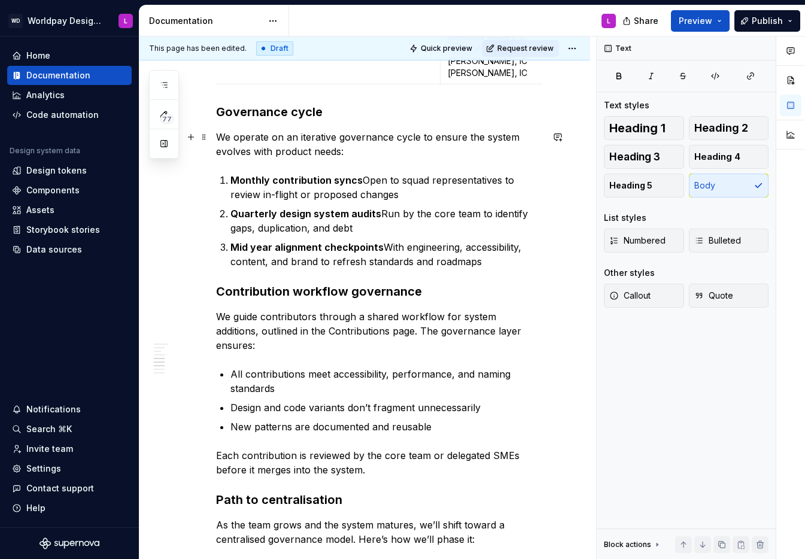
click at [262, 147] on p "We operate on an iterative governance cycle to ensure the system evolves with p…" at bounding box center [379, 144] width 326 height 29
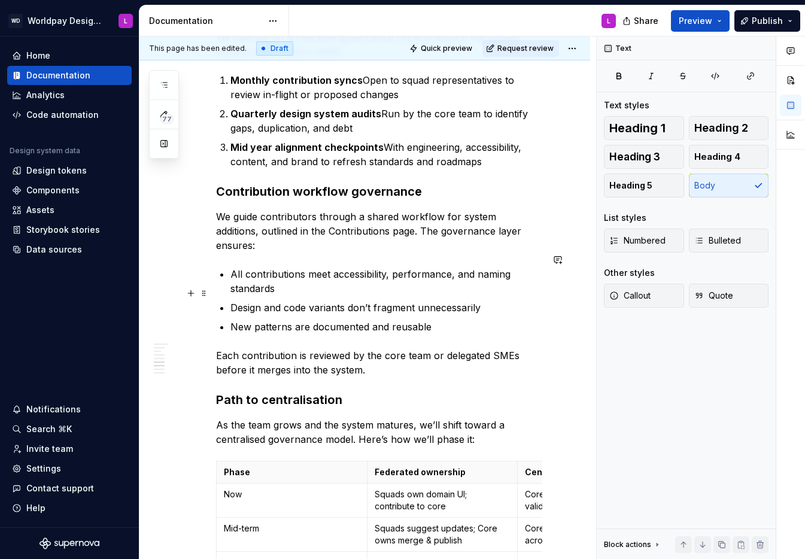
scroll to position [1126, 0]
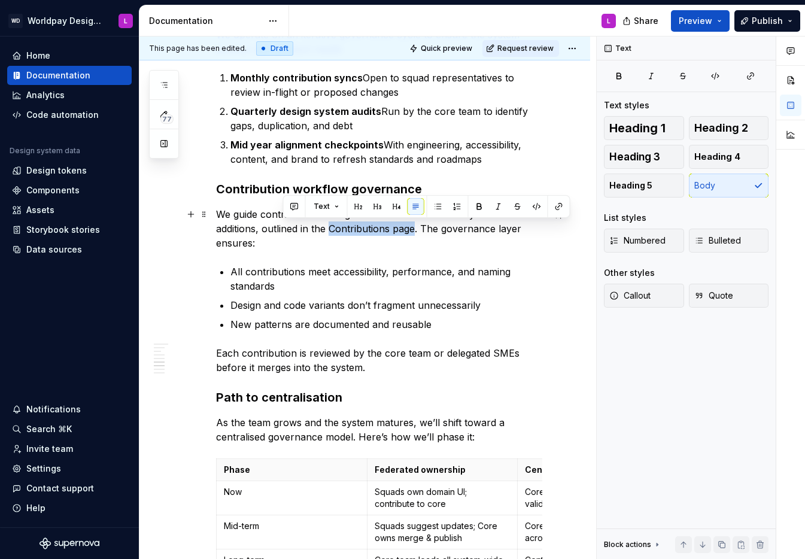
drag, startPoint x: 296, startPoint y: 226, endPoint x: 370, endPoint y: 226, distance: 74.2
click at [370, 226] on p "We guide contributors through a shared workflow for system additions, outlined …" at bounding box center [379, 228] width 326 height 43
click at [552, 206] on button "button" at bounding box center [559, 206] width 17 height 17
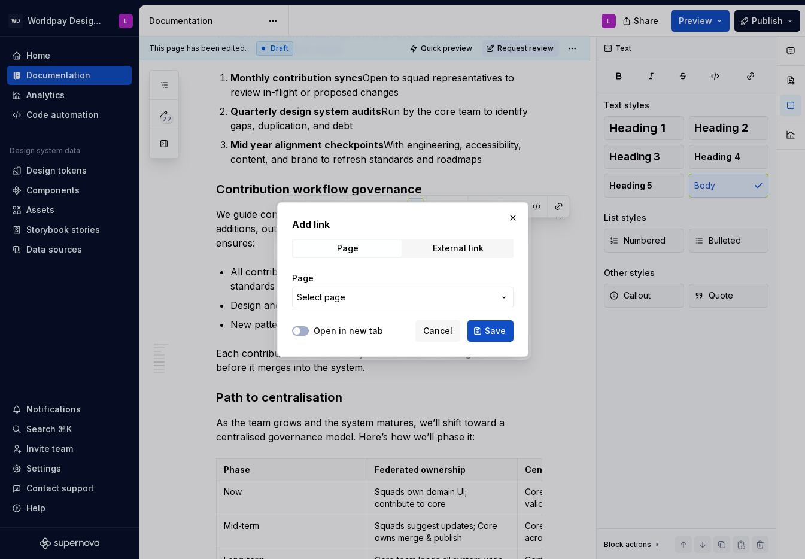
click at [328, 302] on button "Select page" at bounding box center [402, 298] width 221 height 22
click at [329, 301] on div "Add link Page External link Page Select page Open in new tab Cancel Save" at bounding box center [402, 279] width 805 height 559
click at [329, 301] on span "Select page" at bounding box center [321, 297] width 48 height 12
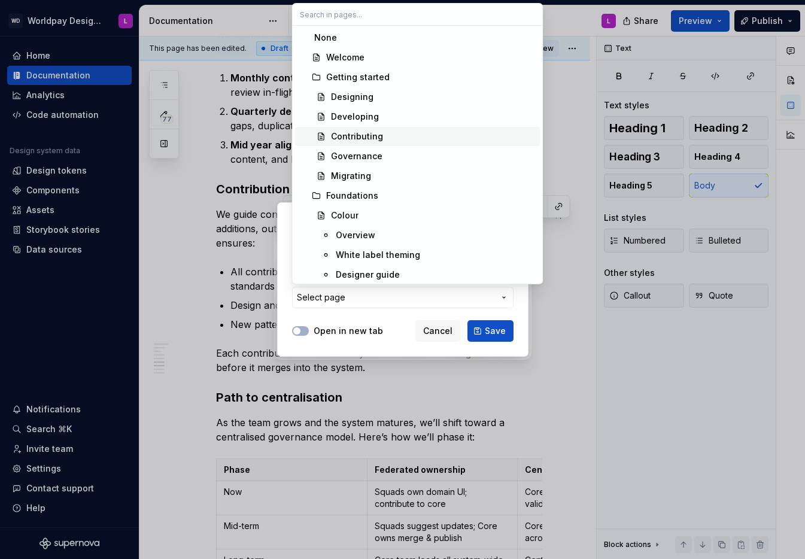
click at [345, 132] on div "Contributing" at bounding box center [357, 136] width 52 height 12
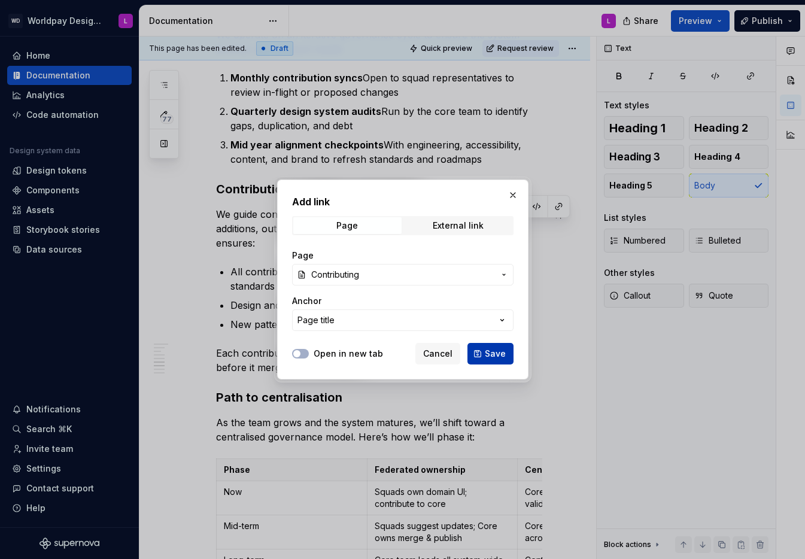
click at [490, 352] on span "Save" at bounding box center [495, 354] width 21 height 12
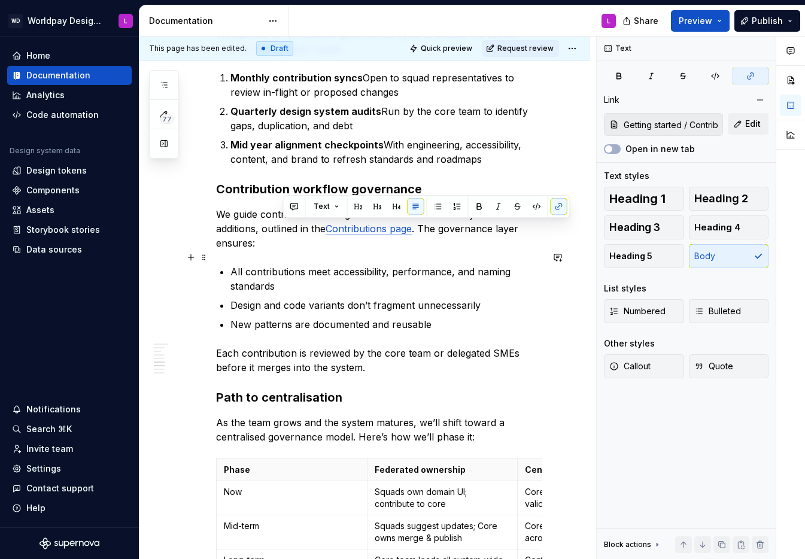
click at [290, 268] on p "All contributions meet accessibility, performance, and naming standards" at bounding box center [386, 279] width 312 height 29
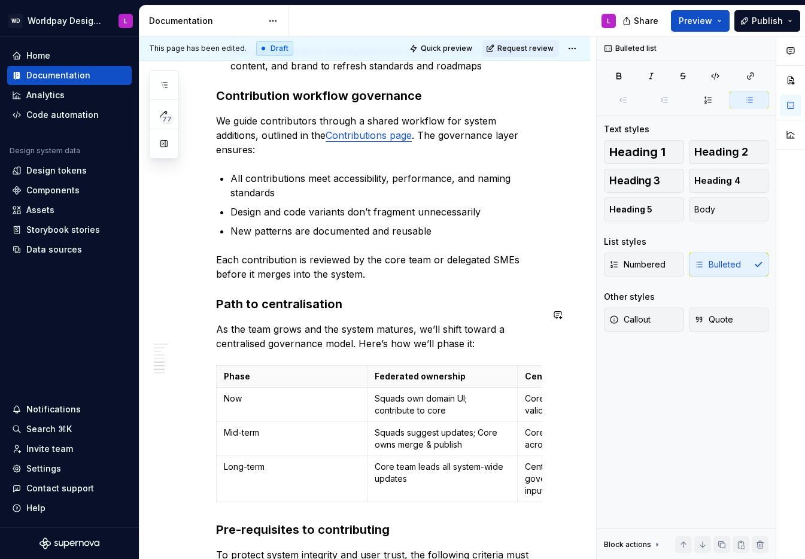
scroll to position [1236, 0]
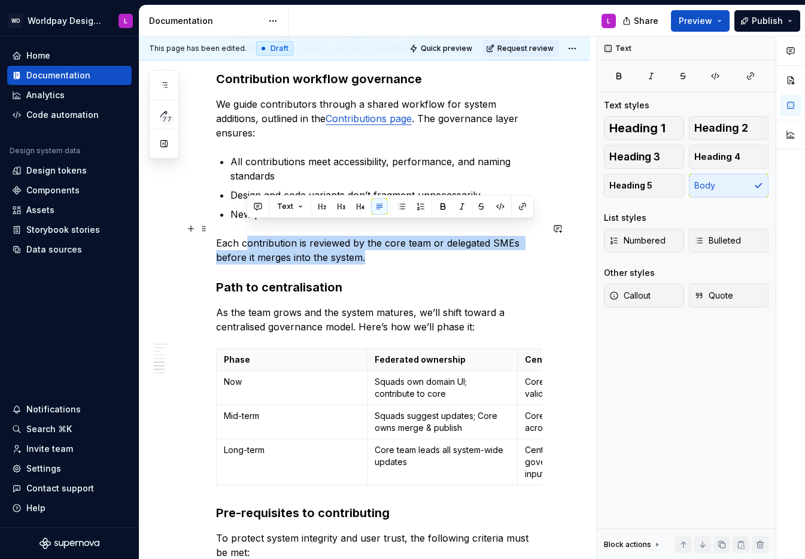
drag, startPoint x: 304, startPoint y: 228, endPoint x: 379, endPoint y: 243, distance: 76.3
click at [379, 243] on p "Each contribution is reviewed by the core team or delegated SMEs before it merg…" at bounding box center [379, 250] width 326 height 29
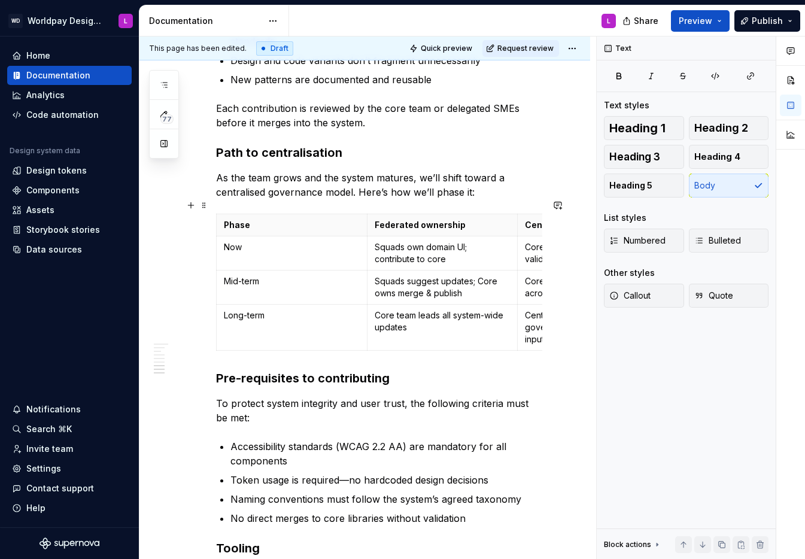
scroll to position [1372, 0]
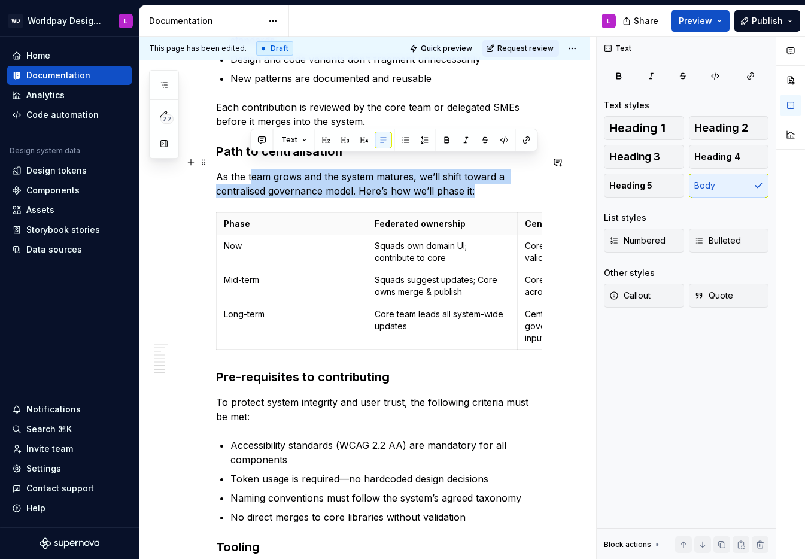
drag, startPoint x: 261, startPoint y: 159, endPoint x: 518, endPoint y: 175, distance: 257.9
click at [518, 175] on p "As the team grows and the system matures, we’ll shift toward a centralised gove…" at bounding box center [379, 183] width 326 height 29
drag, startPoint x: 518, startPoint y: 175, endPoint x: 501, endPoint y: 218, distance: 46.5
click at [518, 176] on p "As the team grows and the system matures, we’ll shift toward a centralised gove…" at bounding box center [379, 183] width 326 height 29
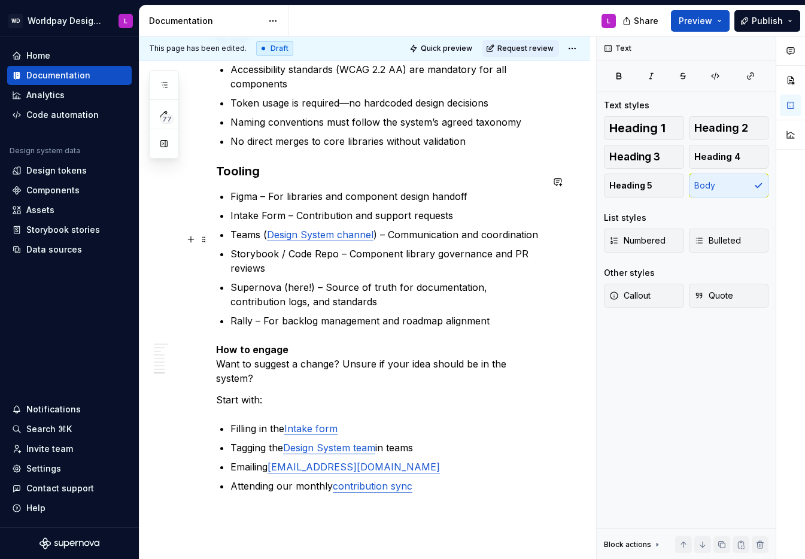
scroll to position [1750, 0]
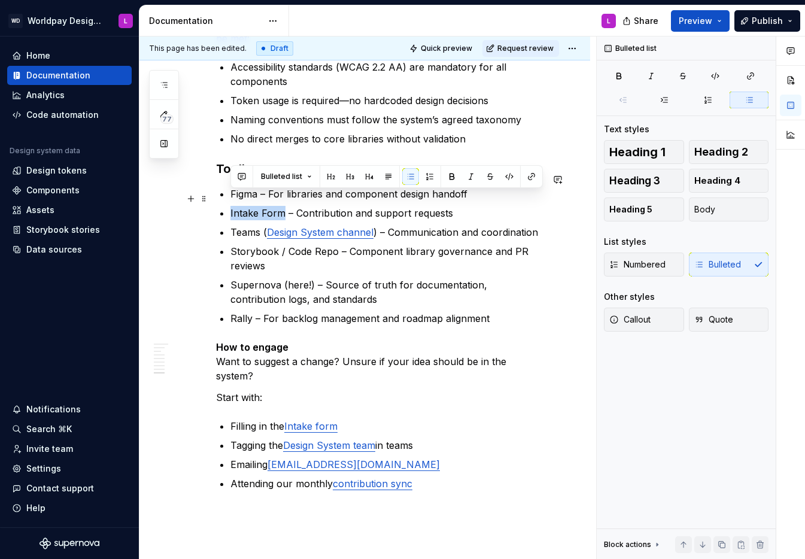
drag, startPoint x: 284, startPoint y: 199, endPoint x: 230, endPoint y: 202, distance: 53.3
click at [230, 206] on p "Intake Form – Contribution and support requests" at bounding box center [386, 213] width 312 height 14
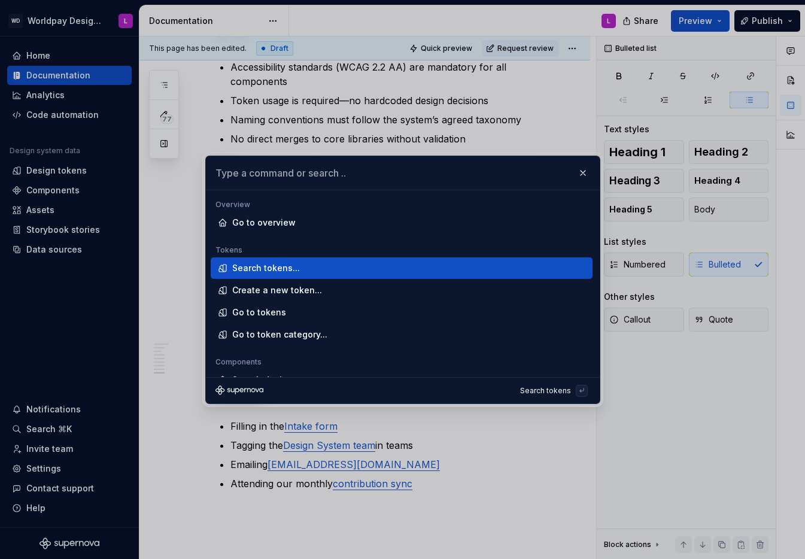
type textarea "*"
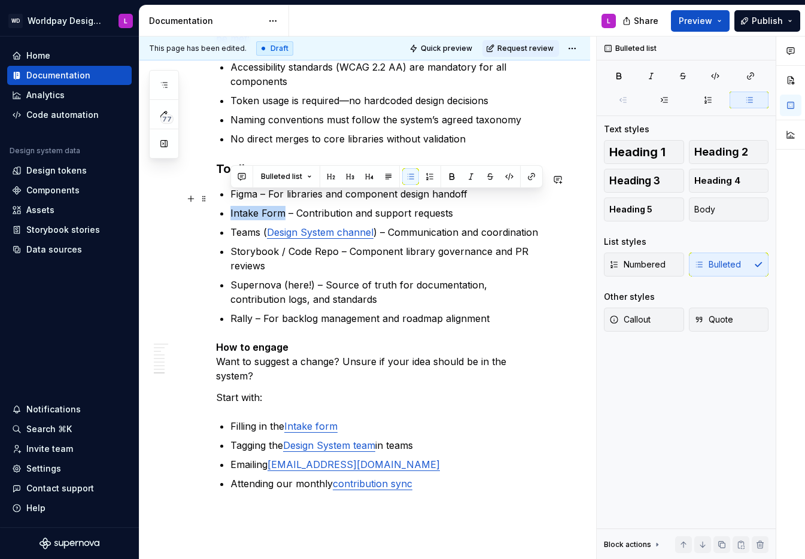
drag, startPoint x: 280, startPoint y: 199, endPoint x: 230, endPoint y: 198, distance: 50.3
click at [230, 206] on p "Intake Form – Contribution and support requests" at bounding box center [386, 213] width 312 height 14
click at [530, 176] on button "button" at bounding box center [531, 176] width 17 height 17
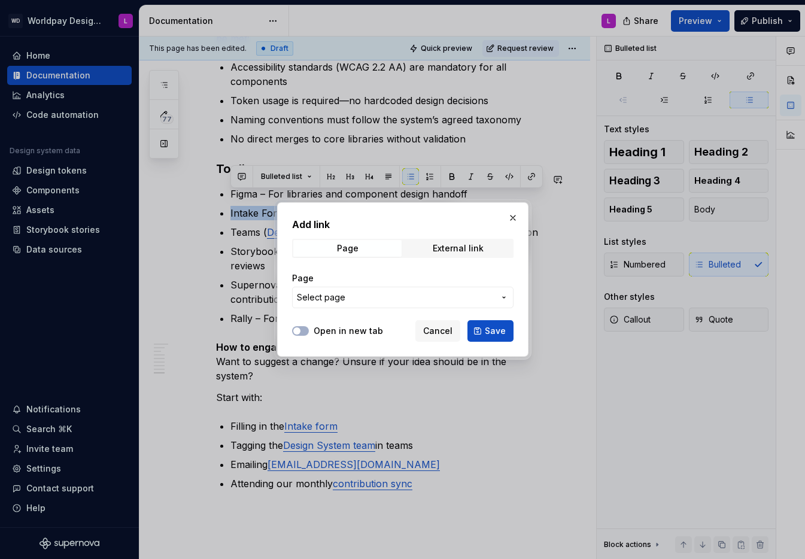
click at [339, 300] on span "Select page" at bounding box center [321, 297] width 48 height 12
drag, startPoint x: 398, startPoint y: 322, endPoint x: 424, endPoint y: 277, distance: 52.0
click at [399, 321] on div "Add link Page External link Page Select page Open in new tab Cancel Save" at bounding box center [402, 279] width 805 height 559
click at [452, 247] on div "External link" at bounding box center [458, 249] width 51 height 10
click at [311, 294] on input "URL" at bounding box center [402, 298] width 221 height 22
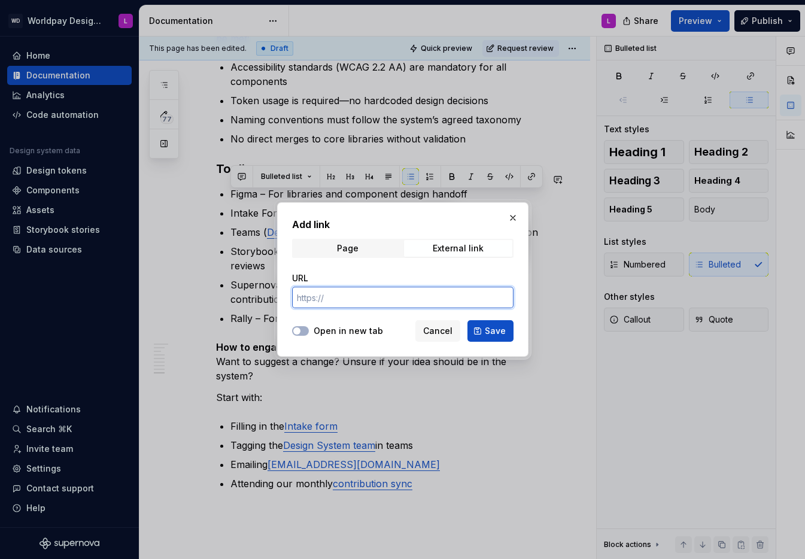
paste input "[URL][DOMAIN_NAME]"
type input "[URL][DOMAIN_NAME]"
drag, startPoint x: 304, startPoint y: 329, endPoint x: 346, endPoint y: 329, distance: 41.9
click at [305, 329] on button "Open in new tab" at bounding box center [300, 331] width 17 height 10
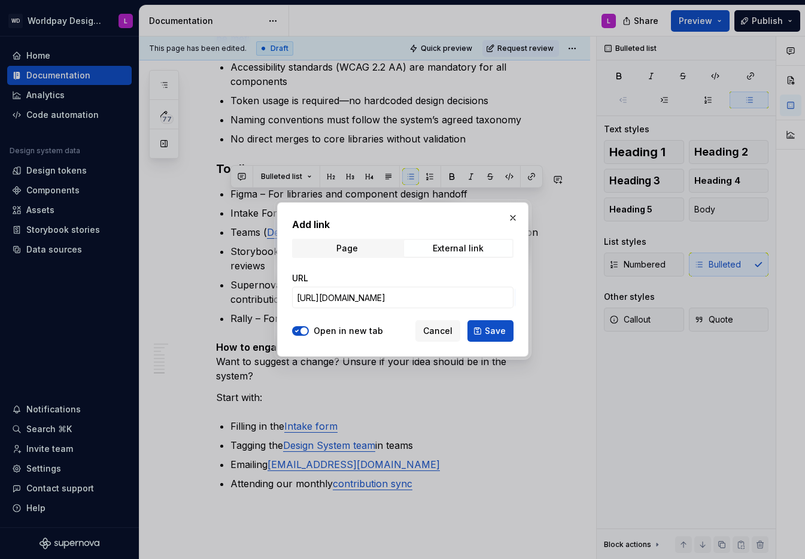
drag, startPoint x: 493, startPoint y: 327, endPoint x: 485, endPoint y: 322, distance: 9.1
click at [493, 327] on span "Save" at bounding box center [495, 331] width 21 height 12
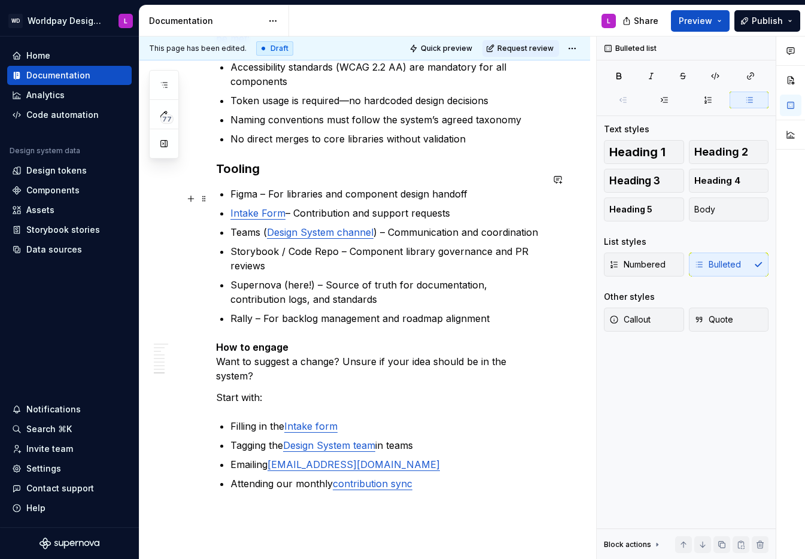
click at [364, 206] on p "Intake Form – Contribution and support requests" at bounding box center [386, 213] width 312 height 14
click at [253, 187] on p "Figma – For libraries and component design handoff" at bounding box center [386, 194] width 312 height 14
type textarea "*"
click at [245, 187] on p "Figma – For libraries and component design handoff" at bounding box center [386, 194] width 312 height 14
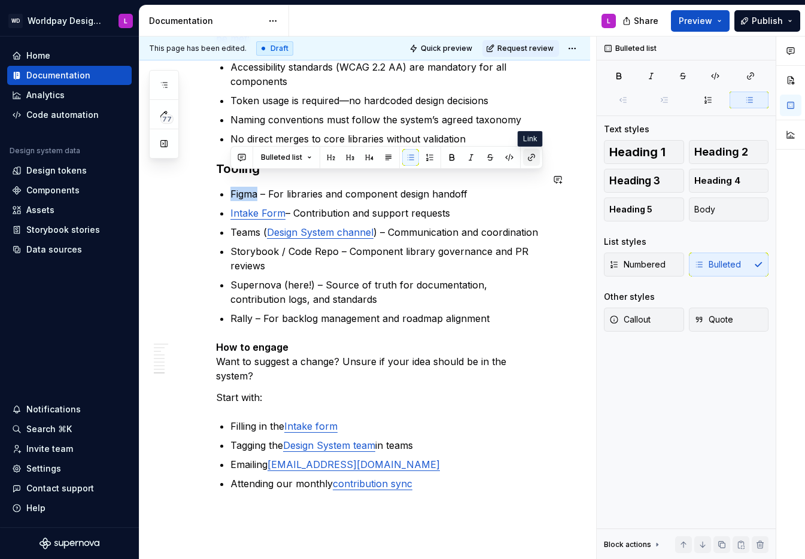
click at [530, 157] on button "button" at bounding box center [531, 157] width 17 height 17
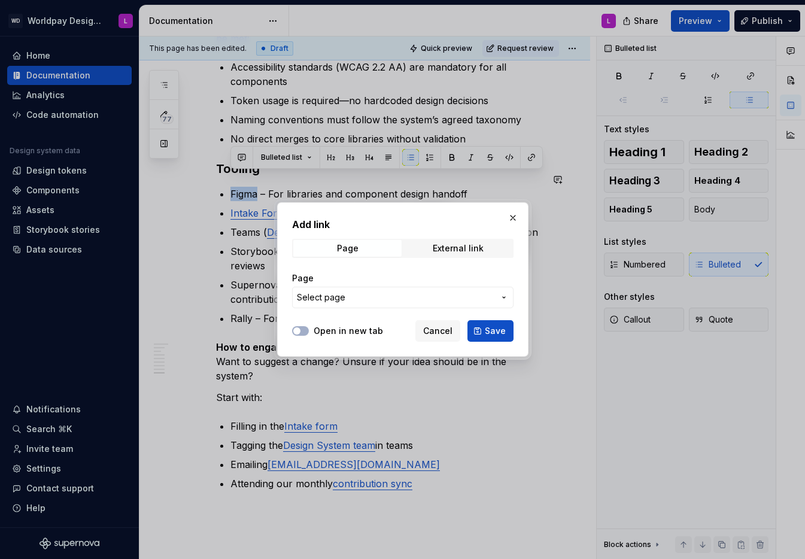
drag, startPoint x: 451, startPoint y: 250, endPoint x: 430, endPoint y: 263, distance: 24.7
click at [448, 251] on div "External link" at bounding box center [458, 249] width 51 height 10
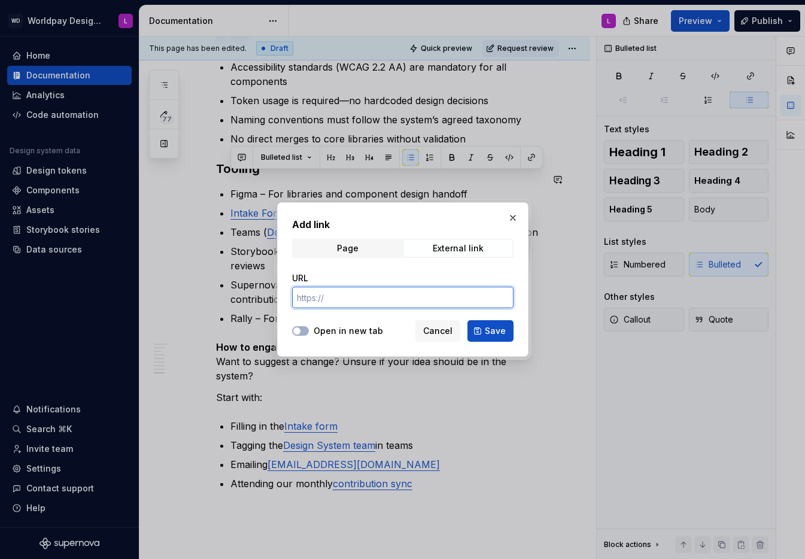
click at [312, 301] on input "URL" at bounding box center [402, 298] width 221 height 22
paste input "[URL][DOMAIN_NAME]"
type input "[URL][DOMAIN_NAME]"
click at [299, 328] on span "button" at bounding box center [296, 330] width 7 height 7
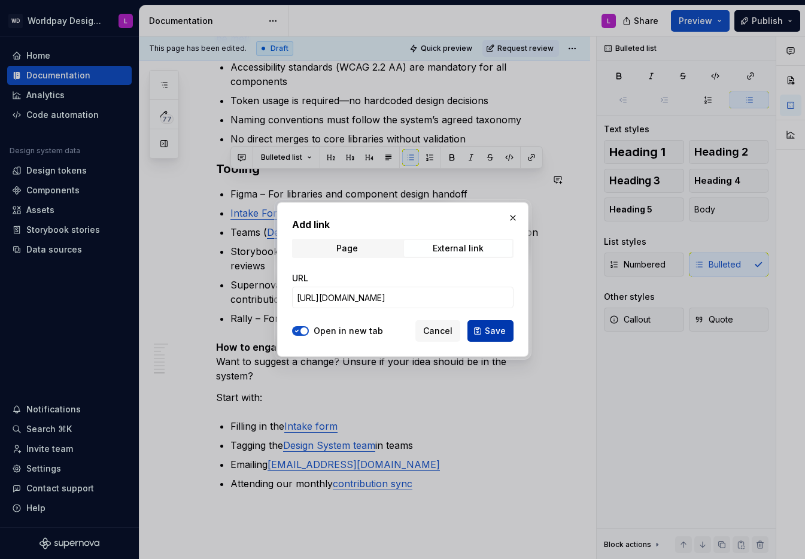
click at [491, 333] on span "Save" at bounding box center [495, 331] width 21 height 12
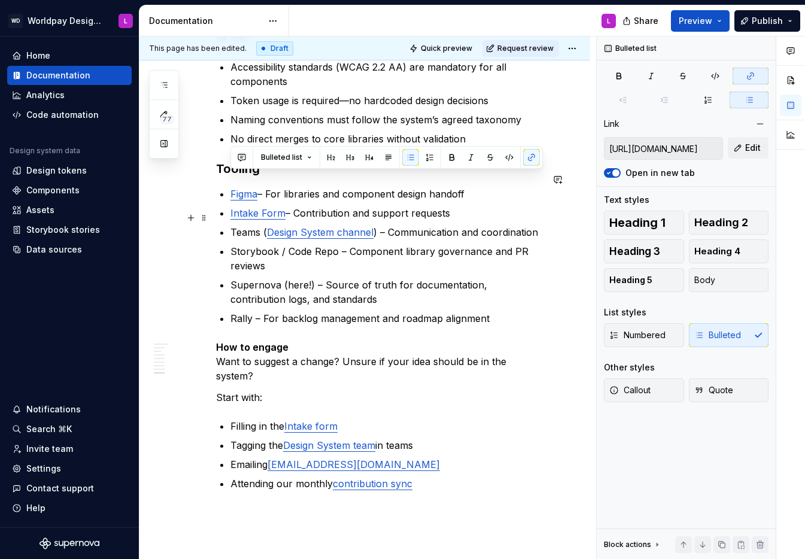
click at [448, 206] on p "Intake Form – Contribution and support requests" at bounding box center [386, 213] width 312 height 14
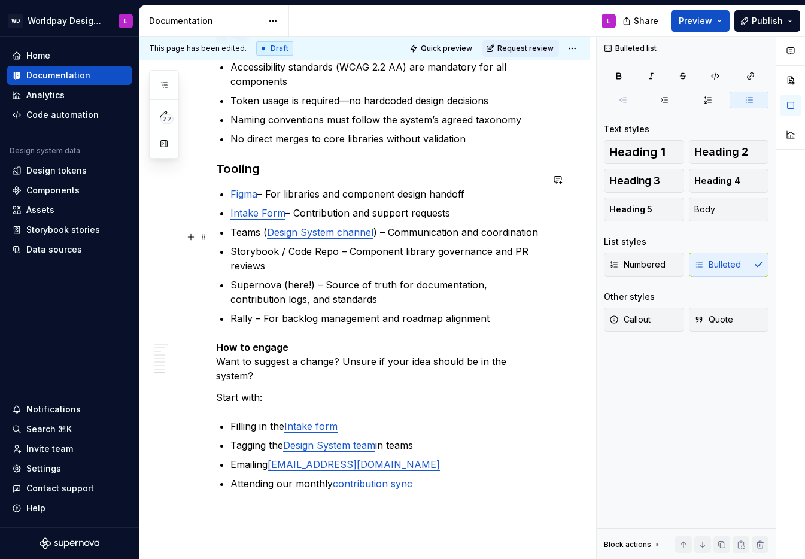
click at [290, 253] on p "Storybook / Code Repo – Component library governance and PR reviews" at bounding box center [386, 258] width 312 height 29
click at [253, 311] on p "Rally – For backlog management and roadmap alignment" at bounding box center [386, 318] width 312 height 14
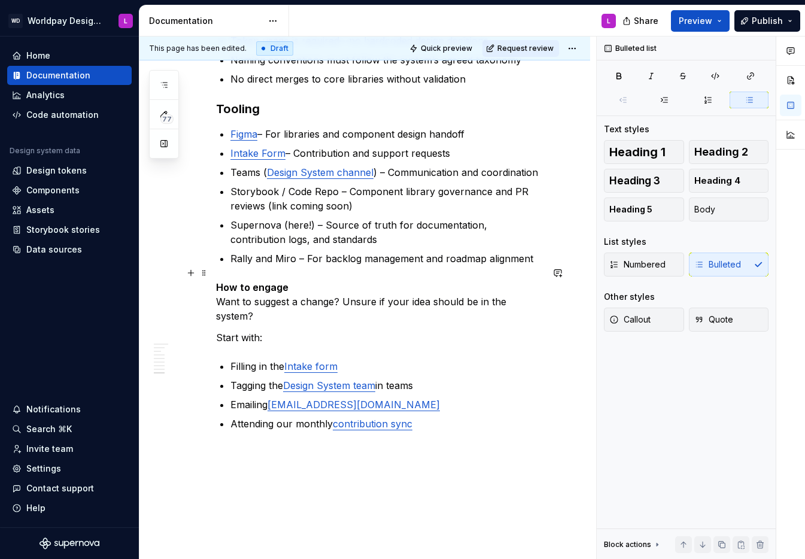
scroll to position [1816, 0]
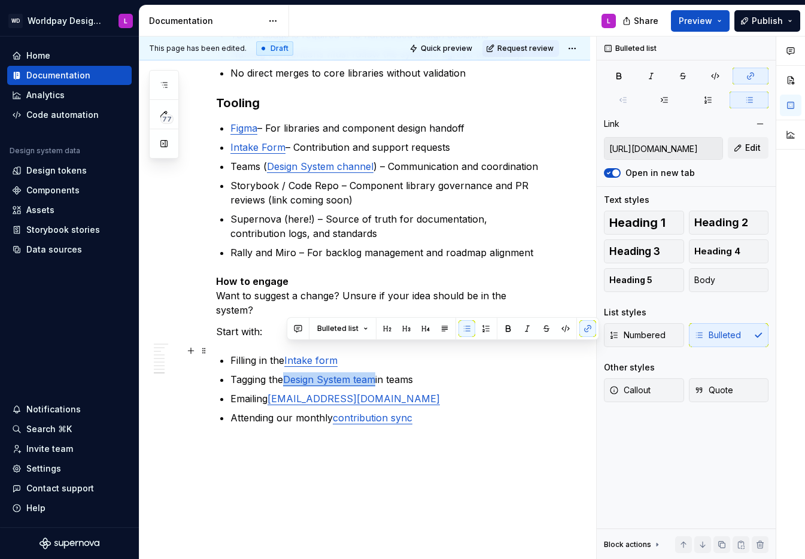
drag, startPoint x: 379, startPoint y: 350, endPoint x: 287, endPoint y: 352, distance: 92.2
click at [287, 373] on link "Design System team" at bounding box center [329, 379] width 92 height 12
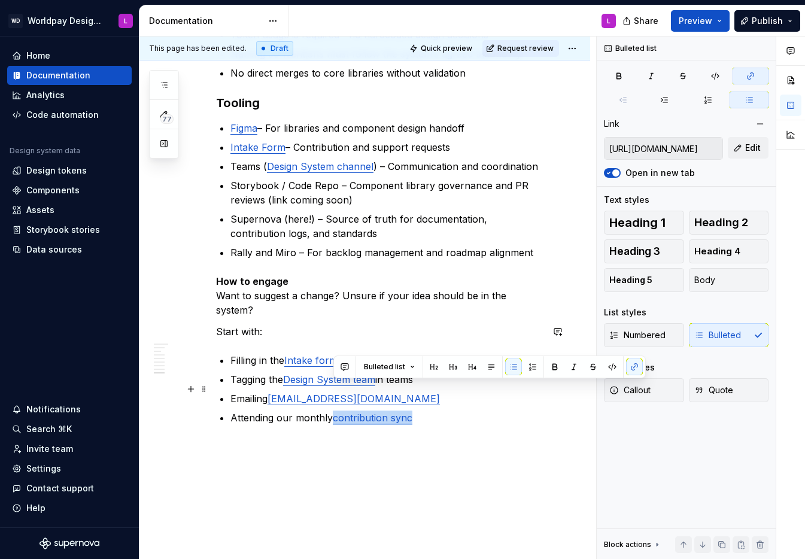
drag, startPoint x: 376, startPoint y: 391, endPoint x: 332, endPoint y: 391, distance: 43.7
click at [332, 411] on p "Attending our monthly contribution sync" at bounding box center [386, 418] width 312 height 14
type textarea "*"
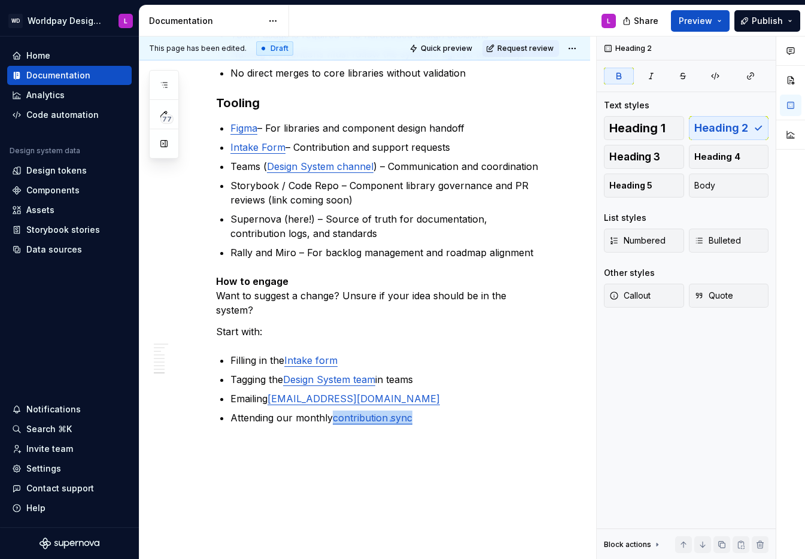
click at [390, 420] on div "This page has been edited. Draft Quick preview Request review Governance Edit h…" at bounding box center [367, 298] width 457 height 523
click at [437, 411] on p "Attending our monthly contribution sync" at bounding box center [386, 418] width 312 height 14
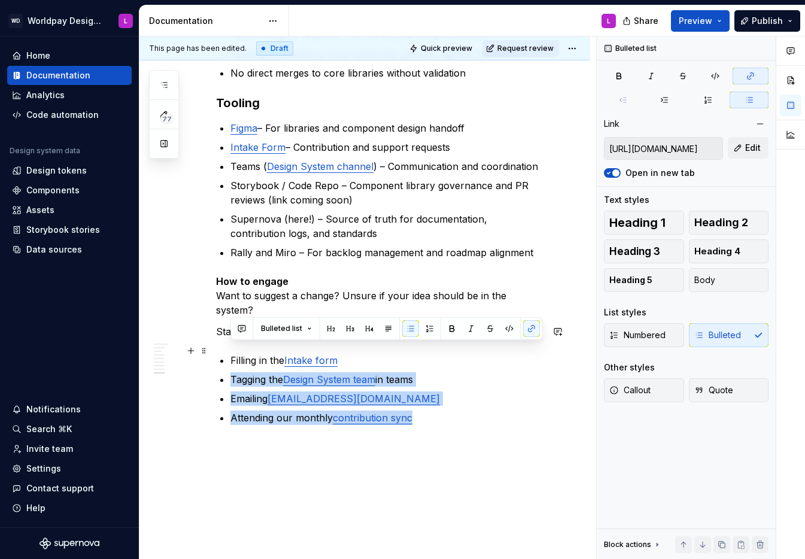
type input "[URL][DOMAIN_NAME]"
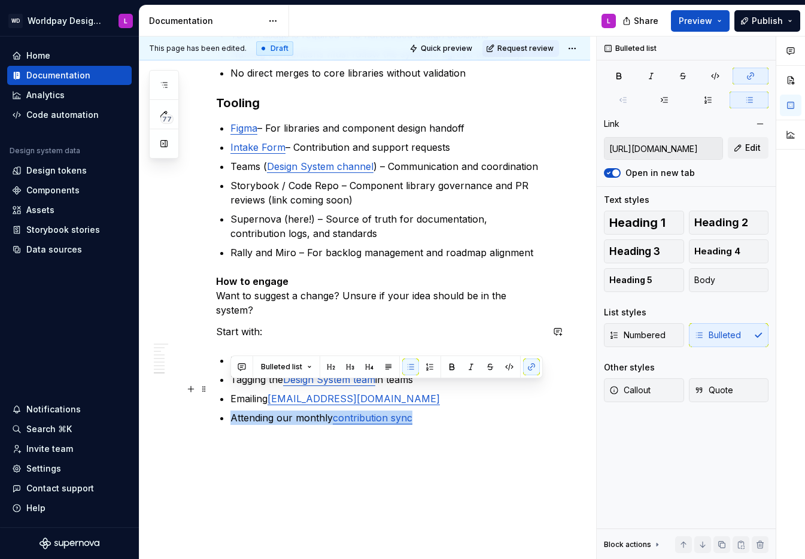
type input "[URL][DOMAIN_NAME]"
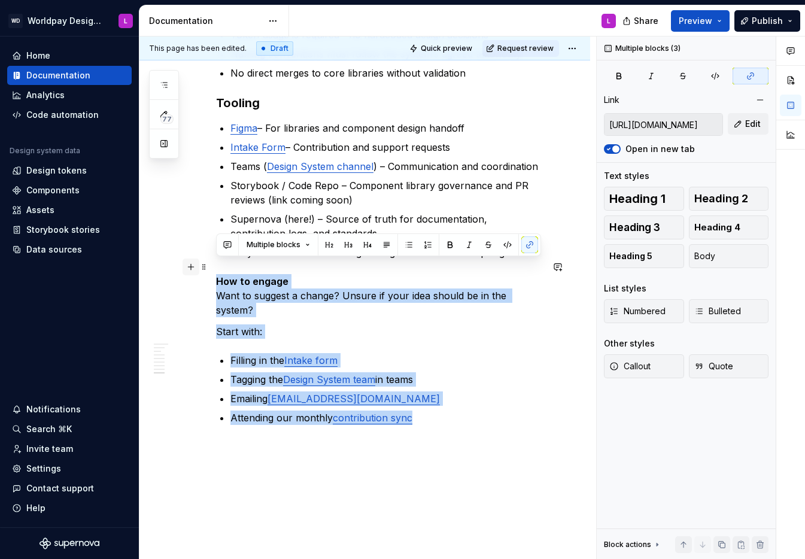
drag, startPoint x: 431, startPoint y: 390, endPoint x: 193, endPoint y: 261, distance: 271.5
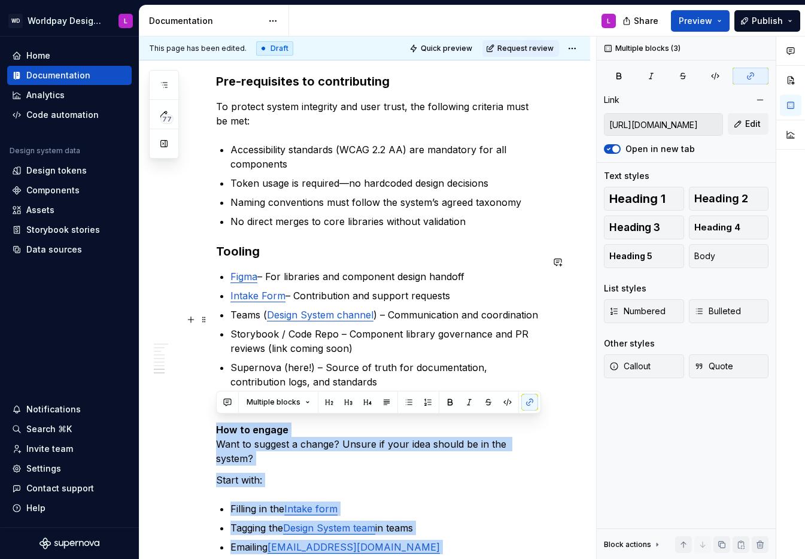
scroll to position [1670, 0]
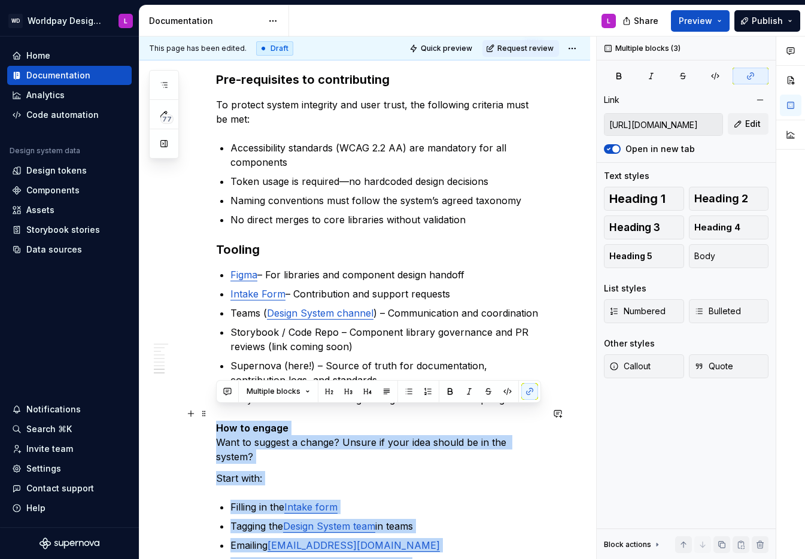
click at [300, 430] on p "How to engage Want to suggest a change? Unsure if your idea should be in the sy…" at bounding box center [379, 442] width 326 height 43
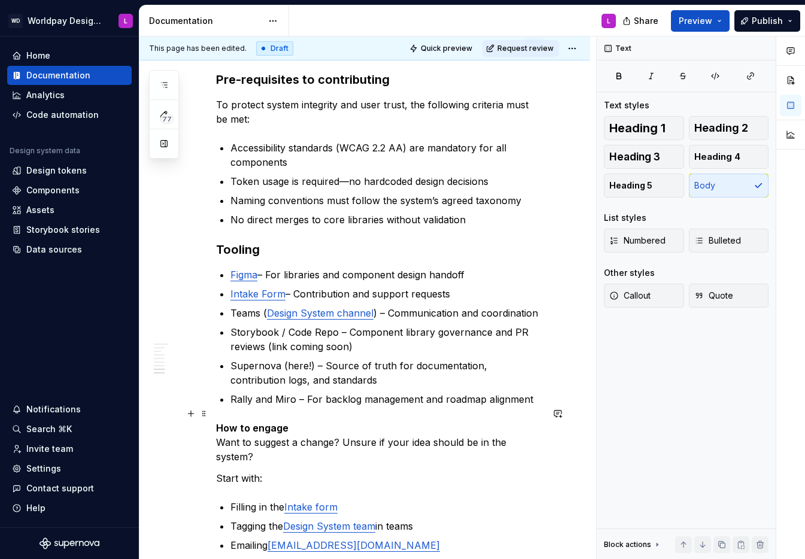
click at [297, 430] on p "How to engage Want to suggest a change? Unsure if your idea should be in the sy…" at bounding box center [379, 442] width 326 height 43
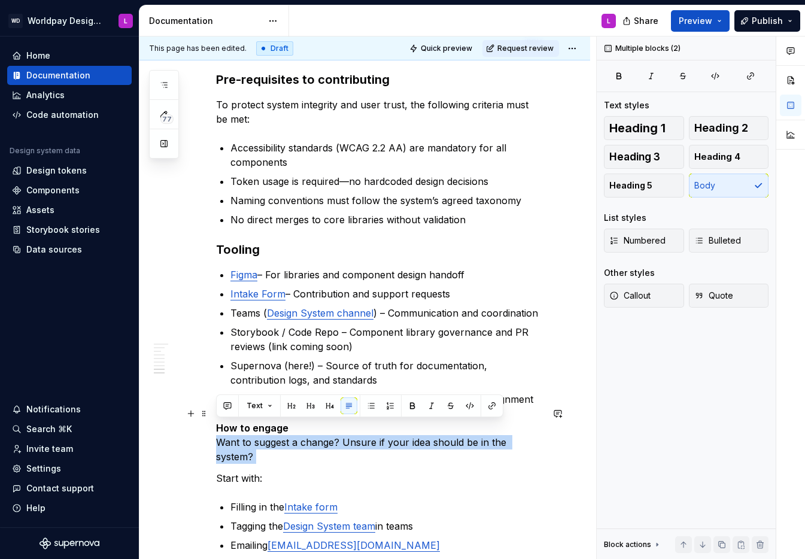
click at [297, 430] on p "How to engage Want to suggest a change? Unsure if your idea should be in the sy…" at bounding box center [379, 442] width 326 height 43
click at [345, 432] on p "How to engage Want to suggest a change? Unsure if your idea should be in the sy…" at bounding box center [379, 442] width 326 height 43
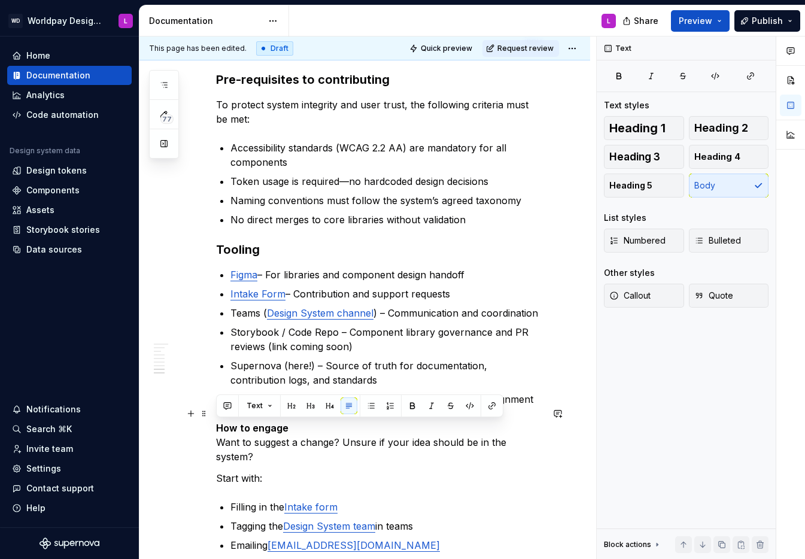
drag, startPoint x: 351, startPoint y: 437, endPoint x: 207, endPoint y: 430, distance: 144.4
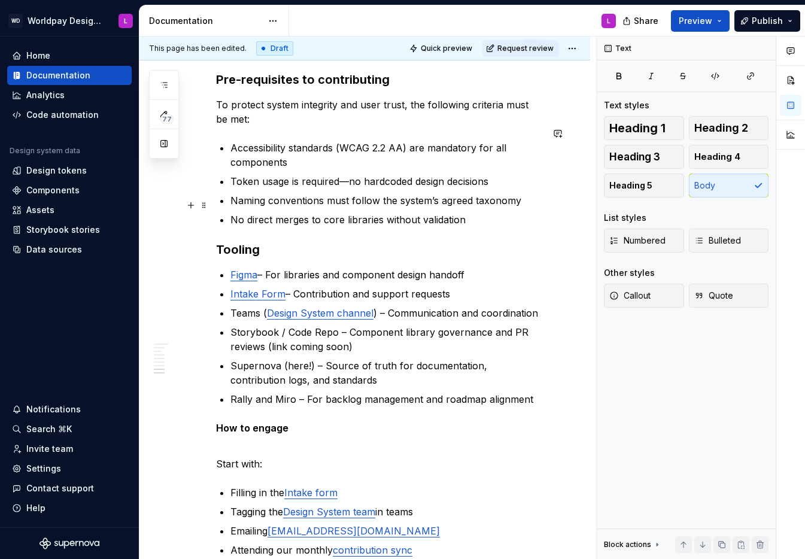
click at [489, 212] on p "No direct merges to core libraries without validation" at bounding box center [386, 219] width 312 height 14
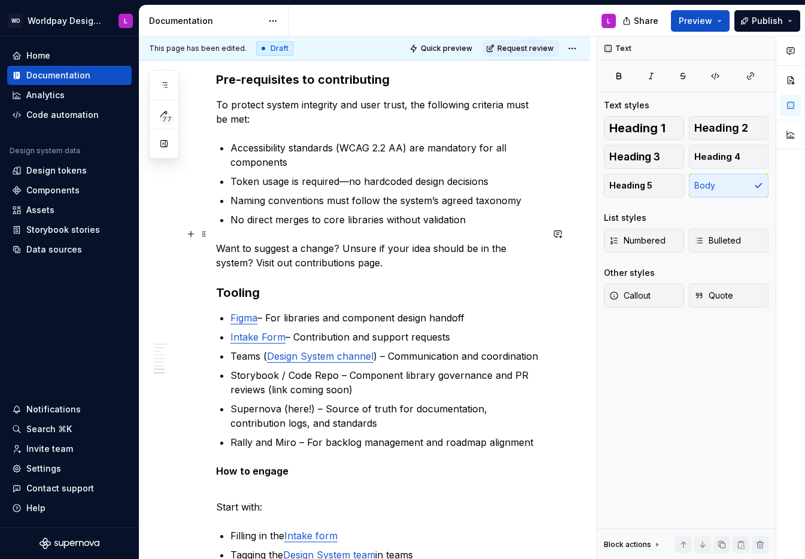
click at [278, 248] on p "Want to suggest a change? Unsure if your idea should be in the system? Visit ou…" at bounding box center [379, 255] width 326 height 29
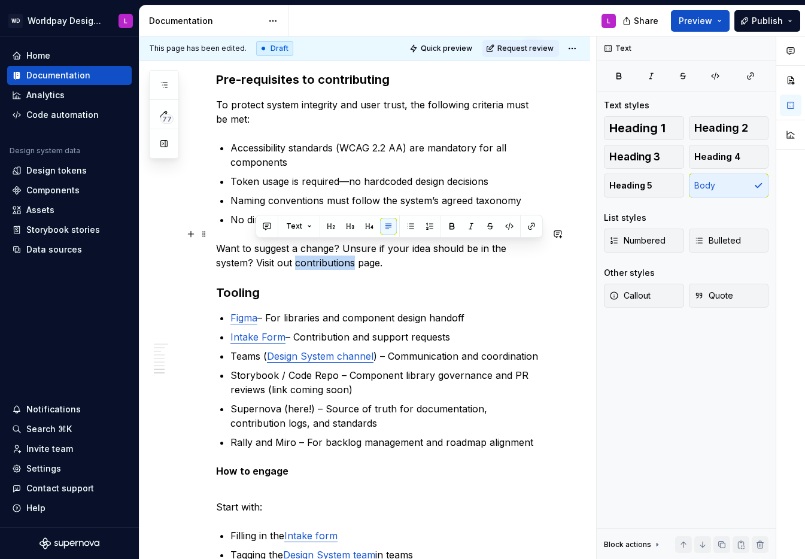
click at [278, 248] on p "Want to suggest a change? Unsure if your idea should be in the system? Visit ou…" at bounding box center [379, 255] width 326 height 29
click at [528, 224] on button "button" at bounding box center [531, 226] width 17 height 17
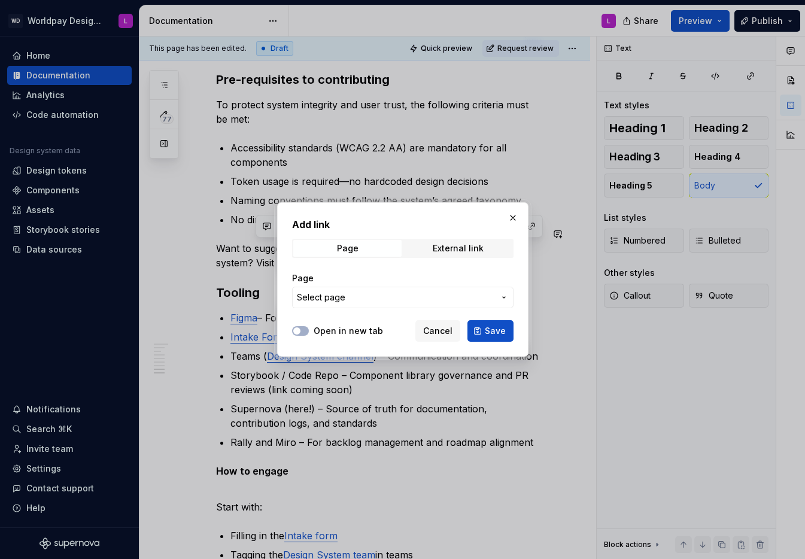
click at [313, 300] on span "Select page" at bounding box center [321, 297] width 48 height 12
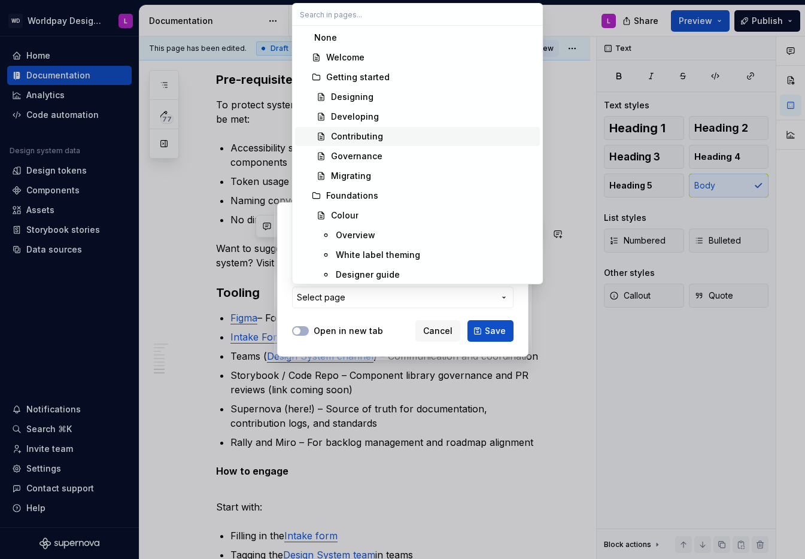
click at [351, 132] on div "Contributing" at bounding box center [357, 136] width 52 height 12
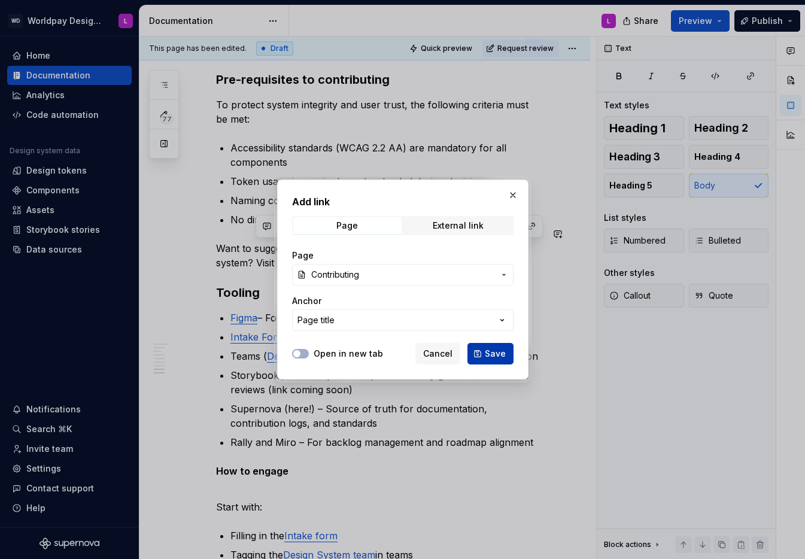
click at [496, 357] on span "Save" at bounding box center [495, 354] width 21 height 12
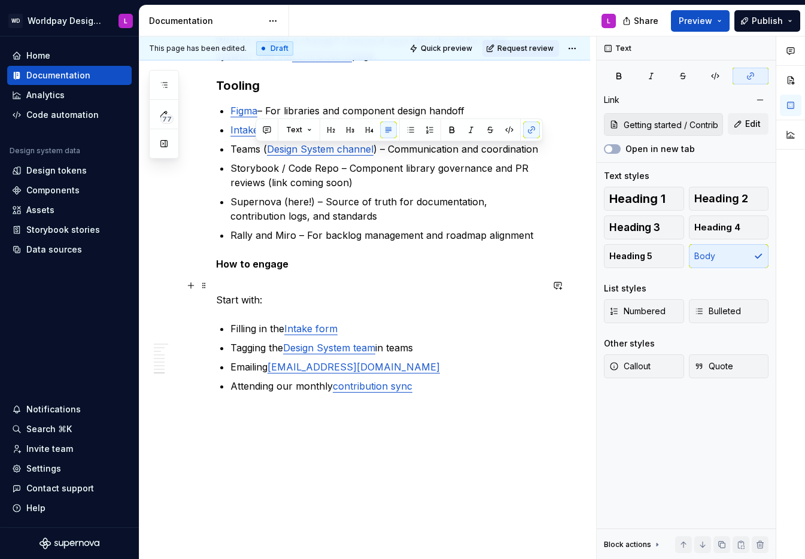
scroll to position [1878, 0]
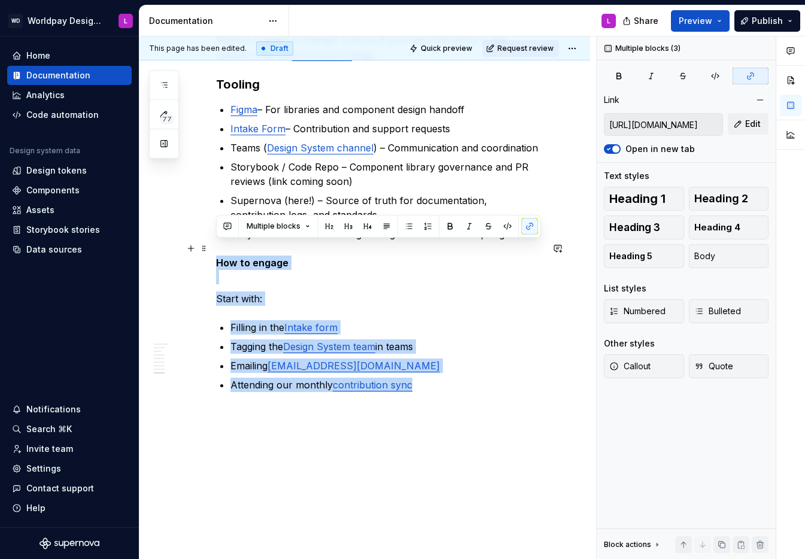
drag, startPoint x: 424, startPoint y: 375, endPoint x: 213, endPoint y: 247, distance: 246.5
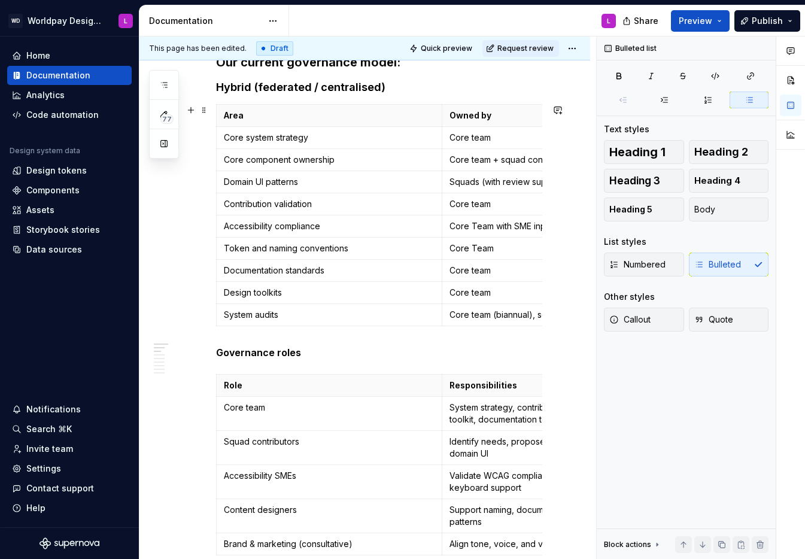
scroll to position [0, 0]
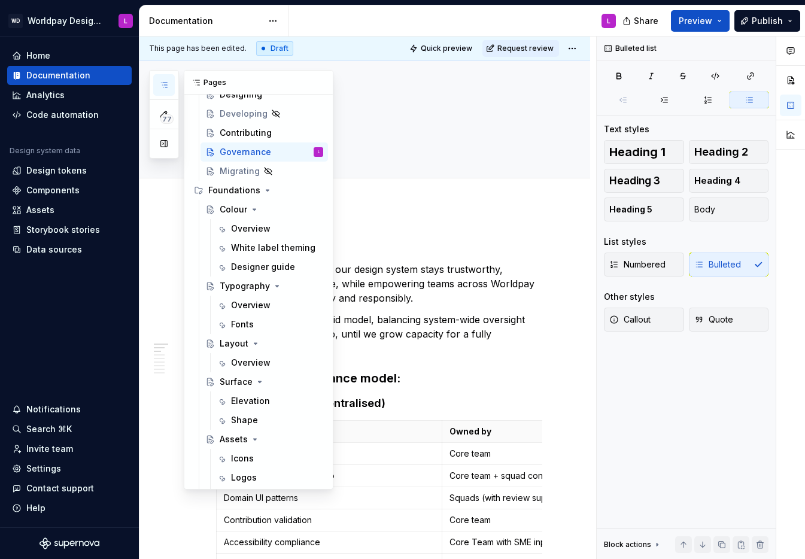
click at [166, 80] on icon "button" at bounding box center [164, 85] width 10 height 10
click at [248, 127] on div "Contributing" at bounding box center [246, 133] width 52 height 12
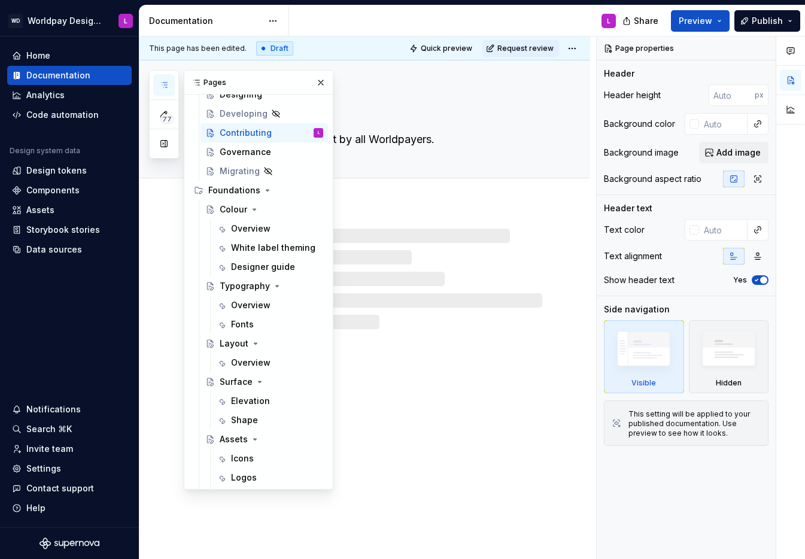
click at [491, 361] on div "Contributing Designed for scale. Built by all Worldpayers." at bounding box center [364, 309] width 451 height 499
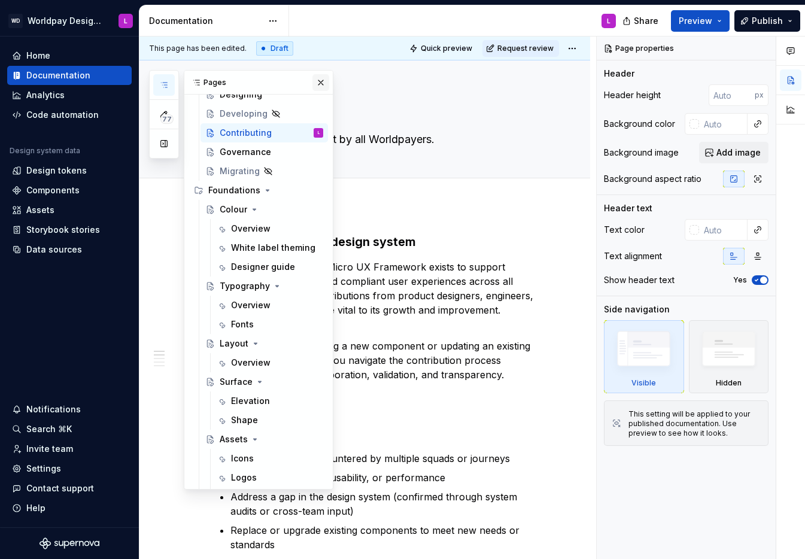
click at [324, 87] on button "button" at bounding box center [320, 82] width 17 height 17
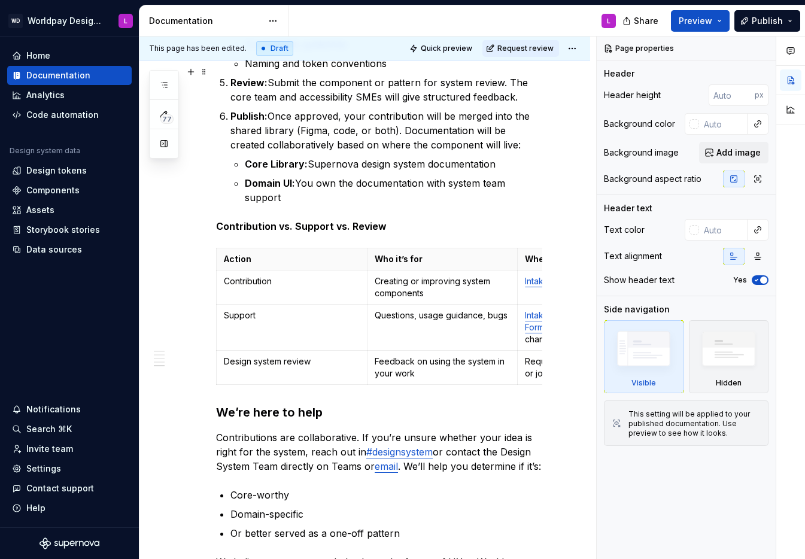
scroll to position [1227, 0]
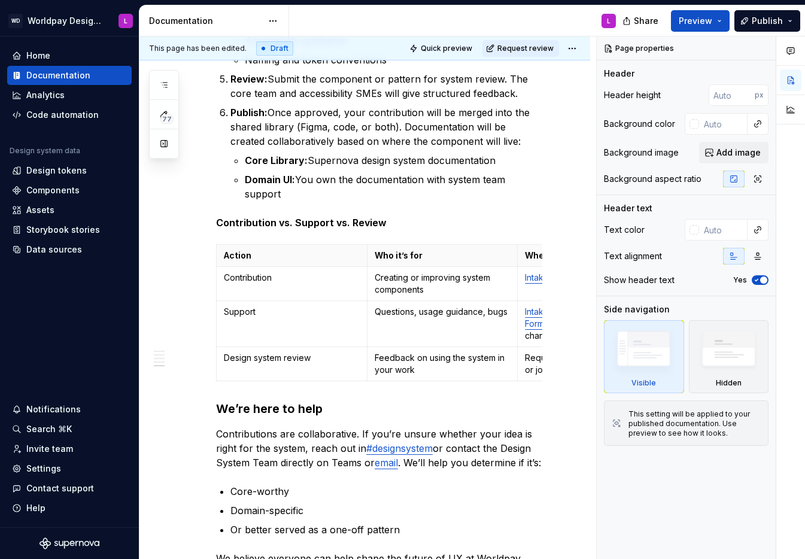
type textarea "*"
